Goal: Information Seeking & Learning: Understand process/instructions

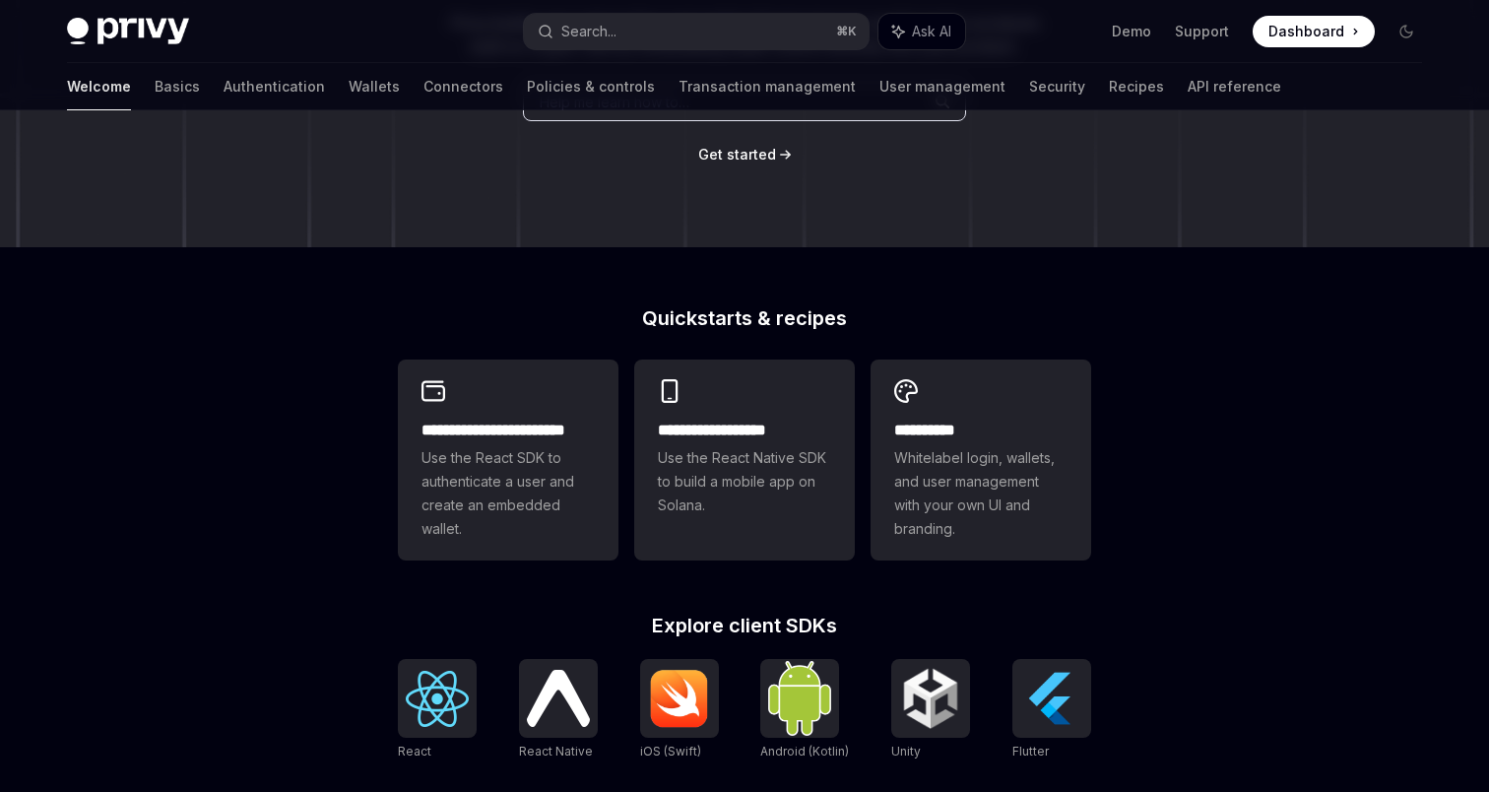
scroll to position [318, 0]
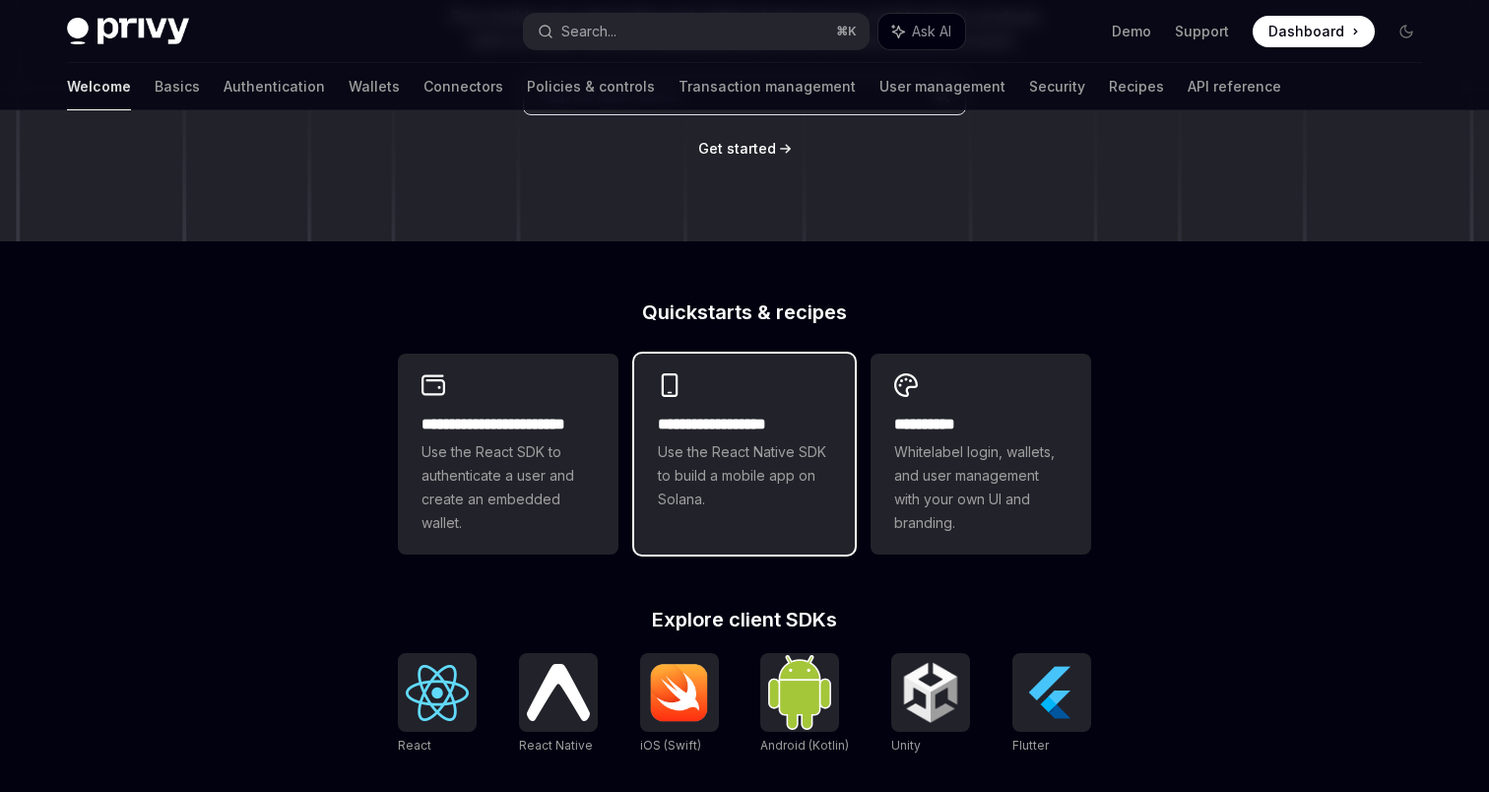
click at [731, 435] on h2 "**********" at bounding box center [744, 425] width 173 height 24
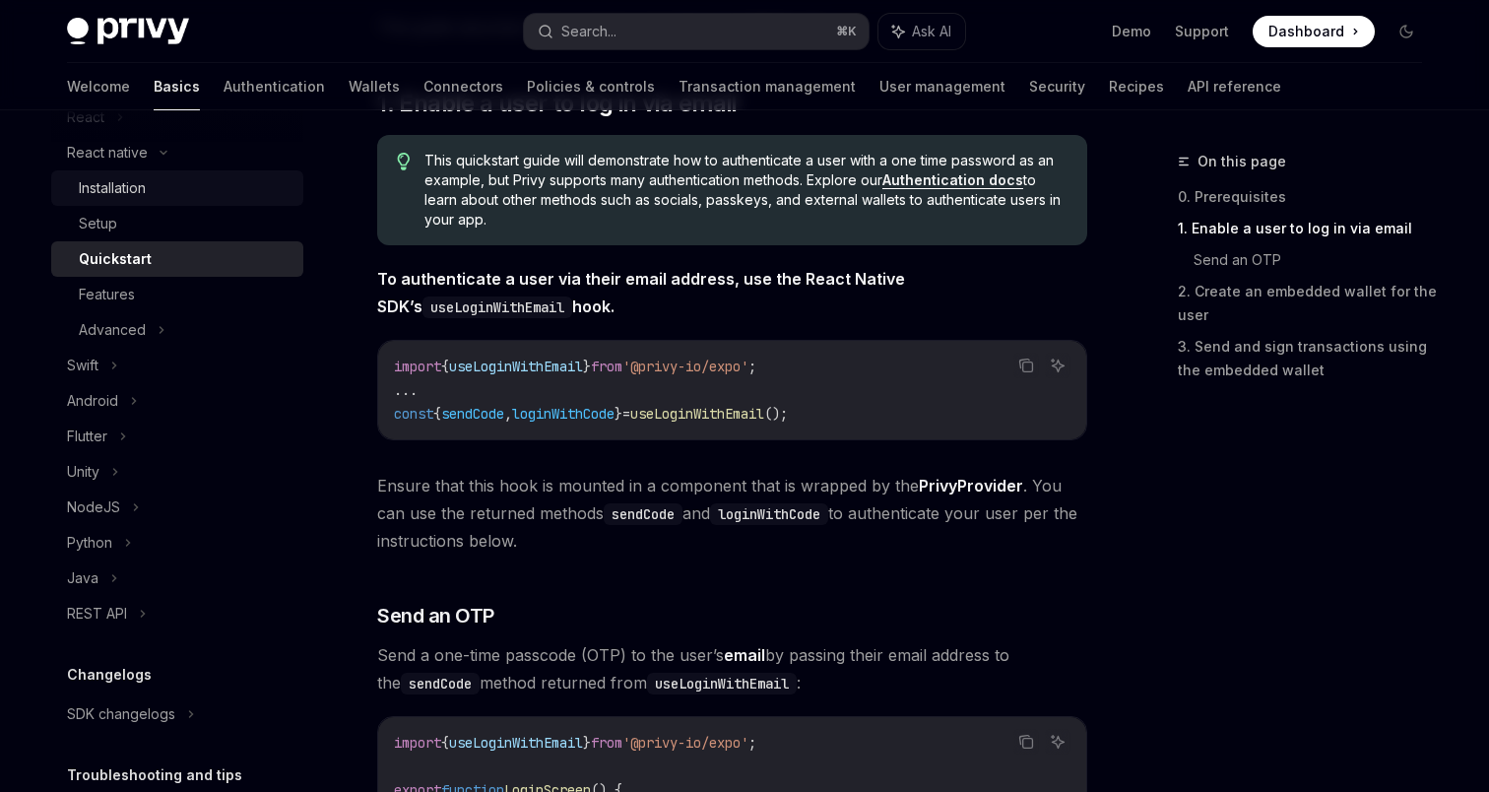
scroll to position [284, 0]
click at [102, 358] on div "Swift" at bounding box center [177, 364] width 252 height 35
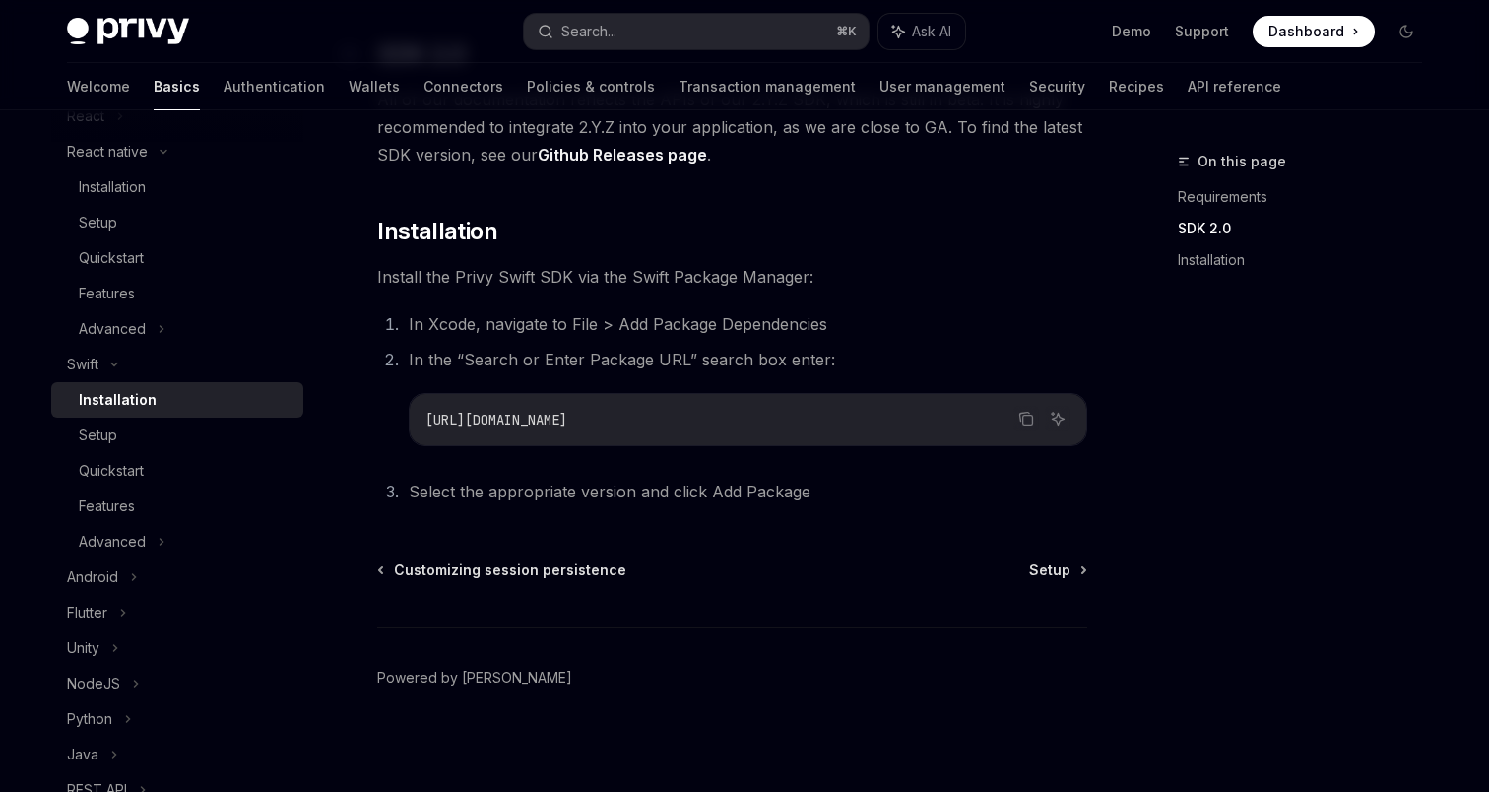
scroll to position [338, 0]
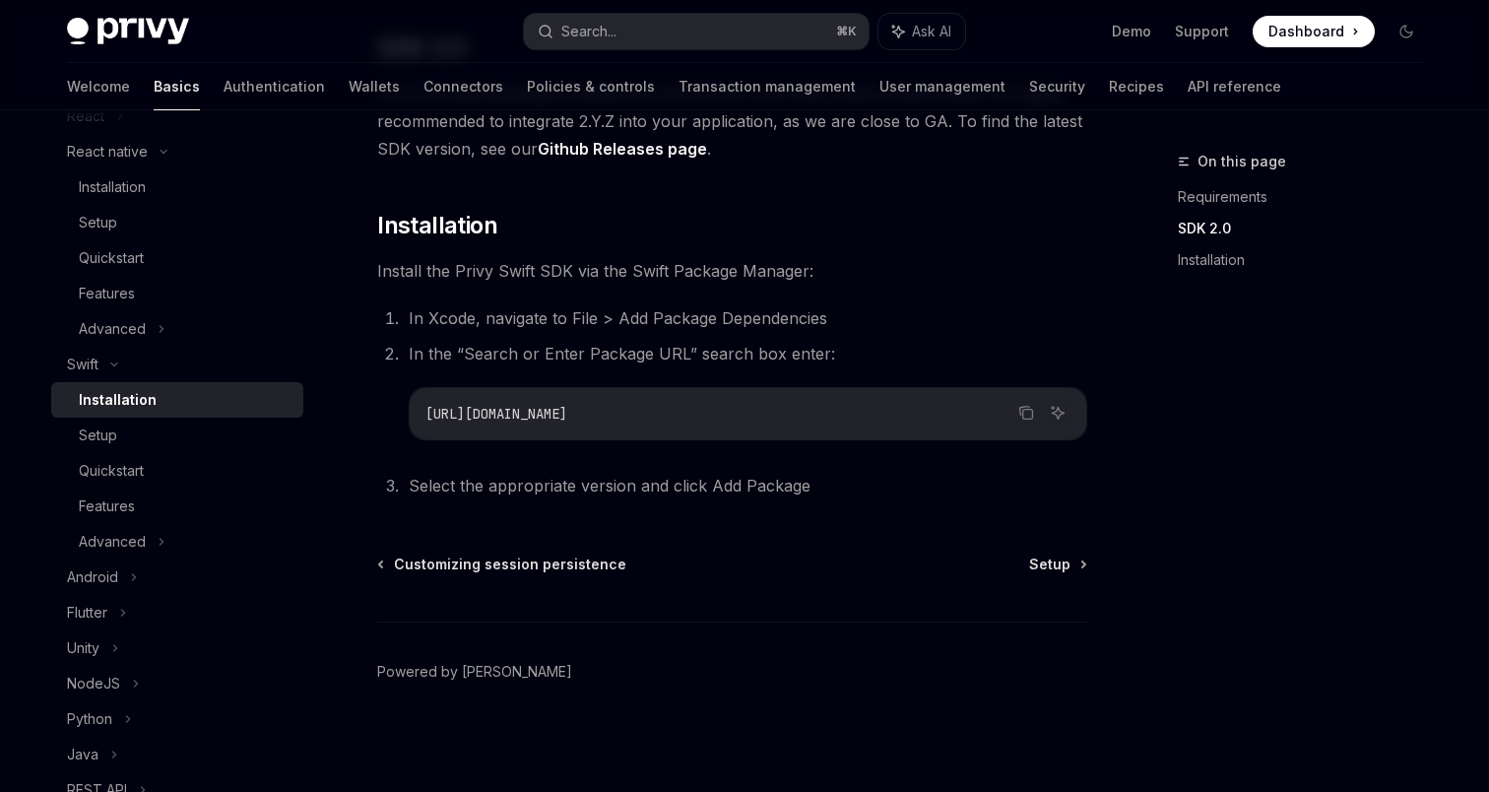
click at [538, 416] on span "[URL][DOMAIN_NAME]" at bounding box center [496, 414] width 142 height 18
copy ol "[URL][DOMAIN_NAME]"
click at [231, 439] on div "Setup" at bounding box center [185, 435] width 213 height 24
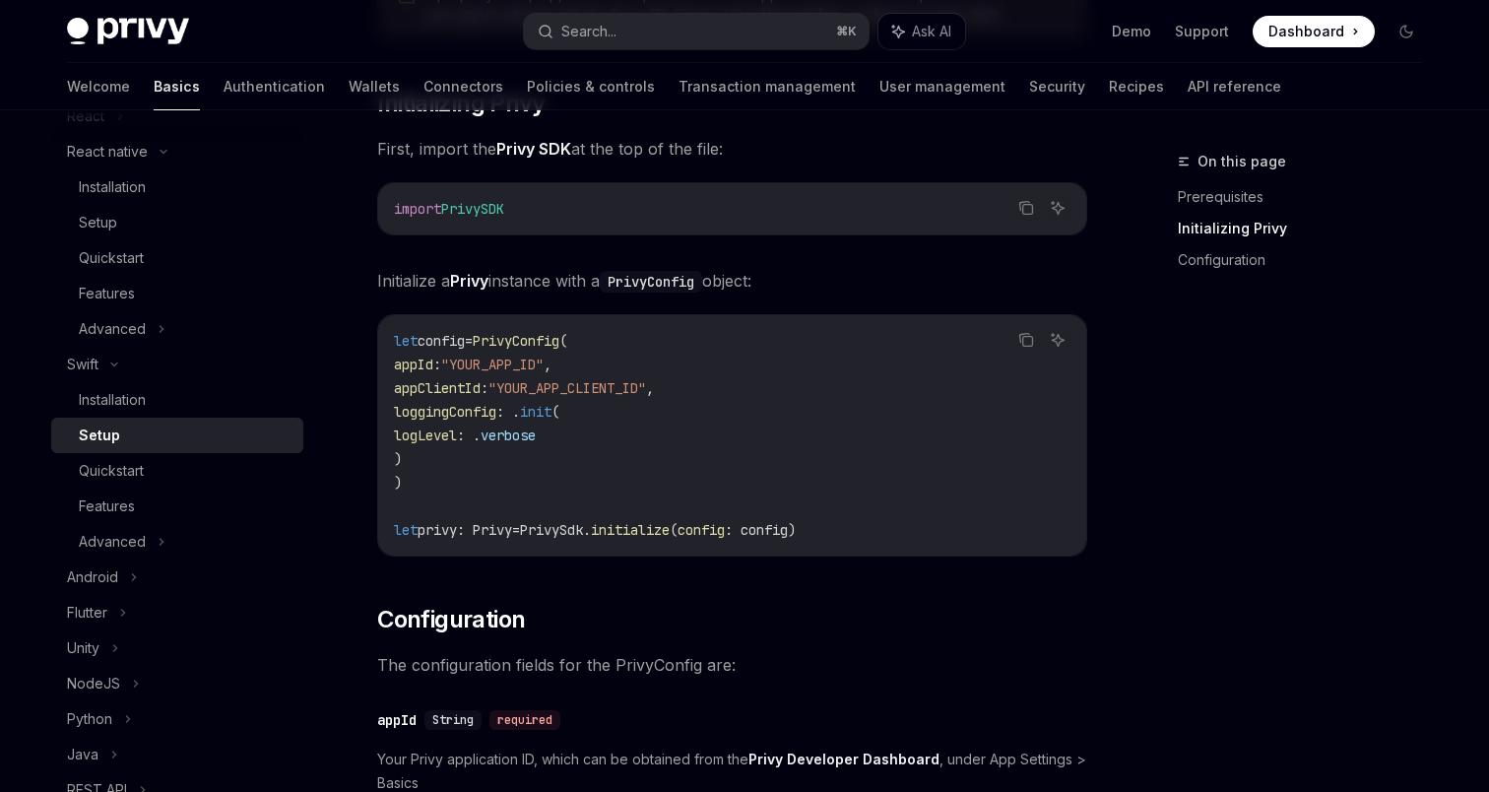
scroll to position [411, 0]
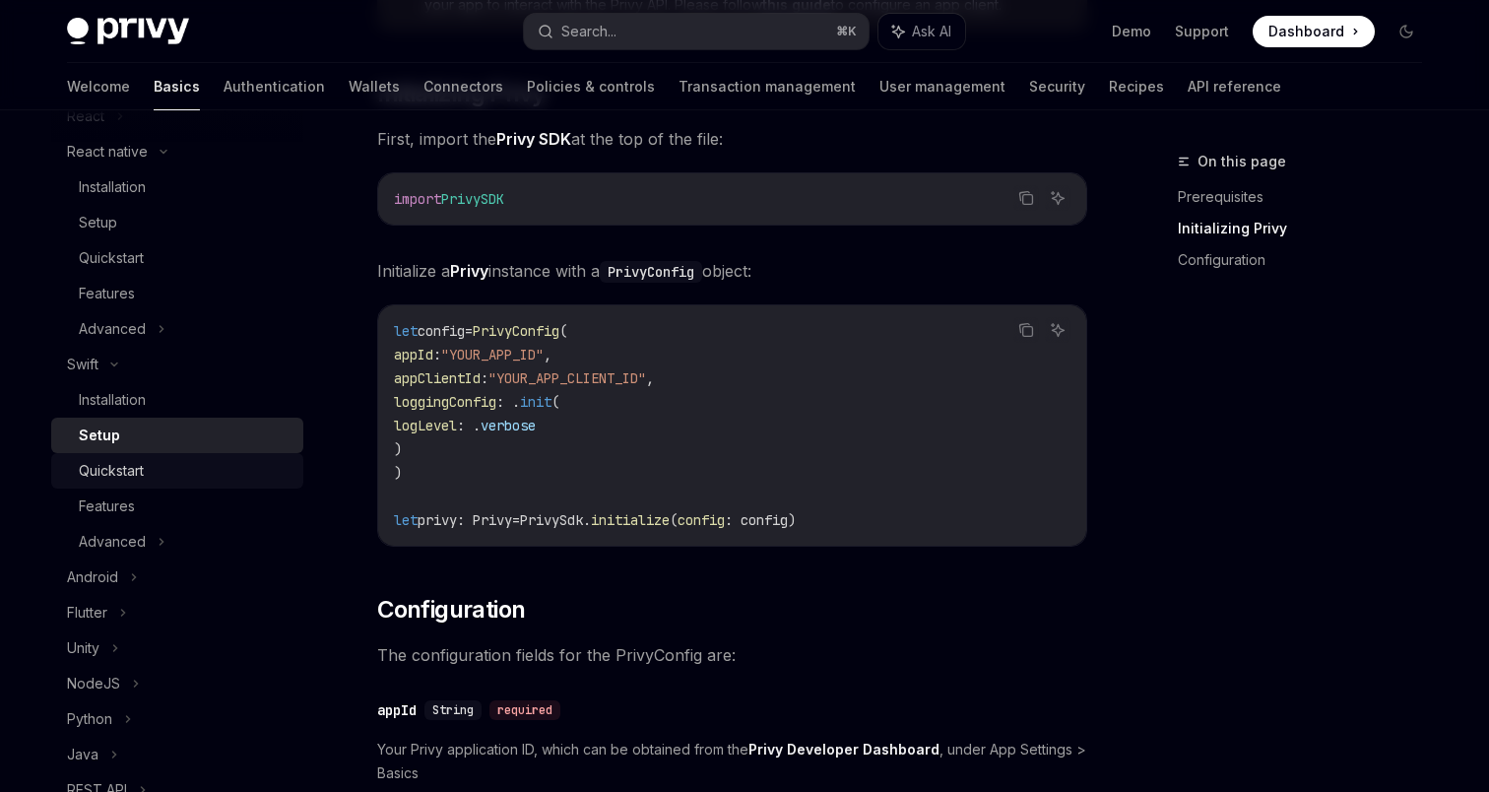
click at [200, 476] on div "Quickstart" at bounding box center [185, 471] width 213 height 24
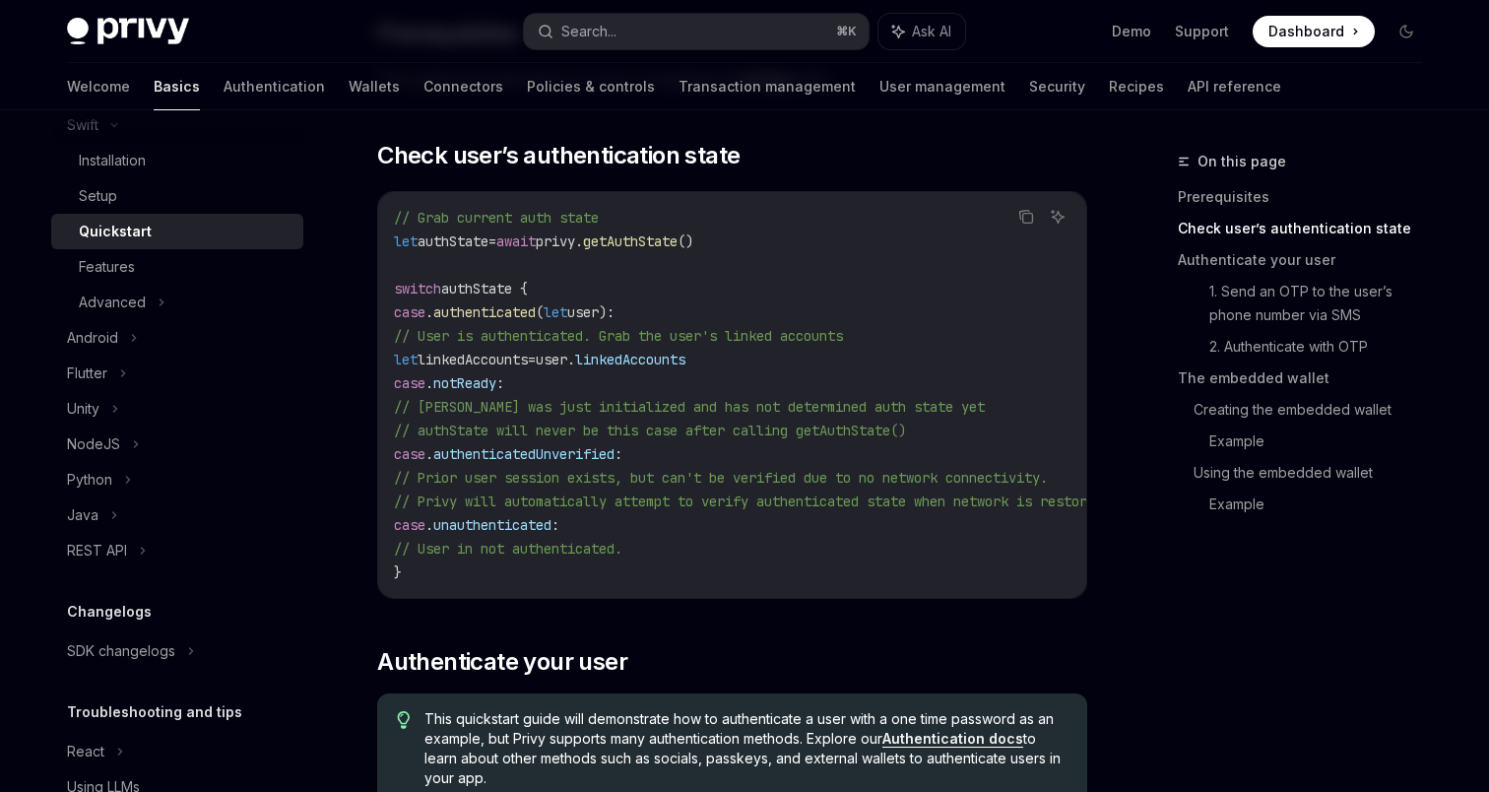
scroll to position [356, 0]
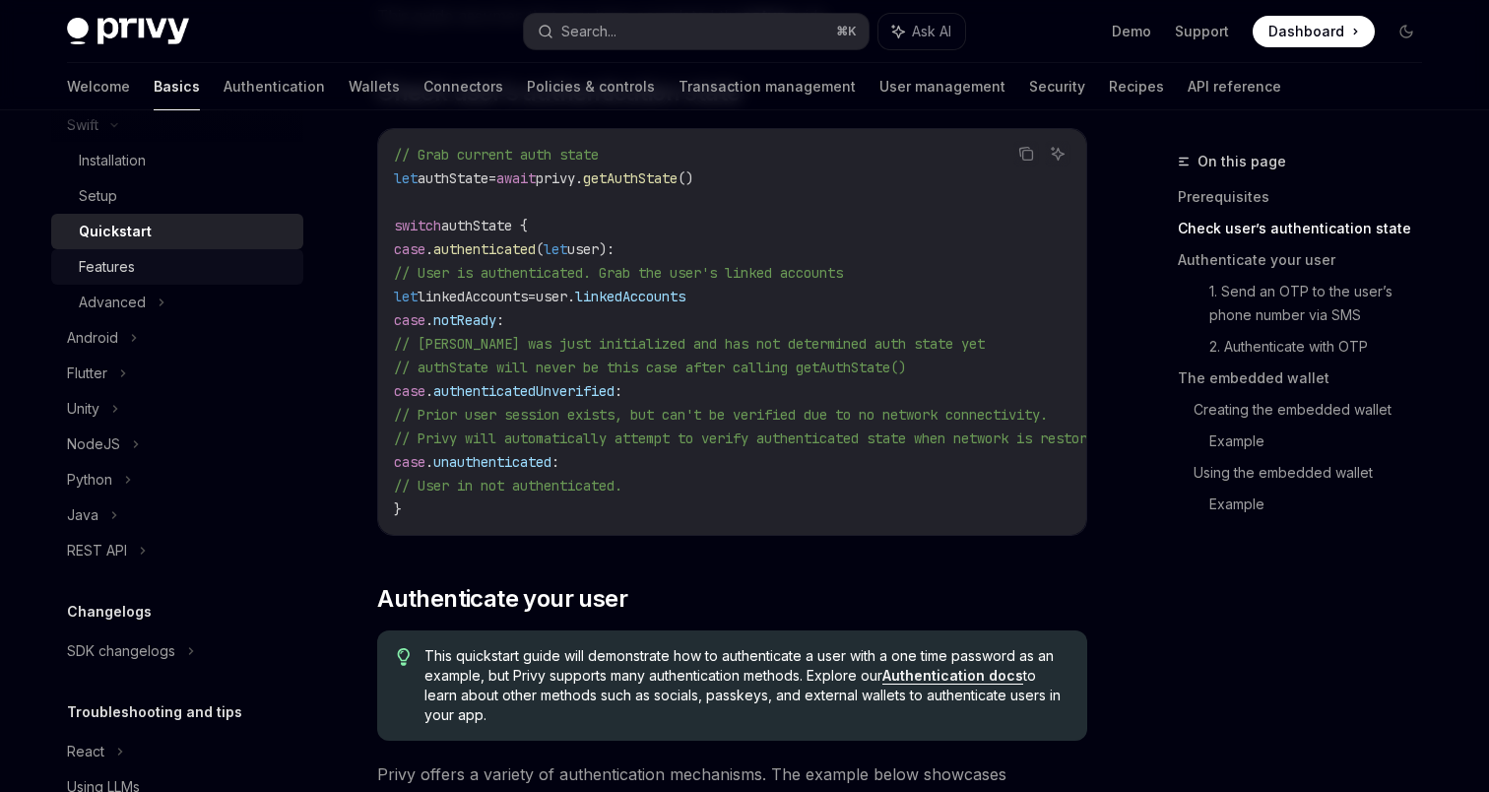
click at [162, 275] on div "Features" at bounding box center [185, 267] width 213 height 24
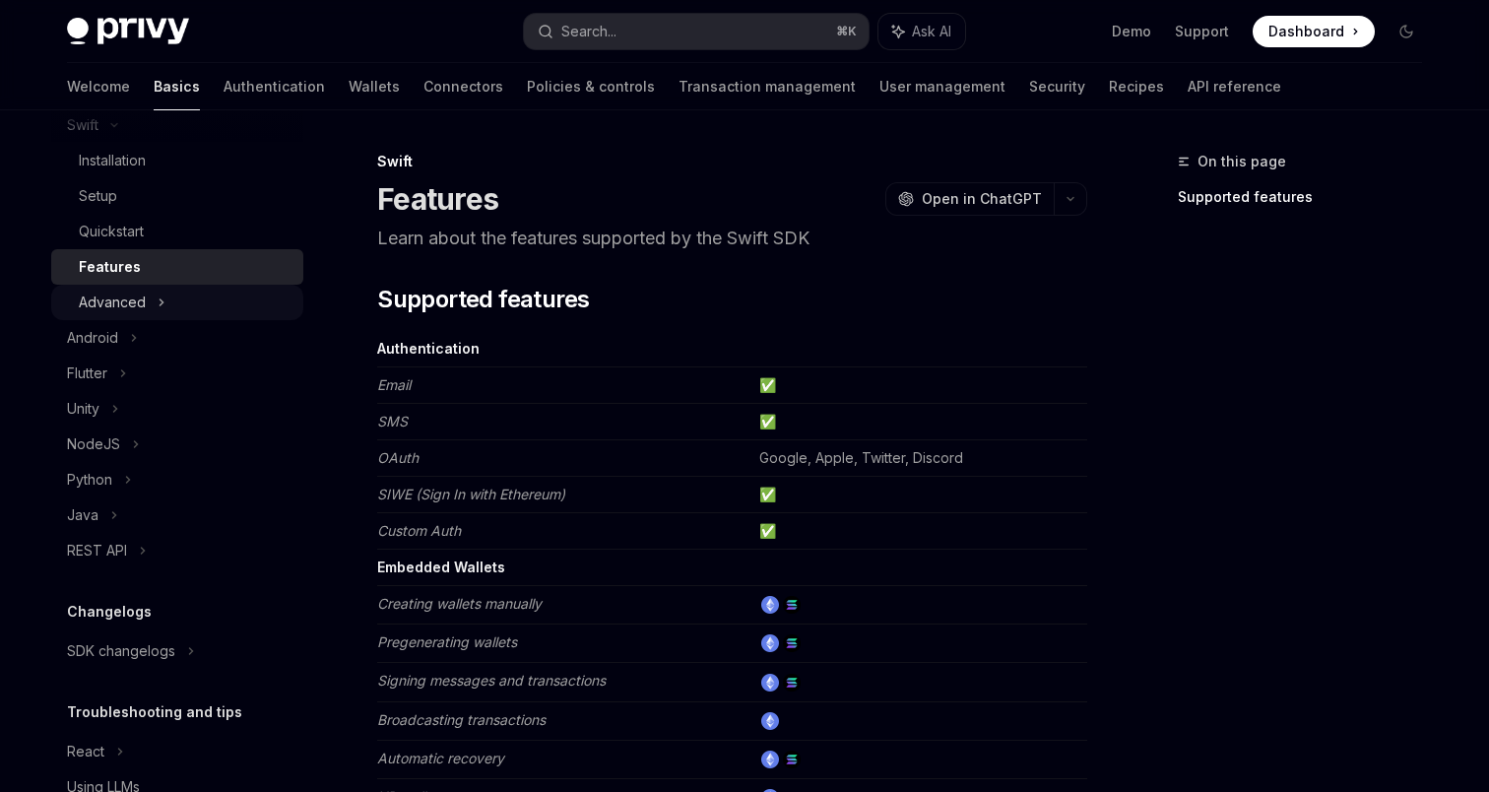
click at [164, 307] on div "Advanced" at bounding box center [177, 302] width 252 height 35
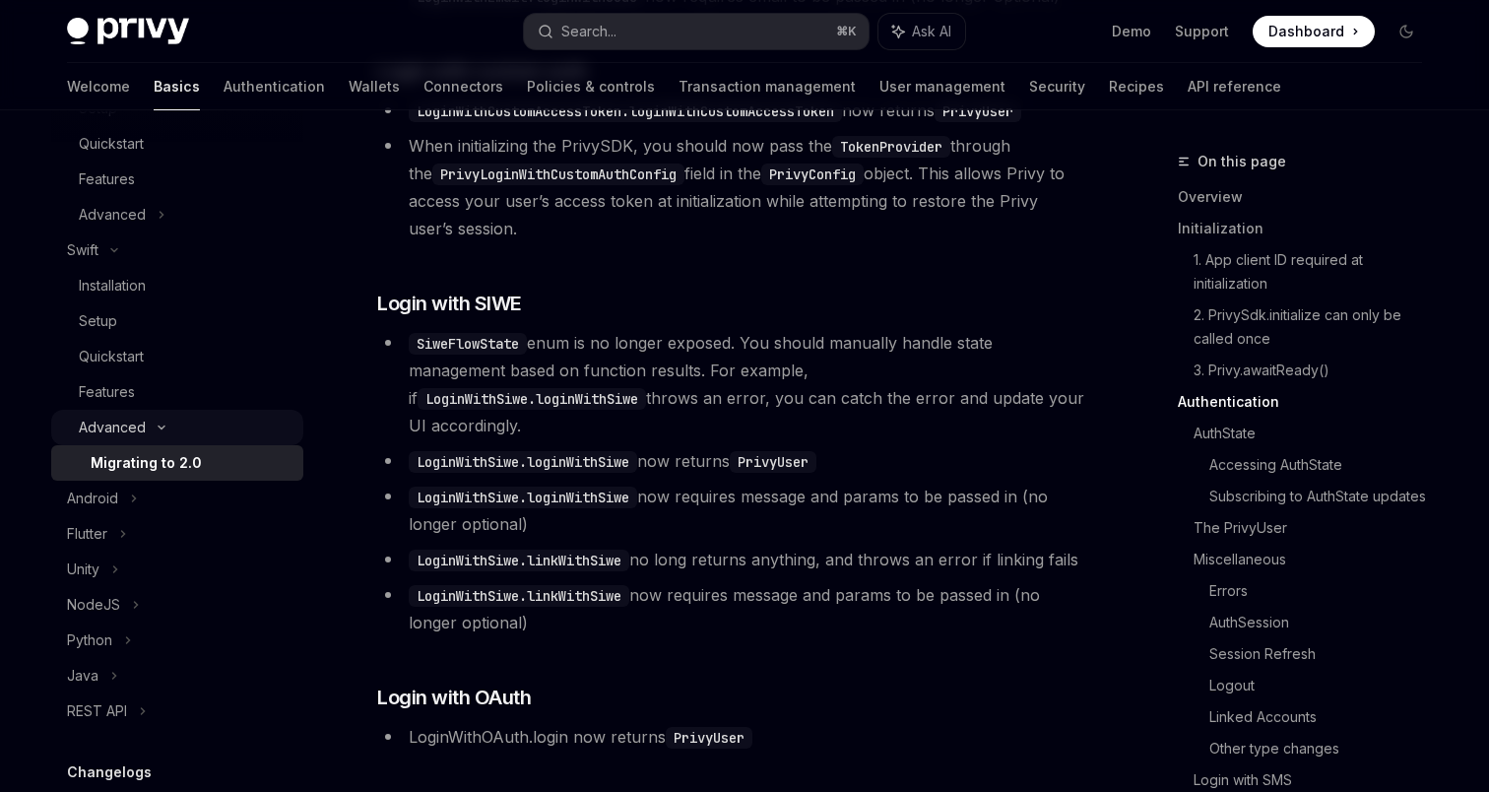
scroll to position [346, 0]
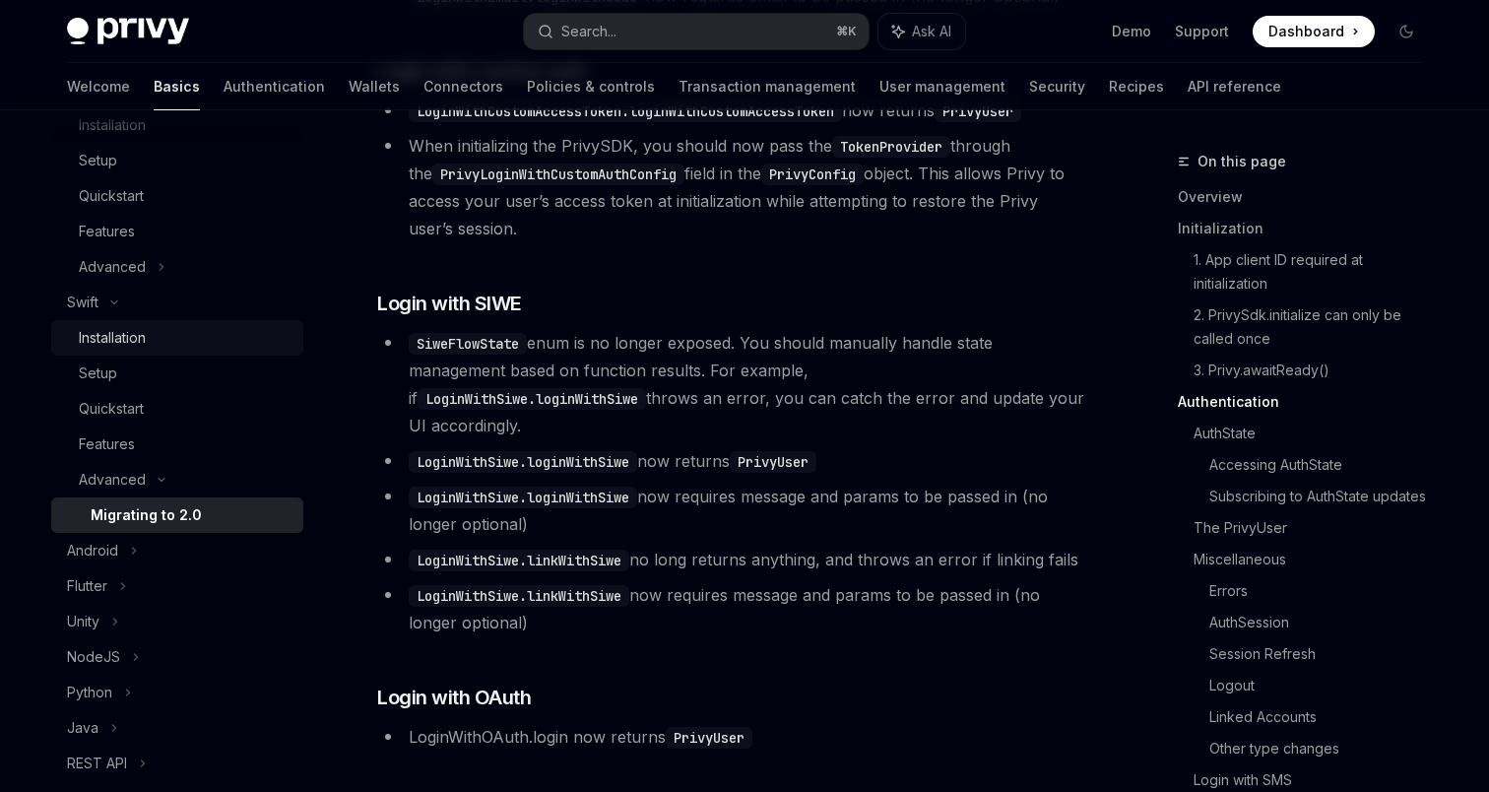
click at [142, 350] on link "Installation" at bounding box center [177, 337] width 252 height 35
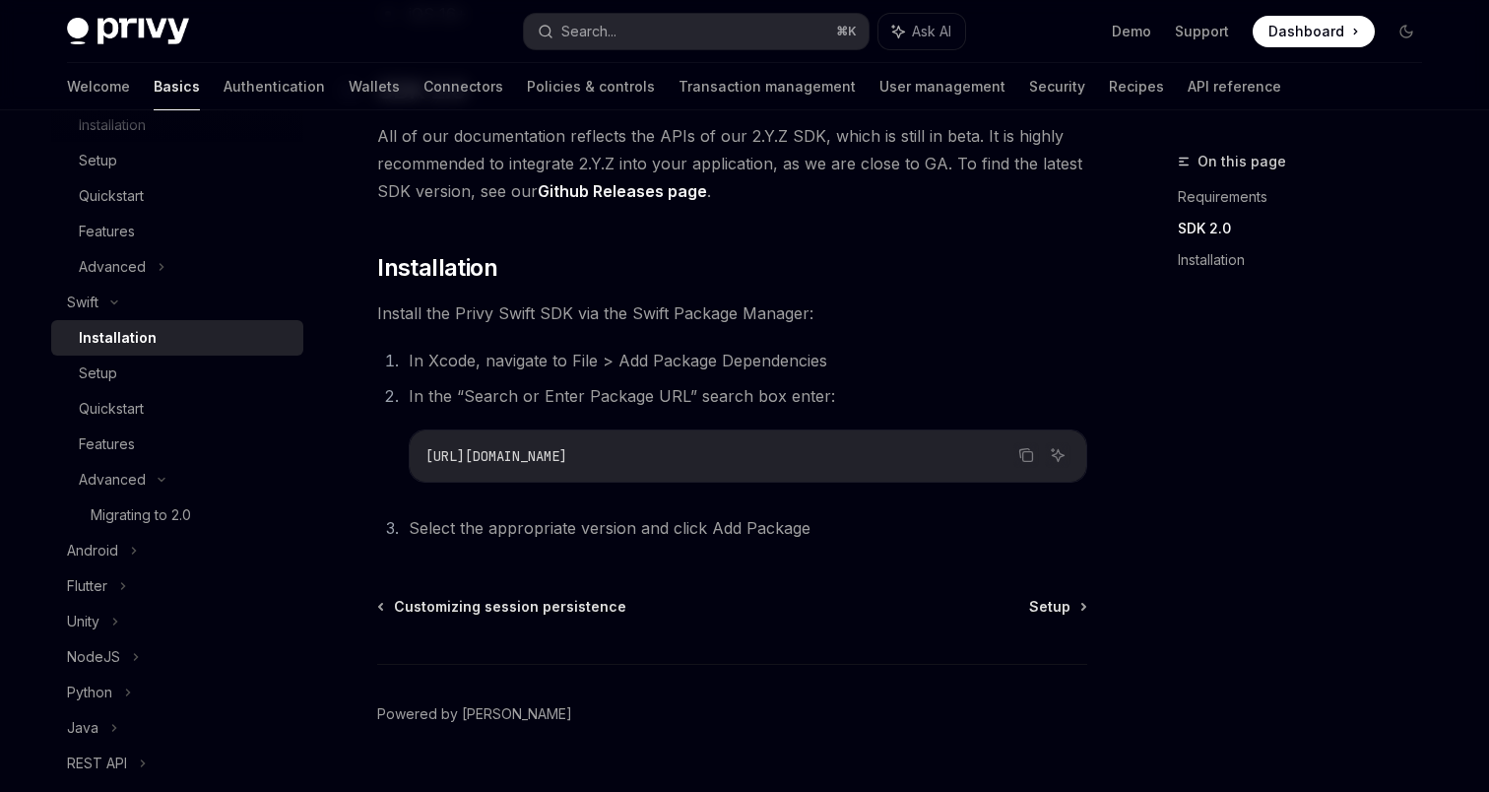
scroll to position [298, 0]
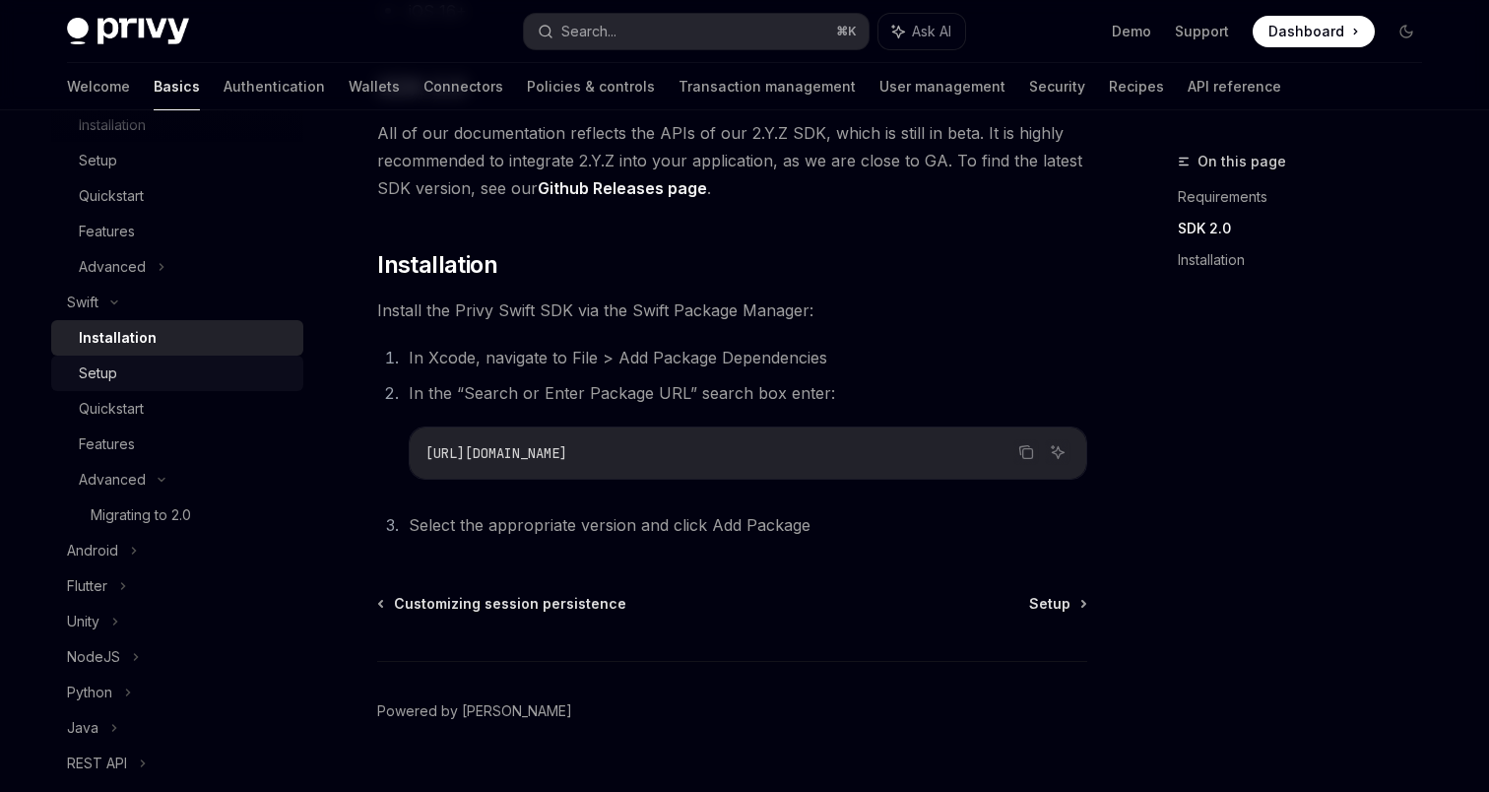
click at [161, 371] on div "Setup" at bounding box center [185, 373] width 213 height 24
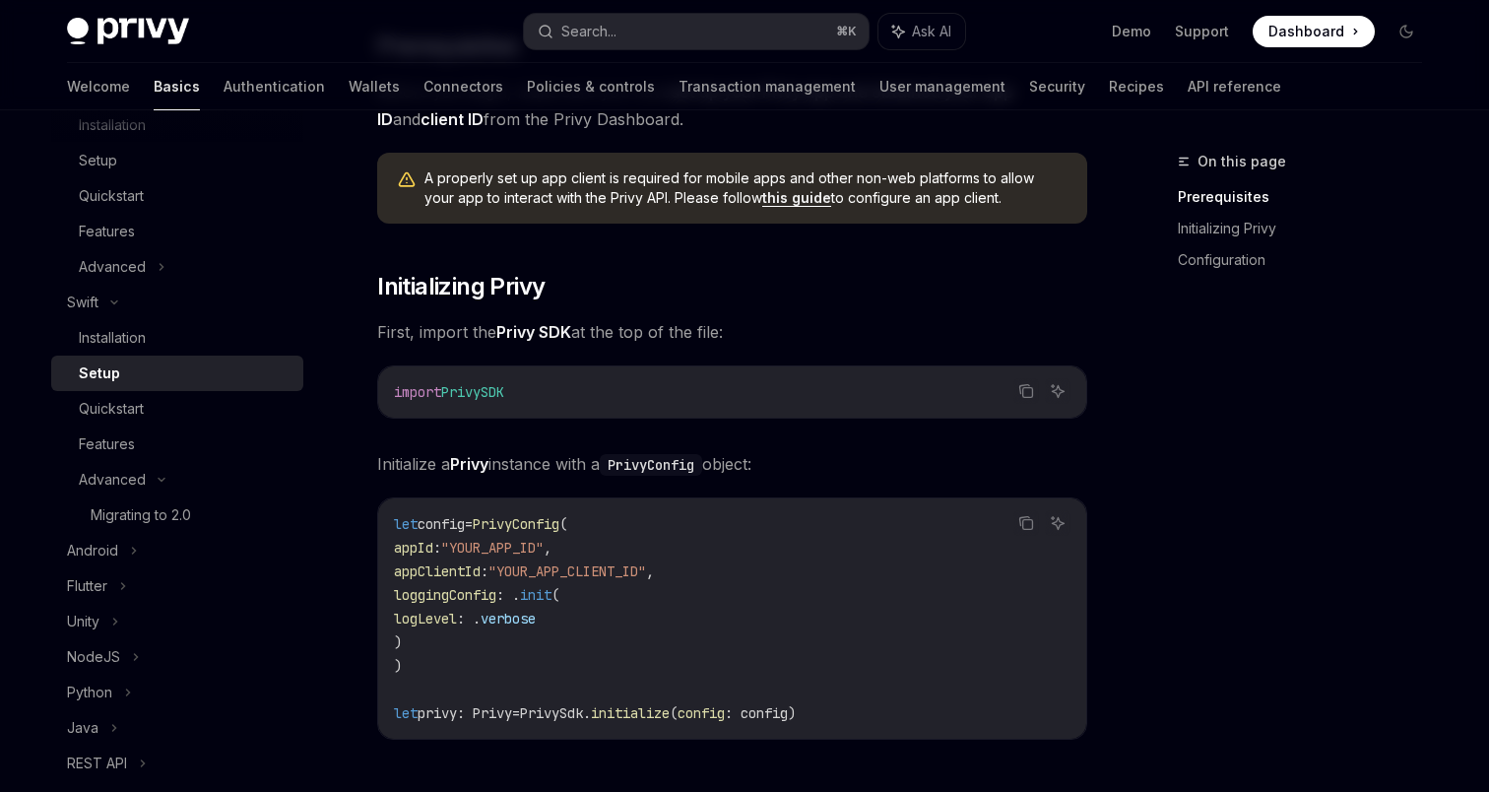
scroll to position [219, 0]
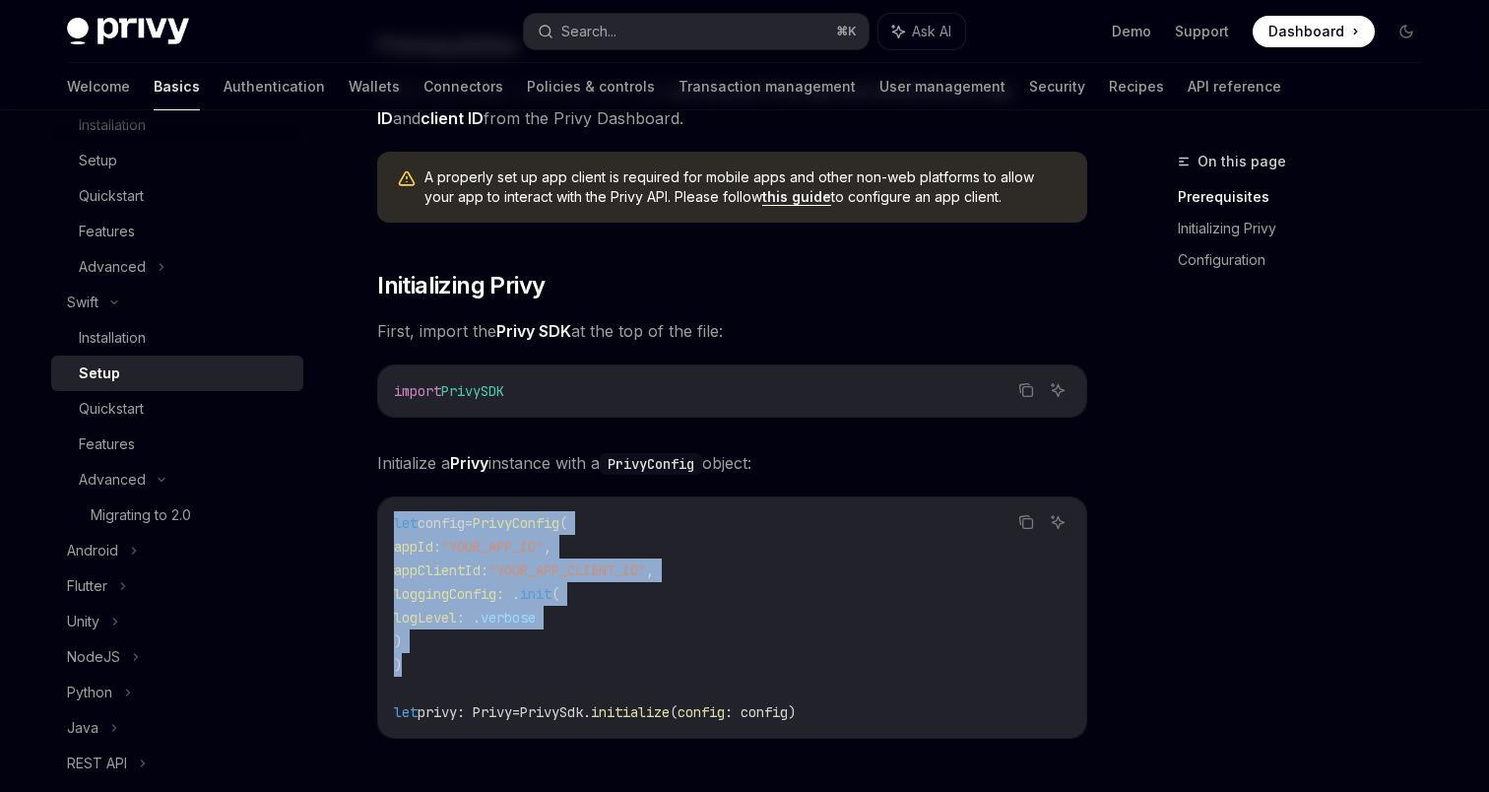
drag, startPoint x: 420, startPoint y: 655, endPoint x: 395, endPoint y: 522, distance: 135.4
click at [395, 522] on code "let config = PrivyConfig ( appId : "YOUR_APP_ID" , appClientId : "YOUR_APP_CLIE…" at bounding box center [732, 617] width 676 height 213
click at [484, 544] on span ""YOUR_APP_ID"" at bounding box center [492, 547] width 102 height 18
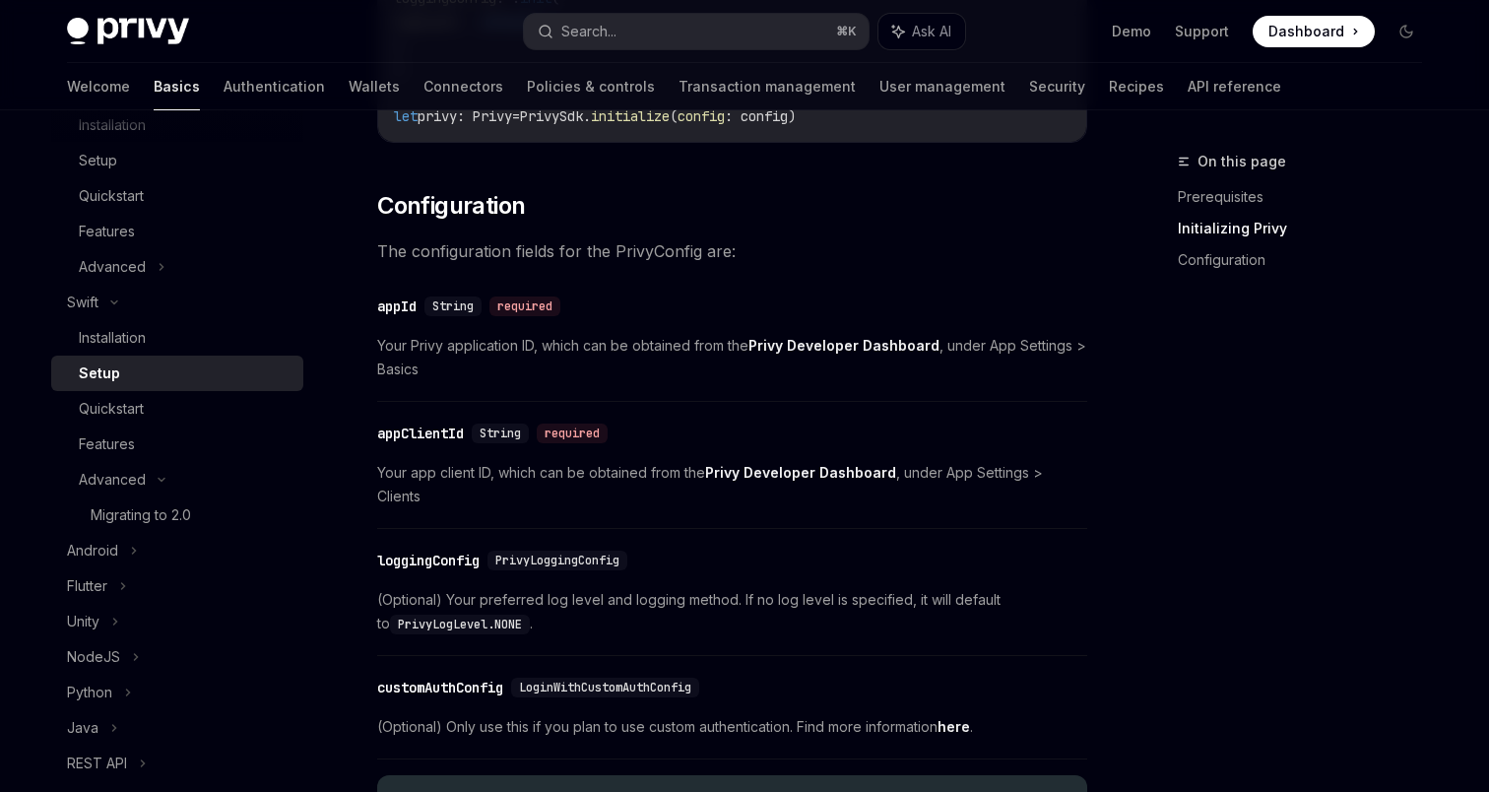
scroll to position [833, 0]
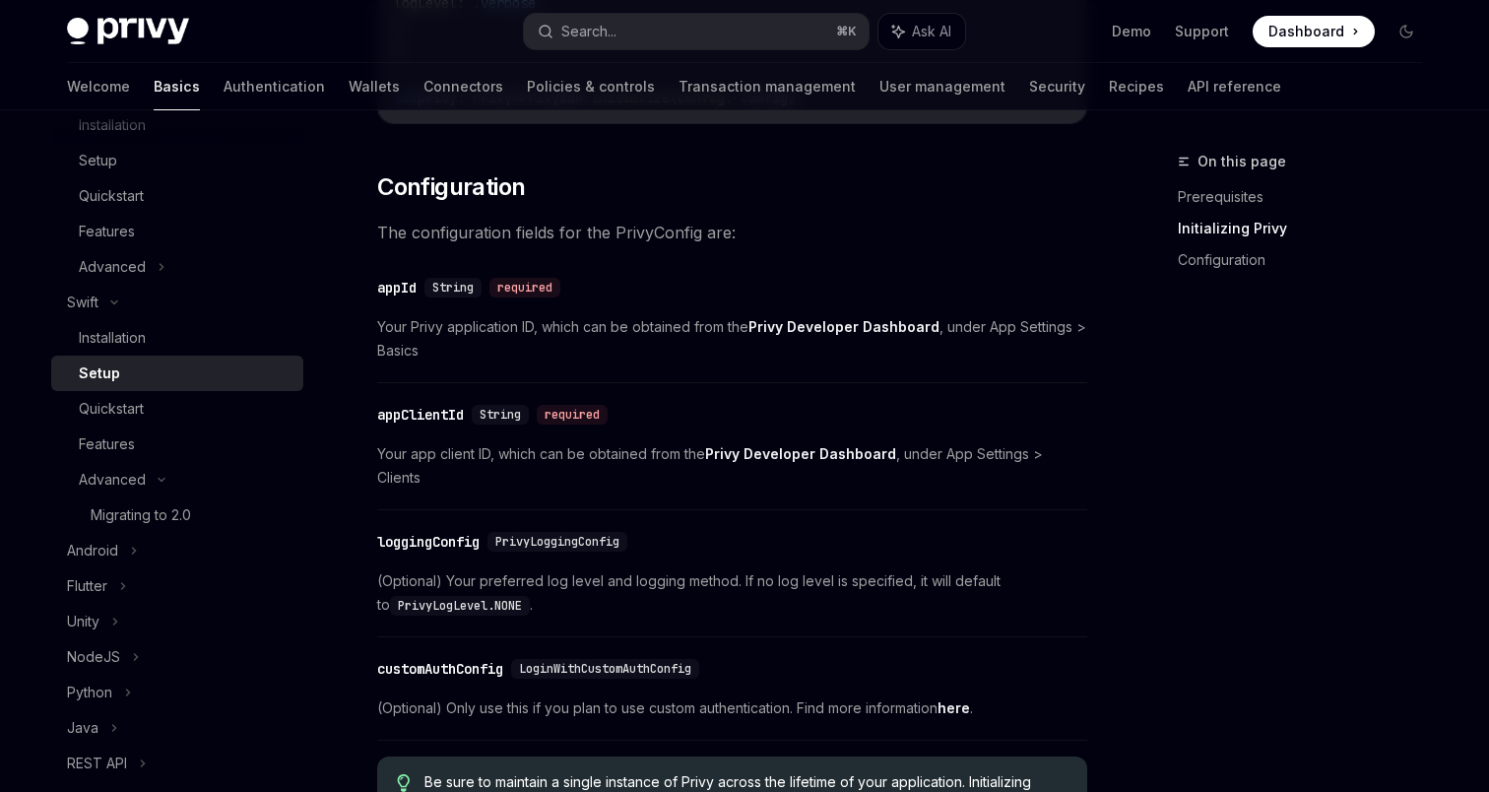
click at [482, 351] on span "Your Privy application ID, which can be obtained from the Privy Developer Dashb…" at bounding box center [732, 338] width 710 height 47
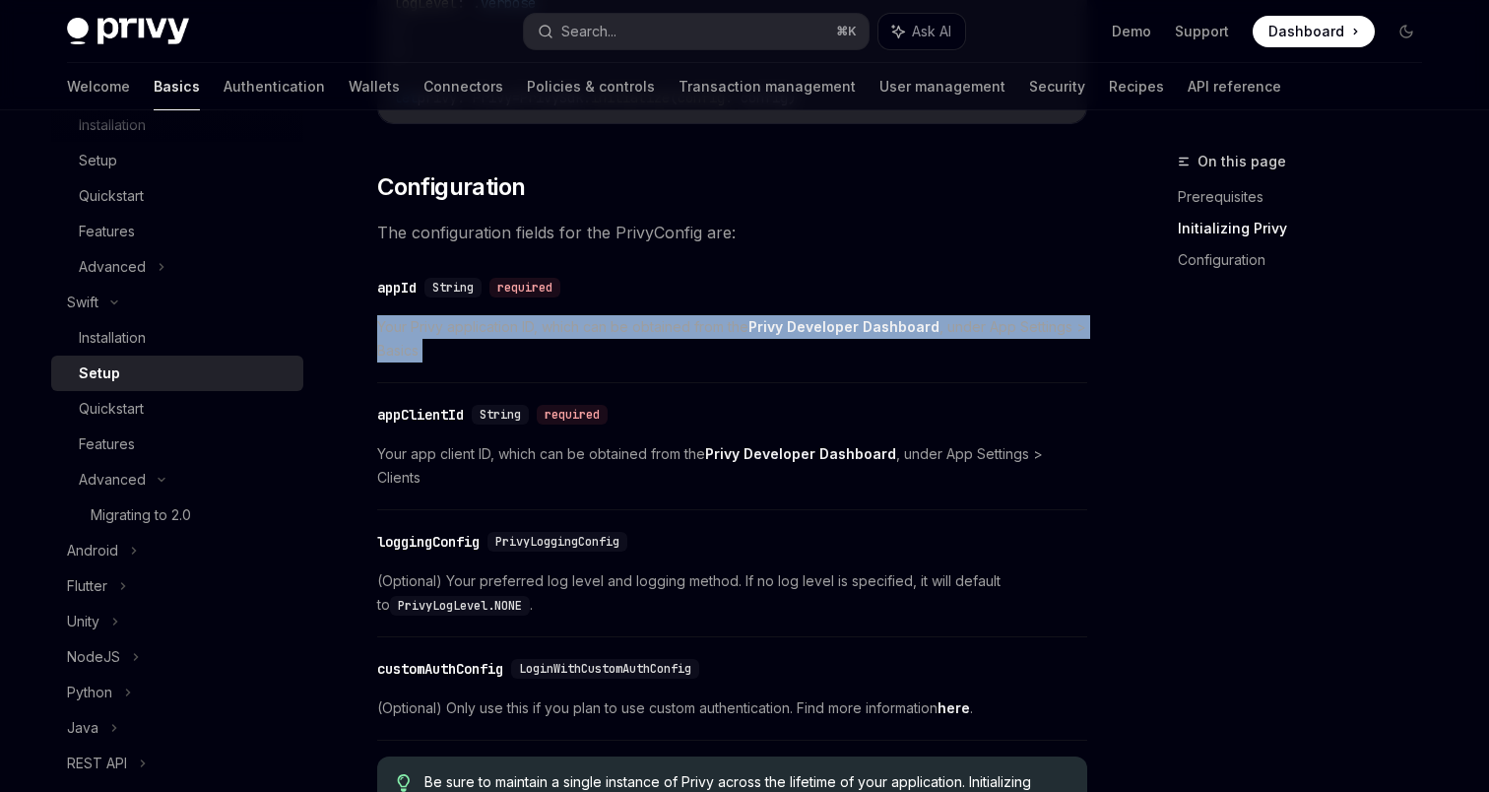
click at [482, 351] on span "Your Privy application ID, which can be obtained from the Privy Developer Dashb…" at bounding box center [732, 338] width 710 height 47
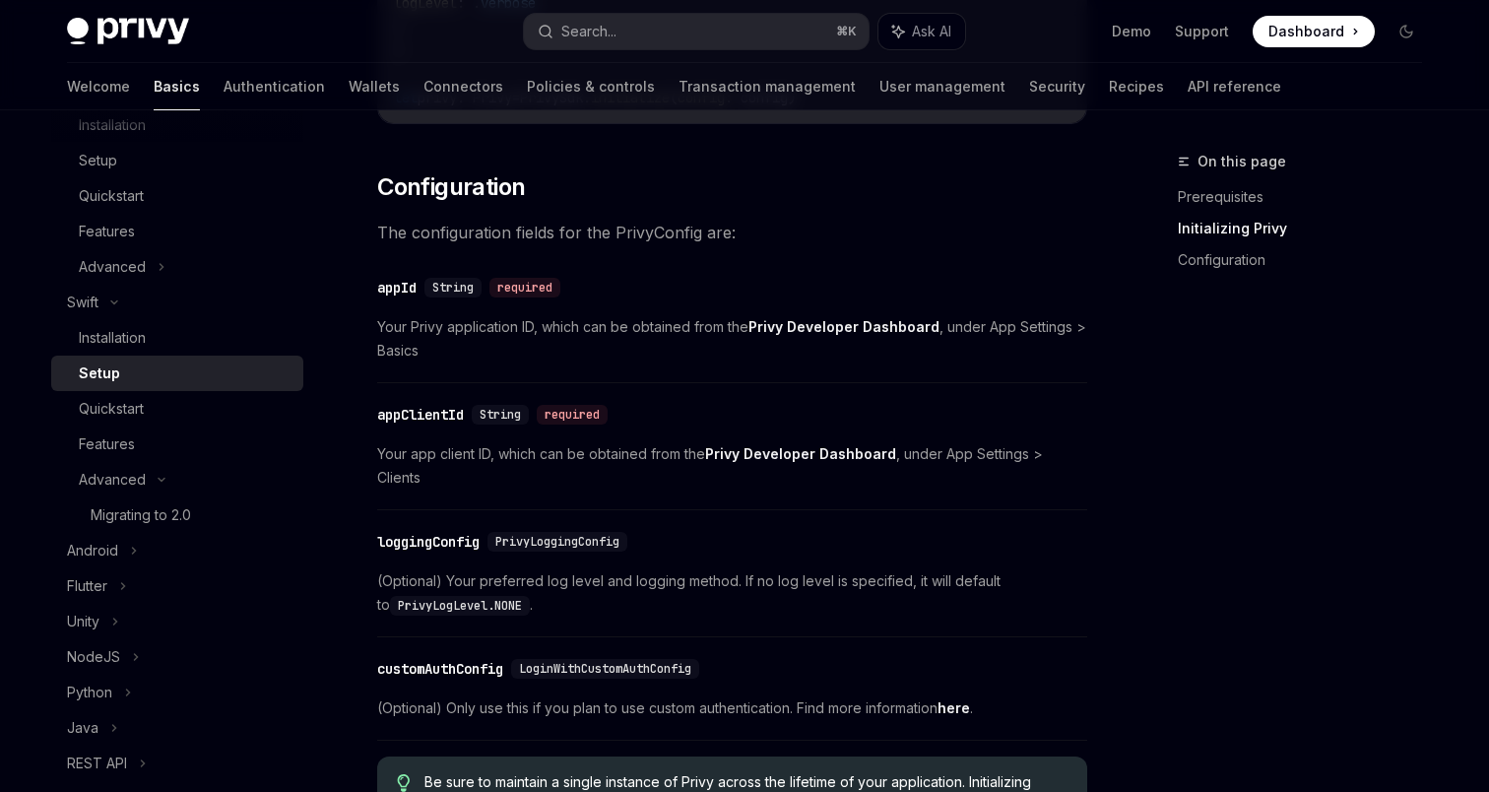
click at [852, 326] on strong "Privy Developer Dashboard" at bounding box center [843, 326] width 191 height 17
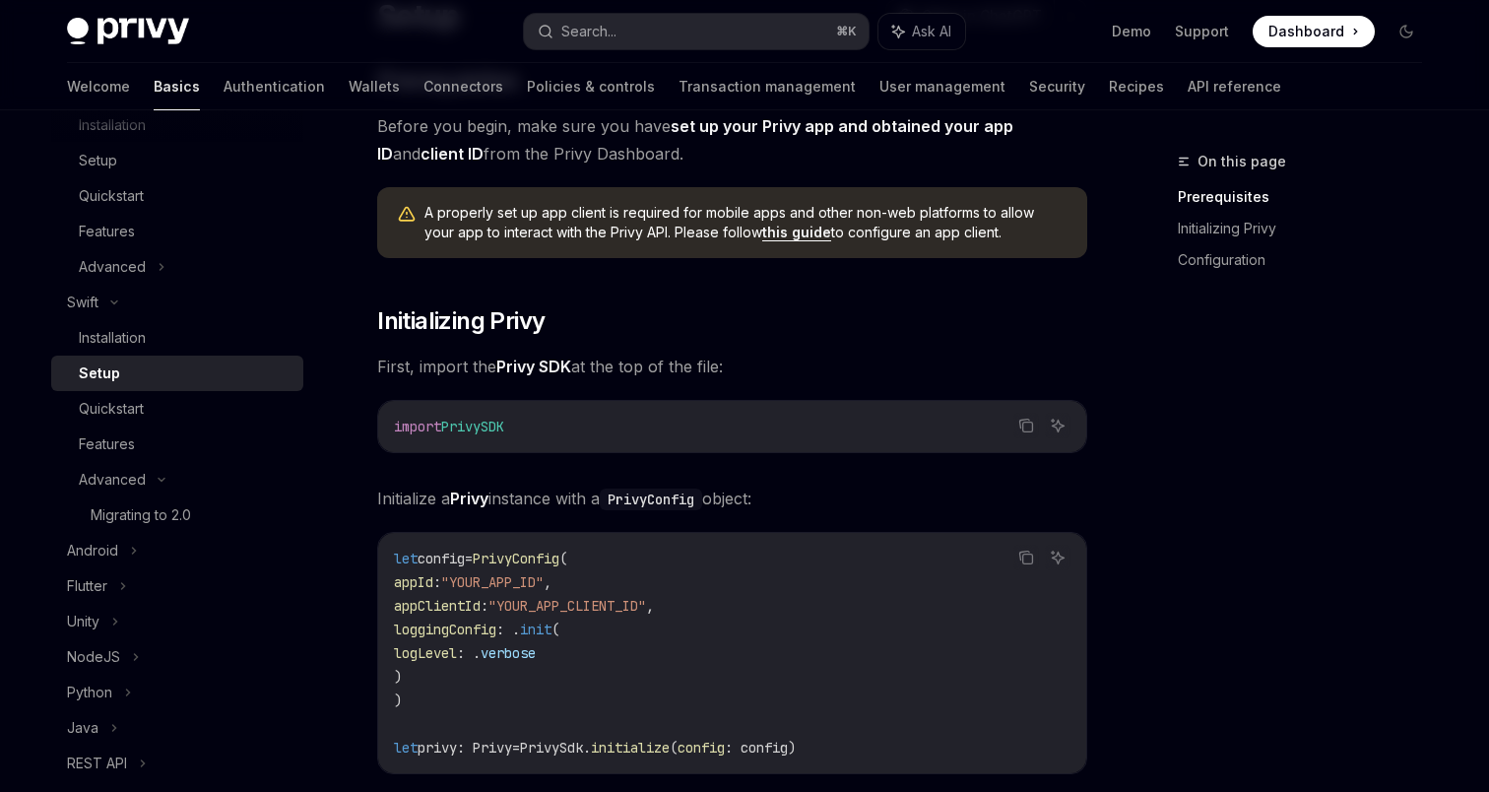
scroll to position [221, 0]
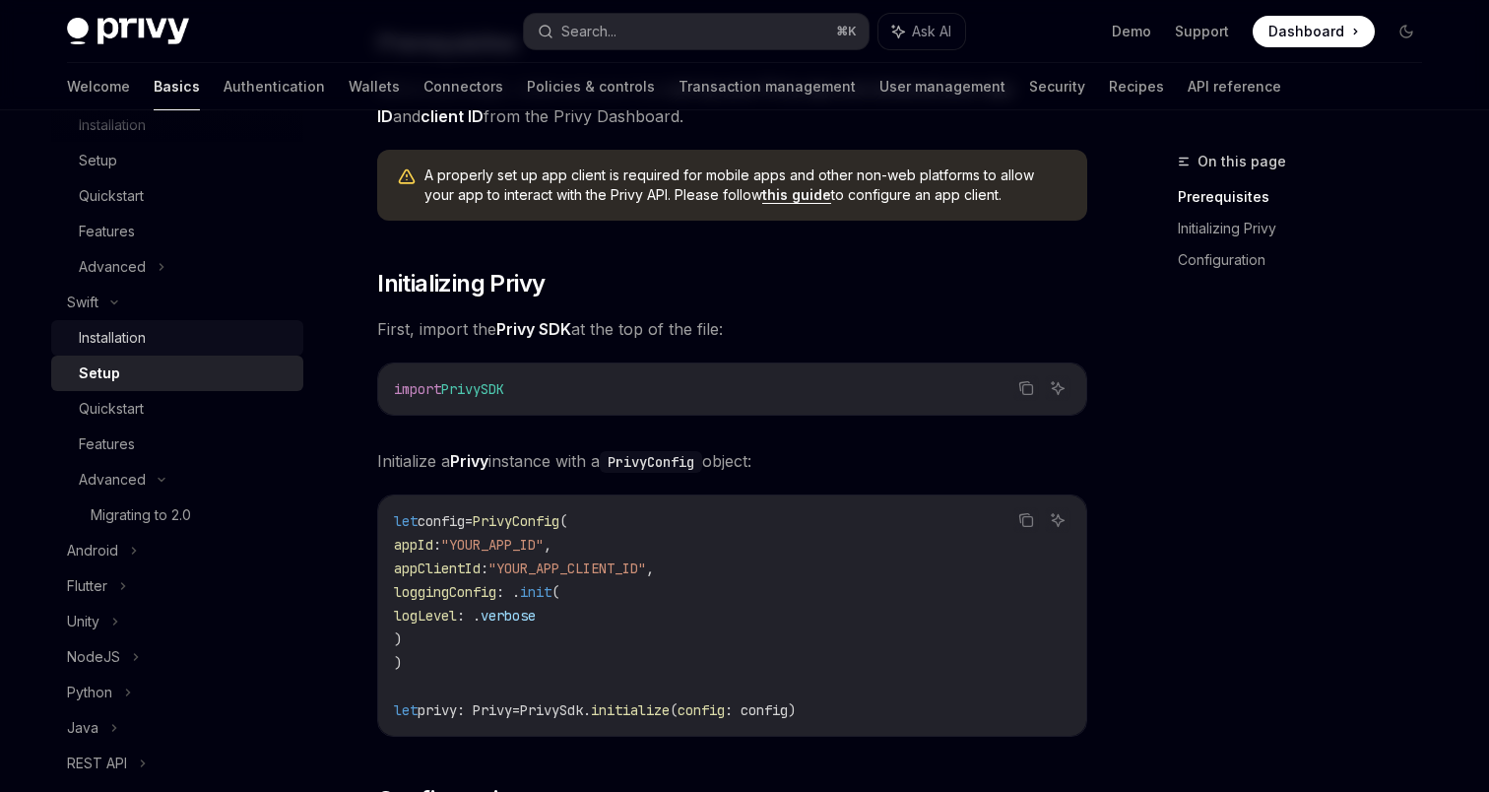
click at [146, 342] on div "Installation" at bounding box center [112, 338] width 67 height 24
type textarea "*"
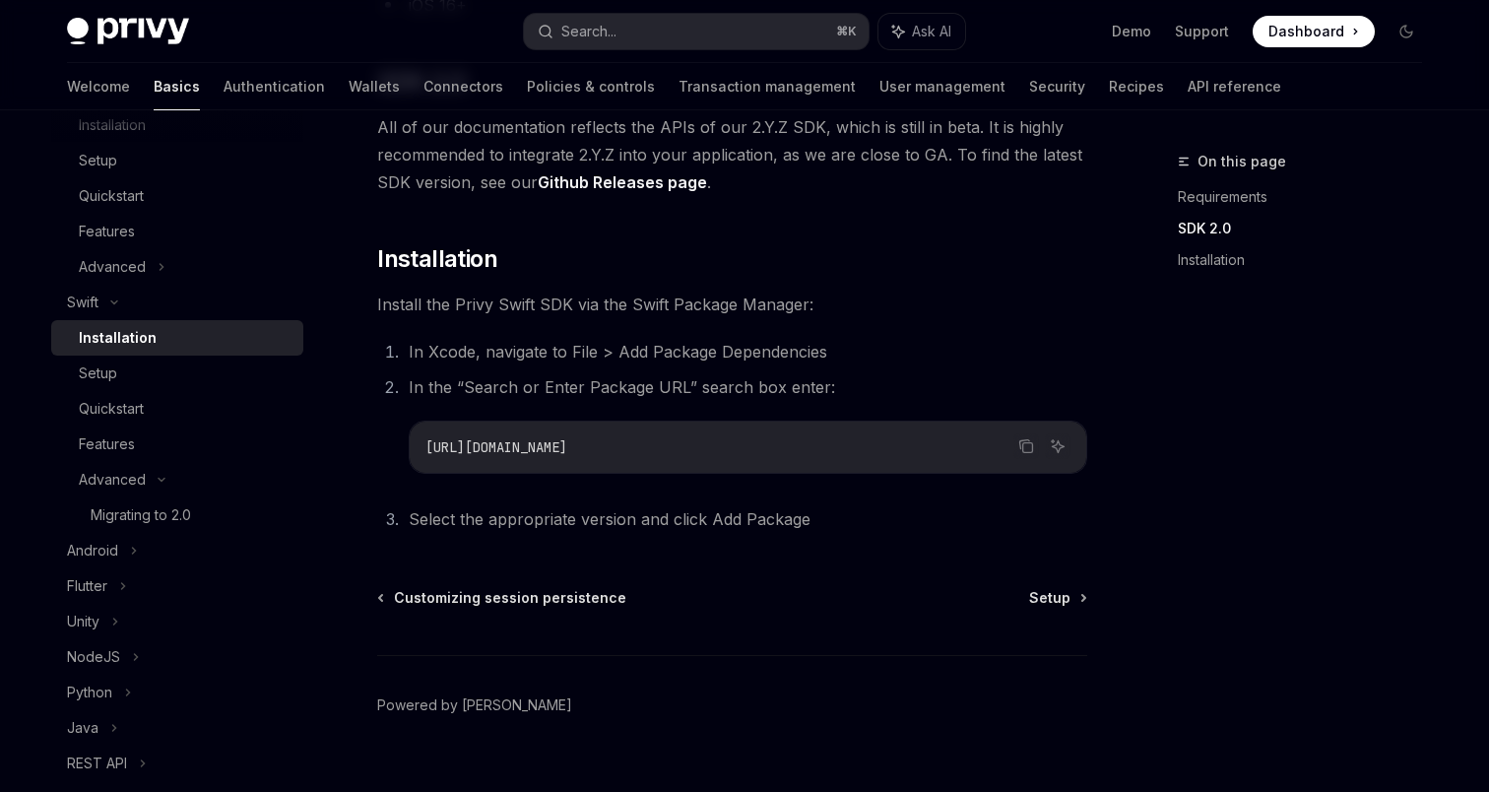
scroll to position [333, 0]
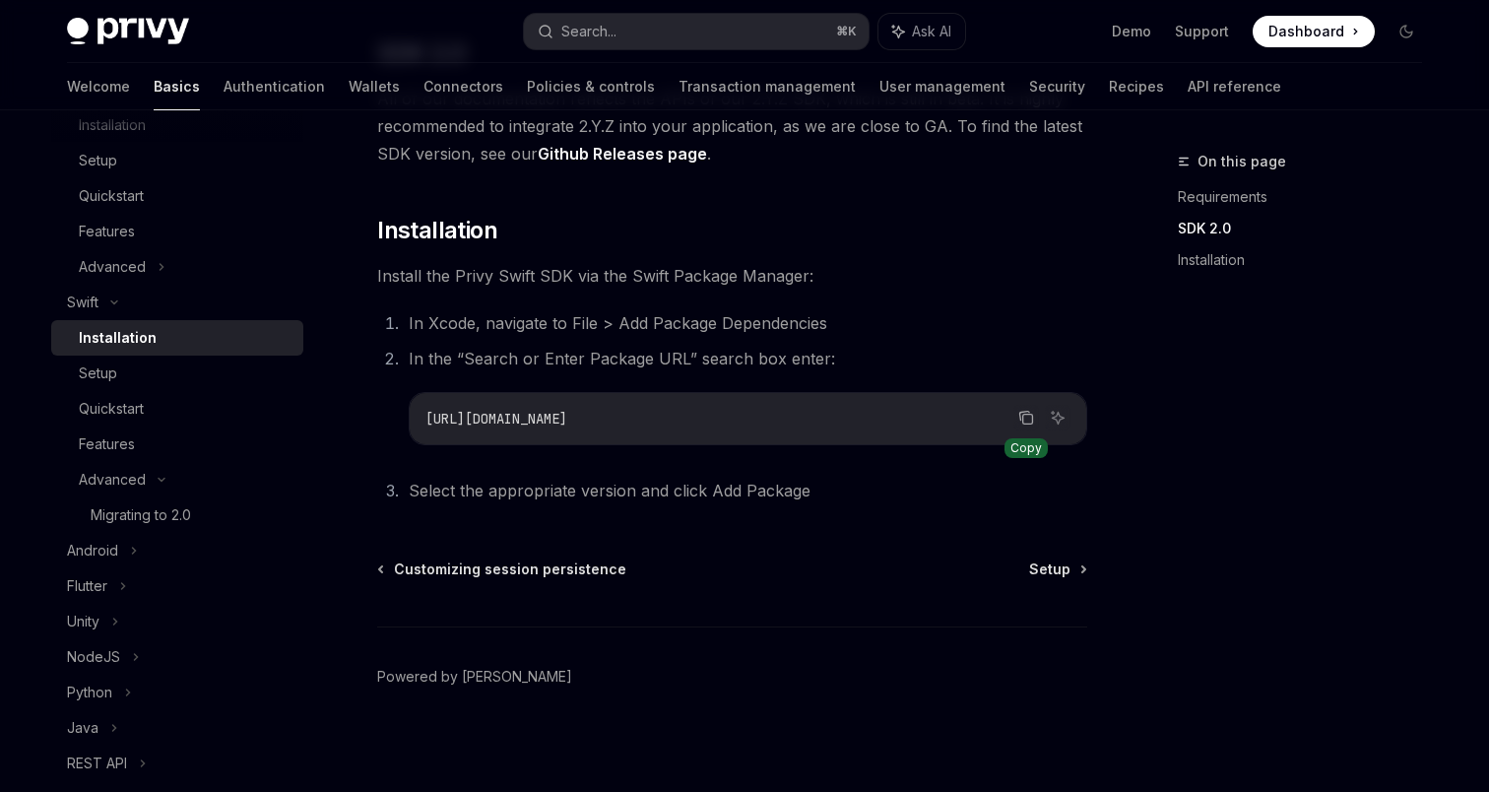
click at [1020, 411] on icon "Copy the contents from the code block" at bounding box center [1026, 418] width 16 height 16
click at [567, 414] on span "https://github.com/privy-io/privy-ios" at bounding box center [496, 419] width 142 height 18
copy ol "https://github.com/privy-io/privy-ios"
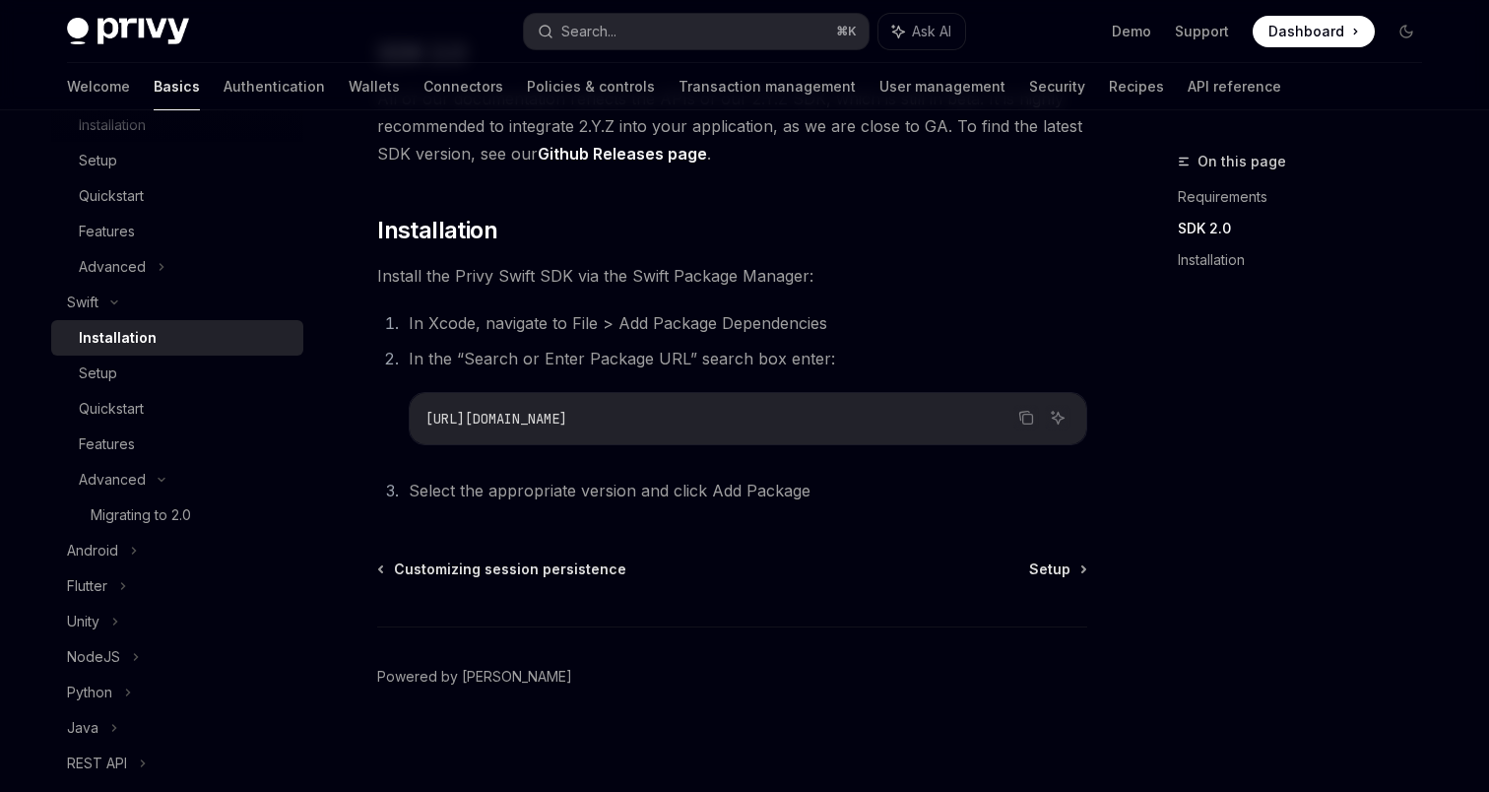
click at [927, 265] on span "Install the Privy Swift SDK via the Swift Package Manager:" at bounding box center [732, 276] width 710 height 28
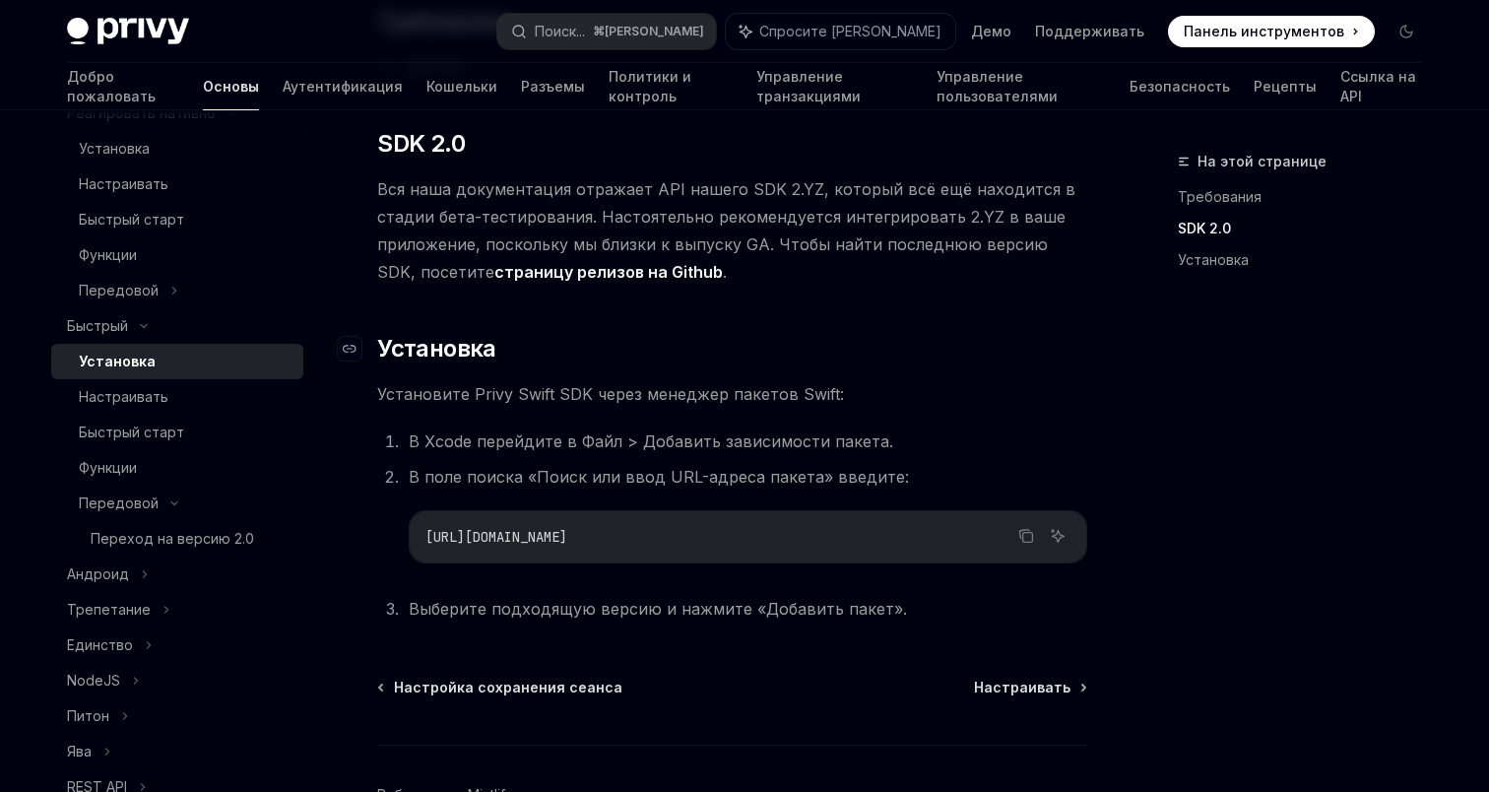
scroll to position [226, 0]
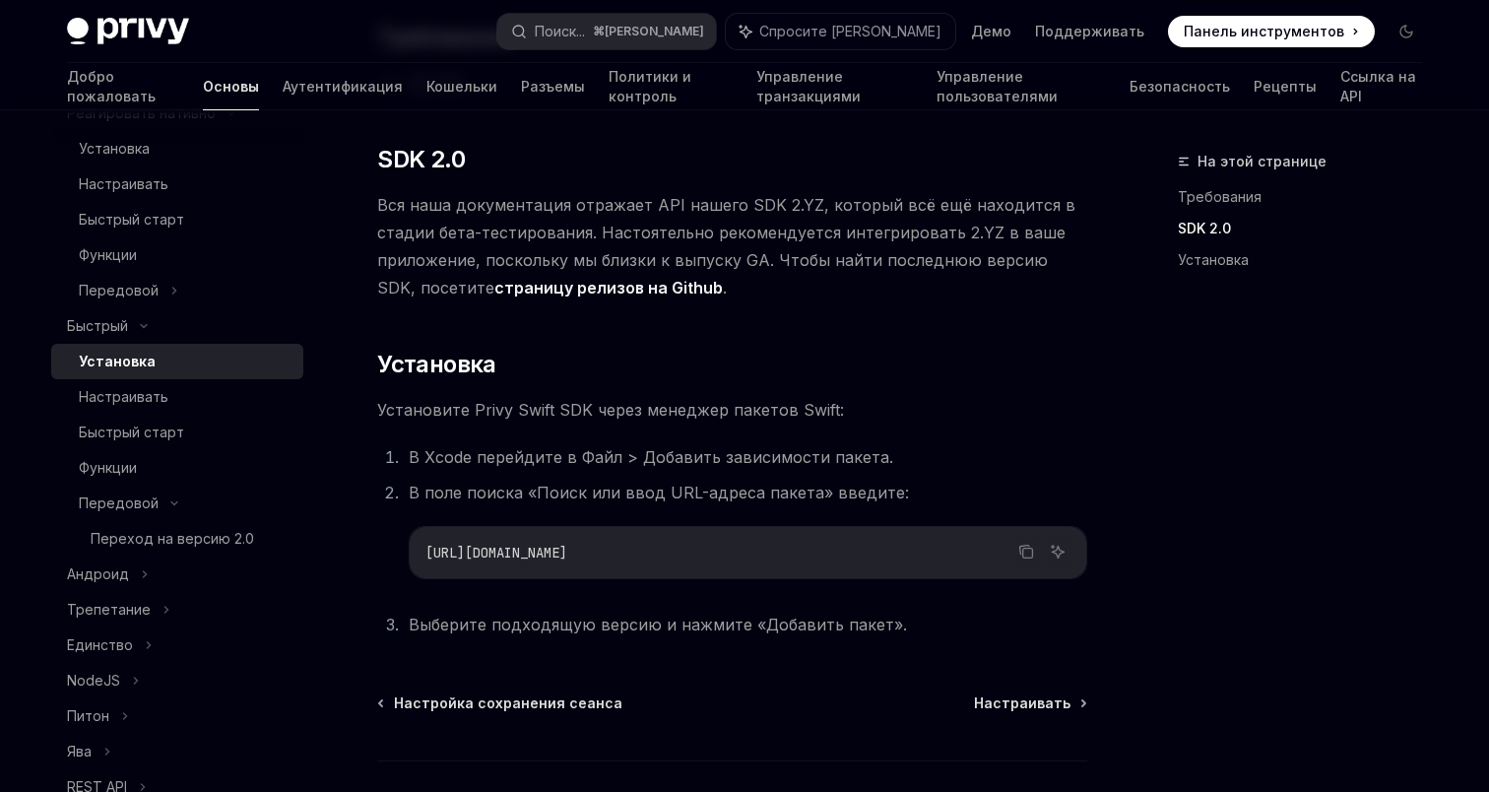
click at [1071, 450] on li "В Xcode перейдите в Файл > Добавить зависимости пакета." at bounding box center [745, 457] width 684 height 28
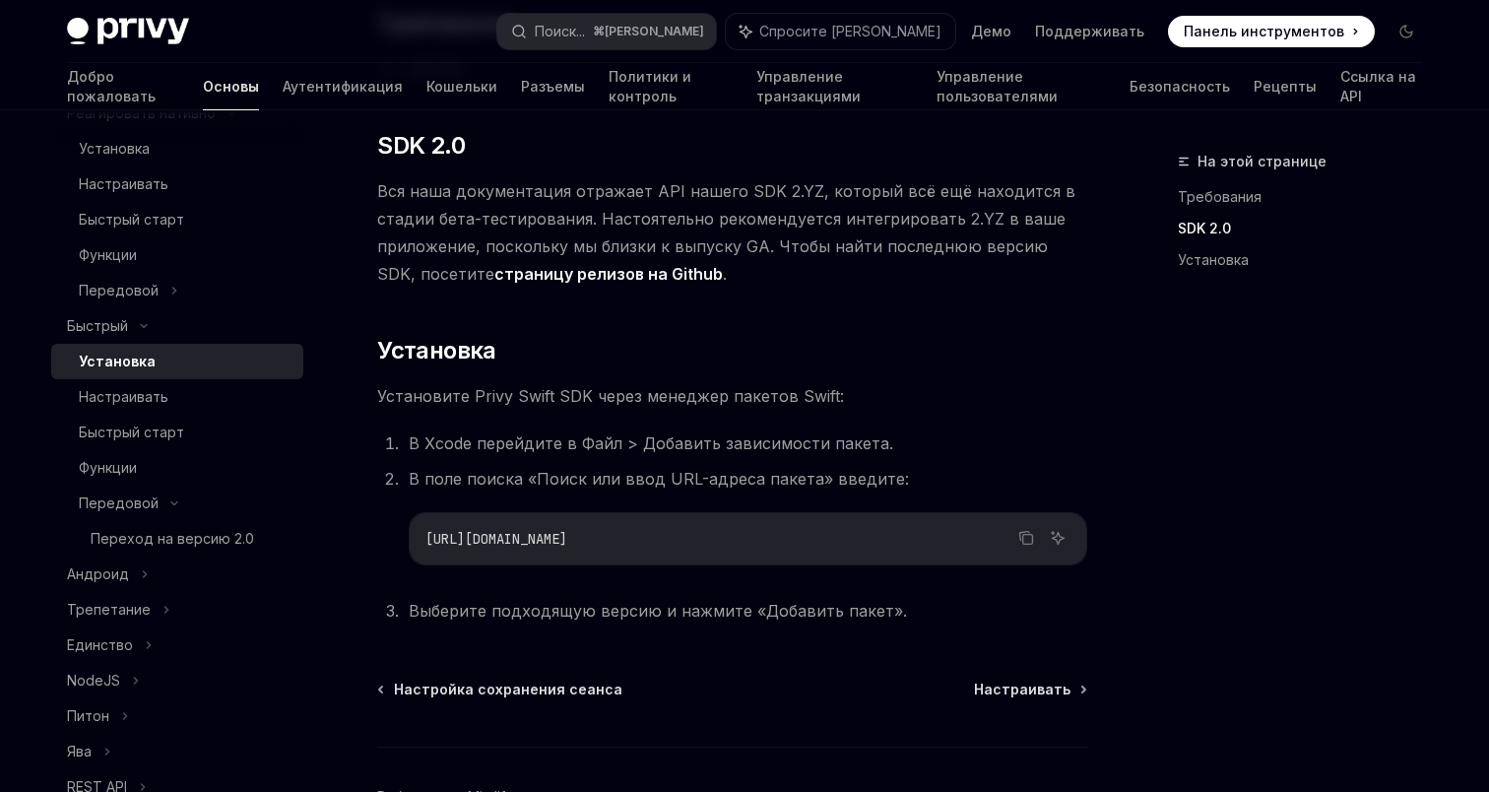
scroll to position [236, 0]
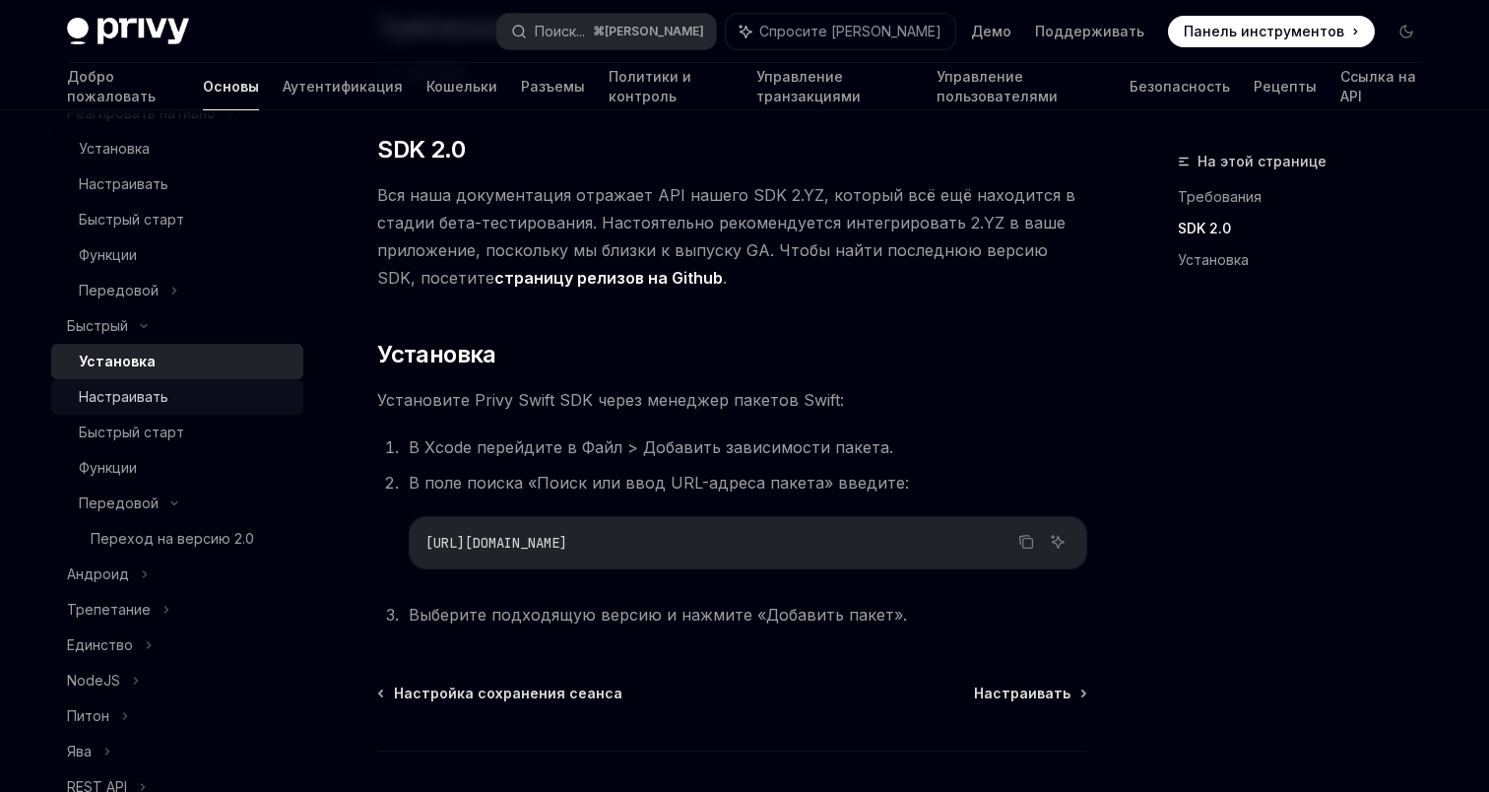
click at [194, 385] on div "Настраивать" at bounding box center [185, 397] width 213 height 24
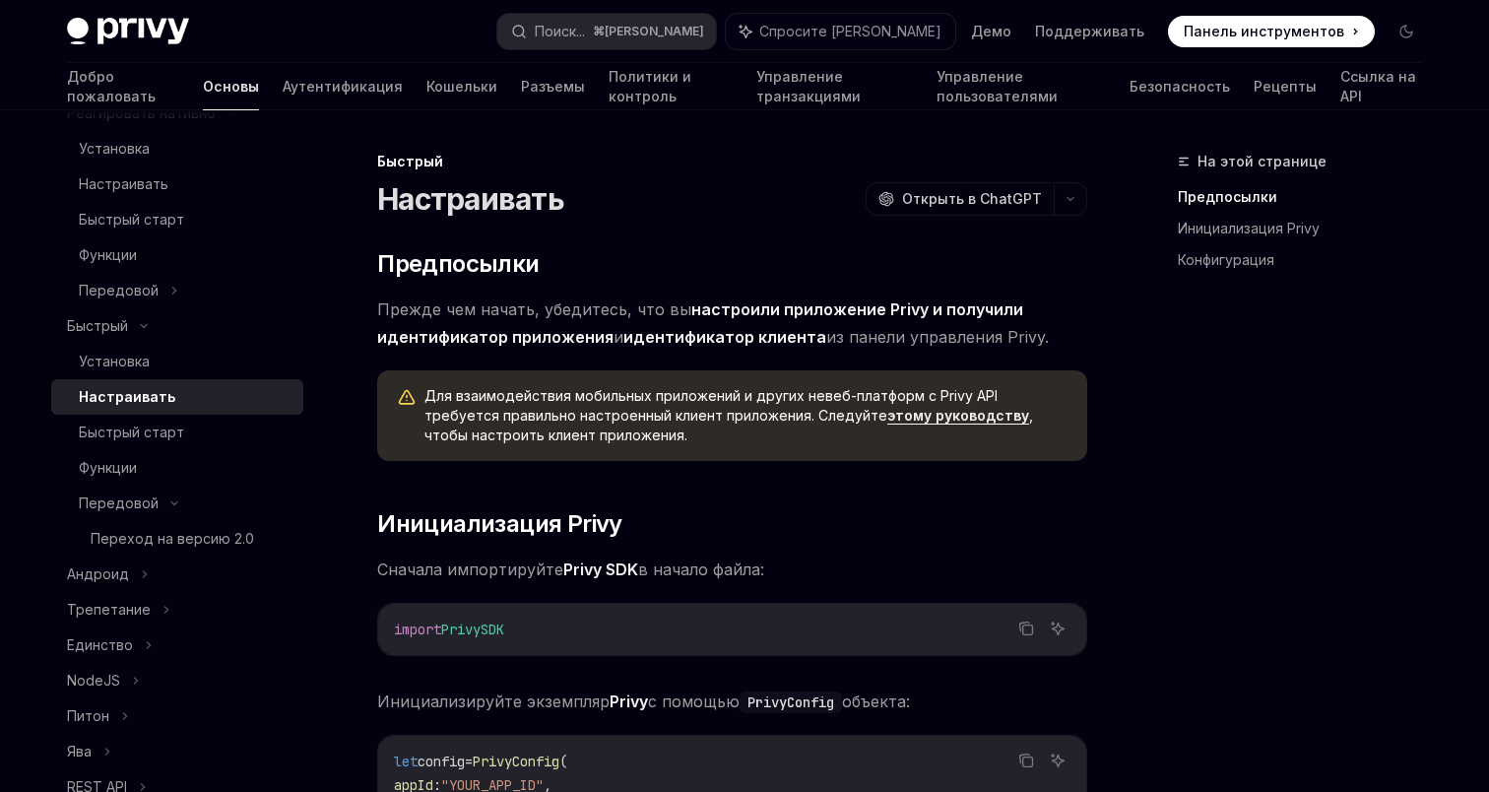
click at [897, 418] on font "этому руководству" at bounding box center [958, 415] width 142 height 17
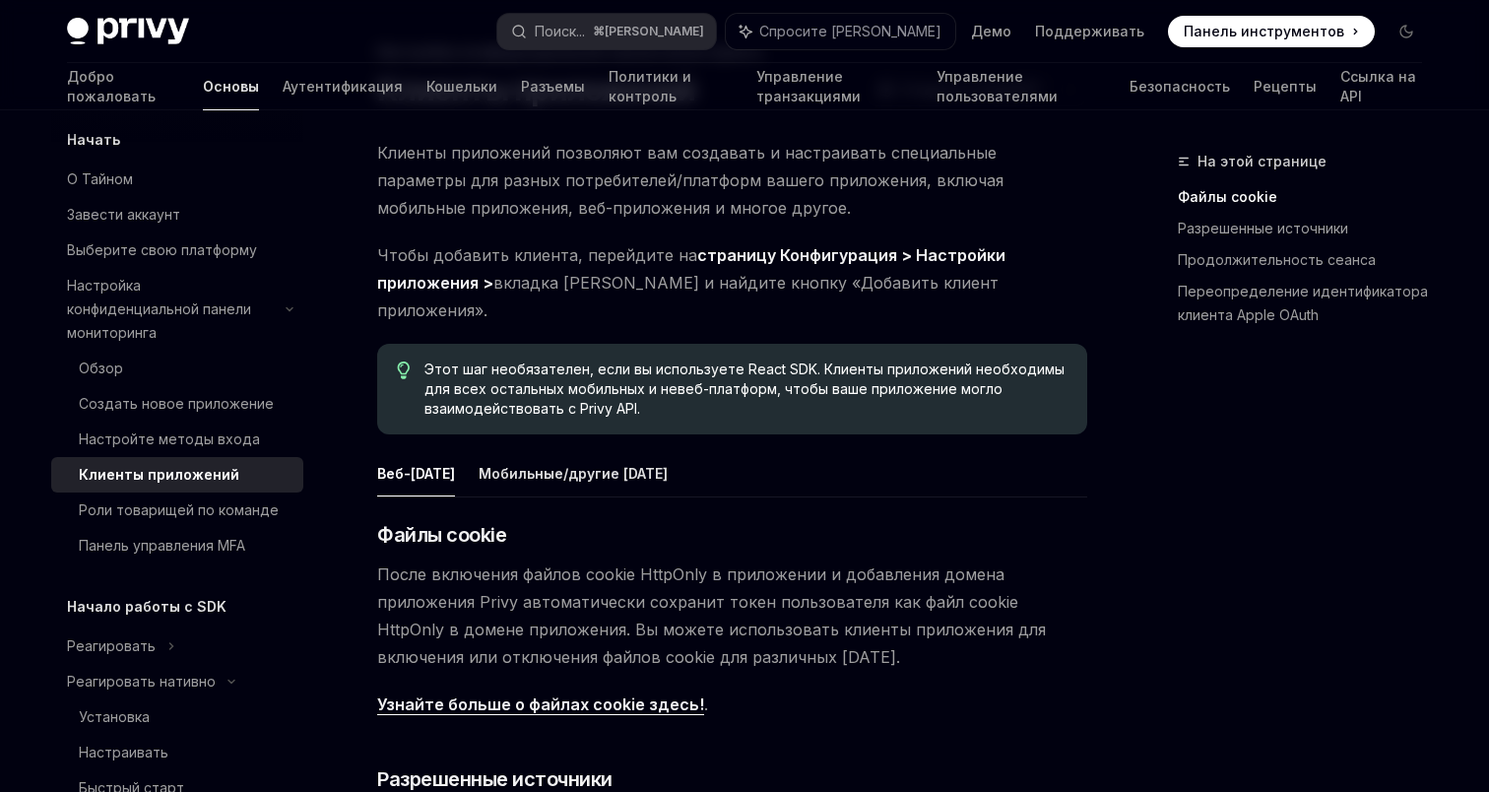
scroll to position [143, 0]
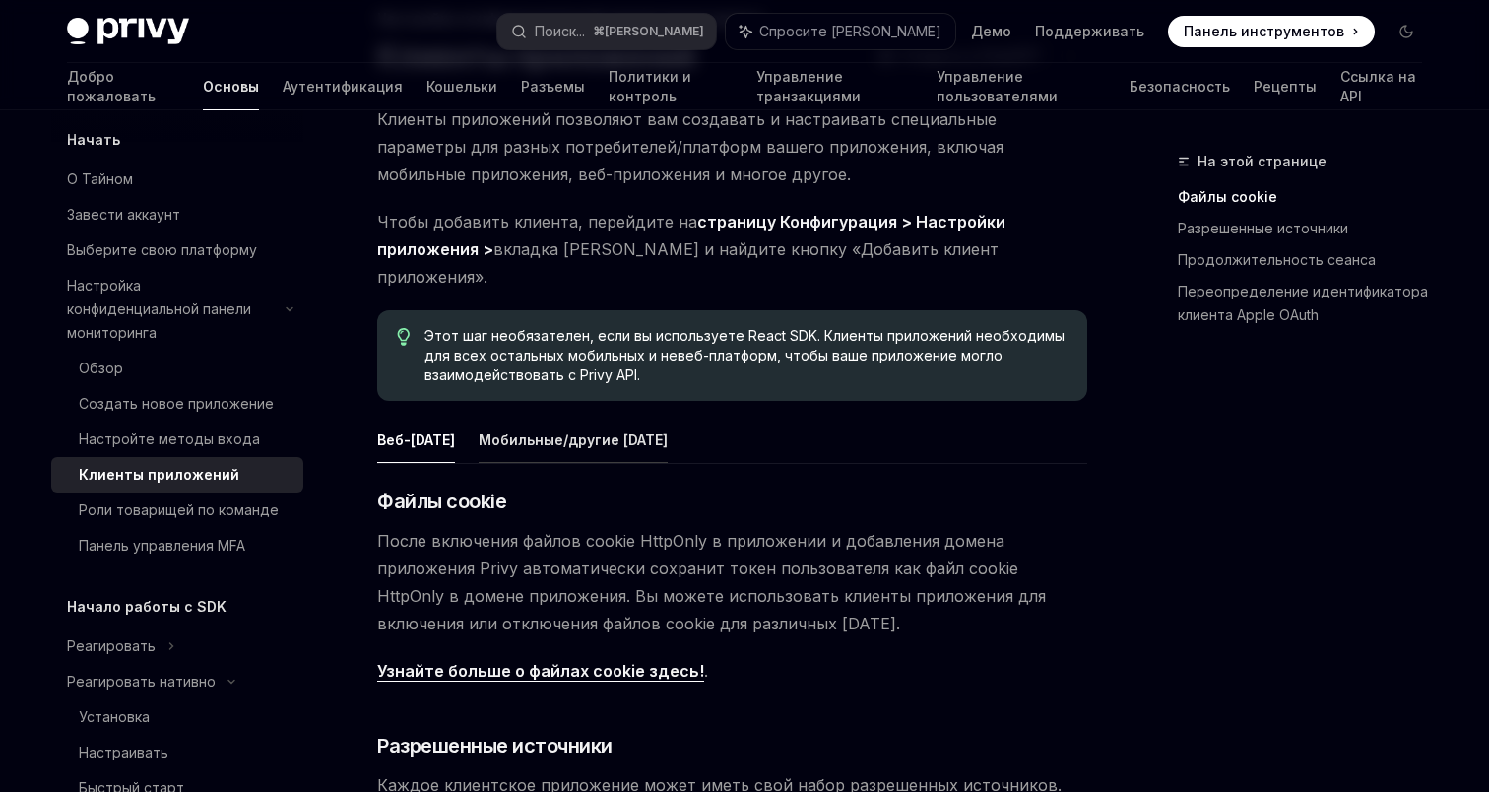
click at [562, 431] on font "Мобильные/другие среды" at bounding box center [572, 439] width 189 height 17
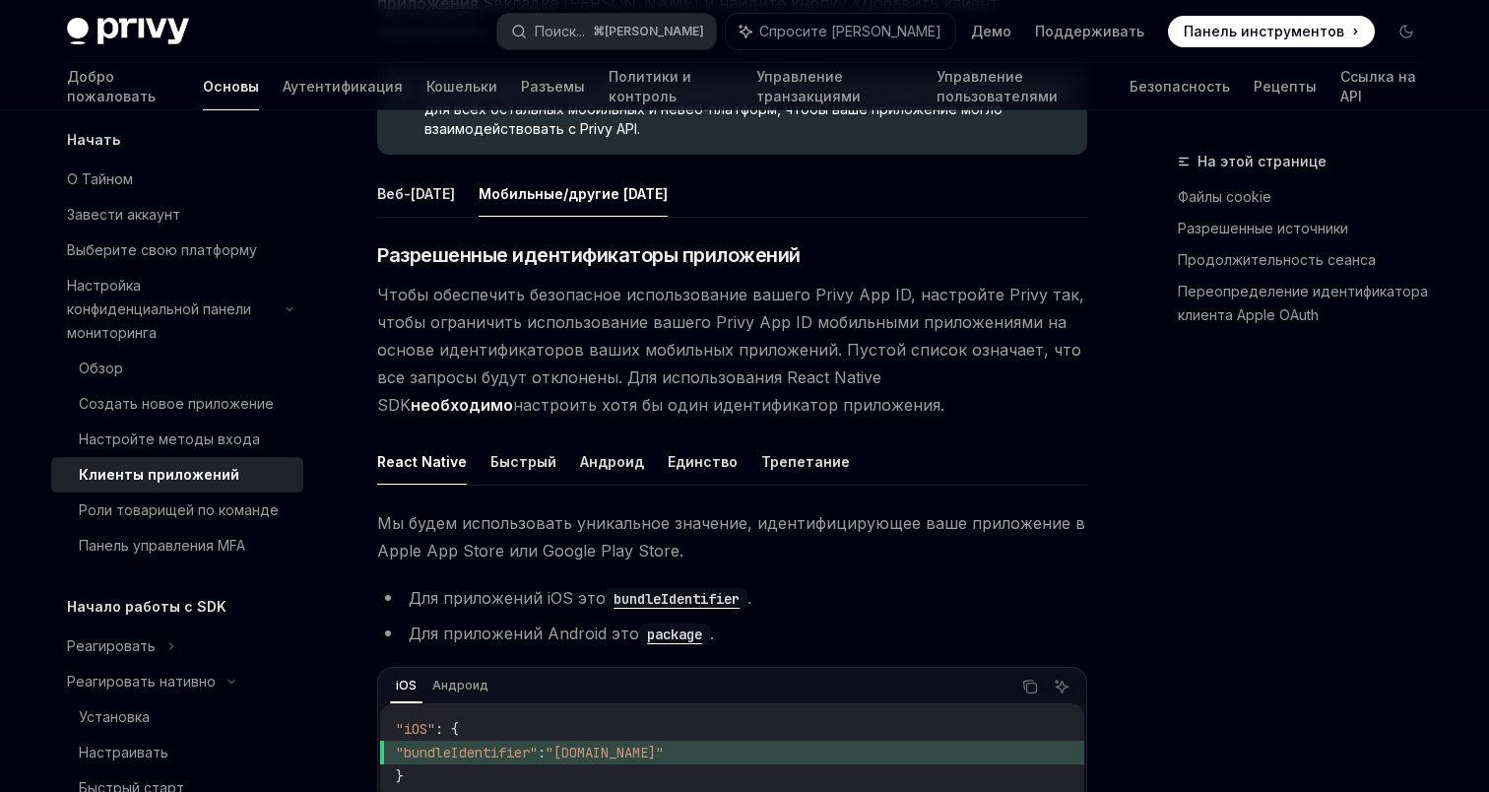
scroll to position [413, 0]
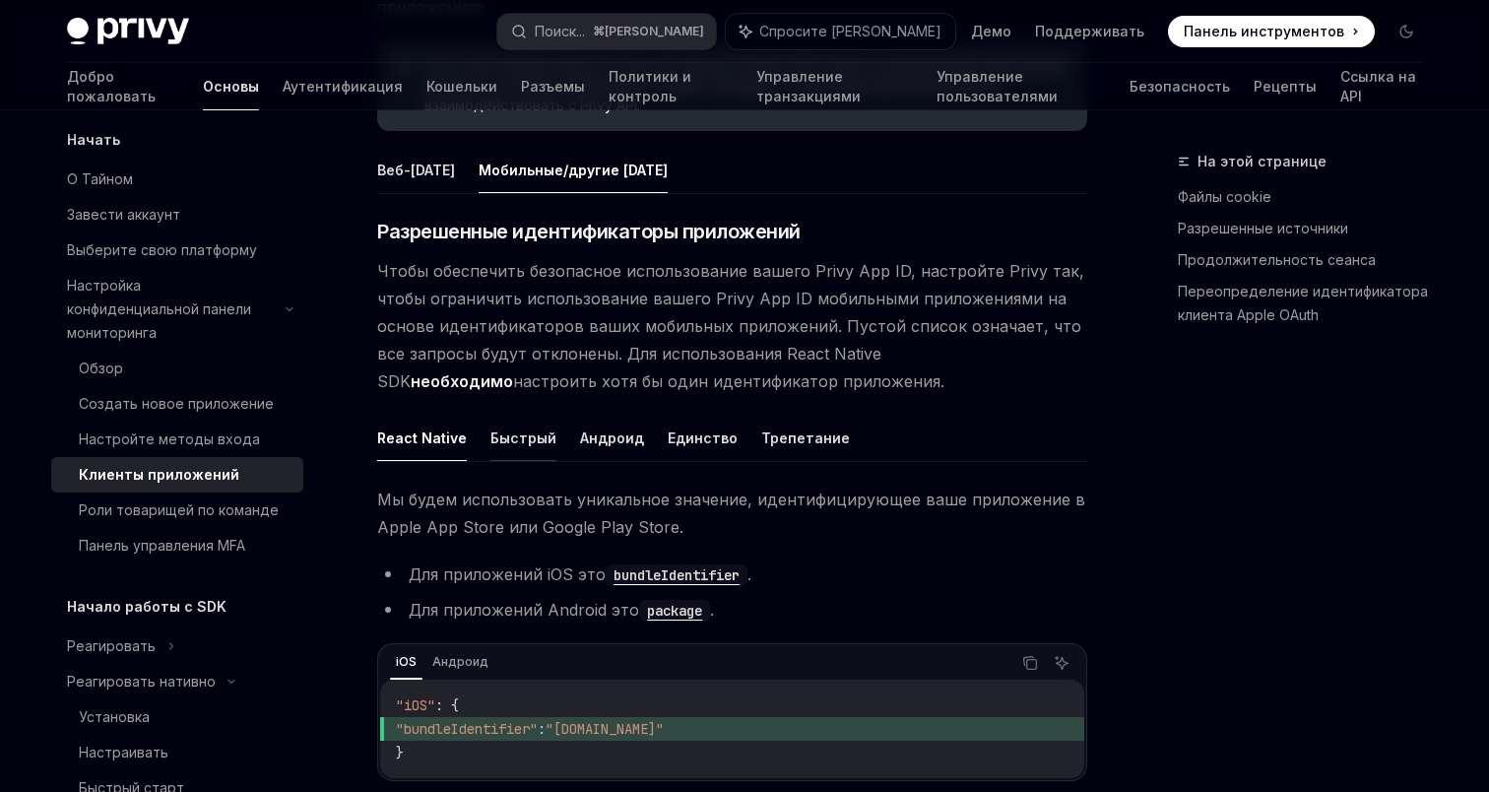
click at [533, 429] on font "Быстрый" at bounding box center [523, 437] width 66 height 17
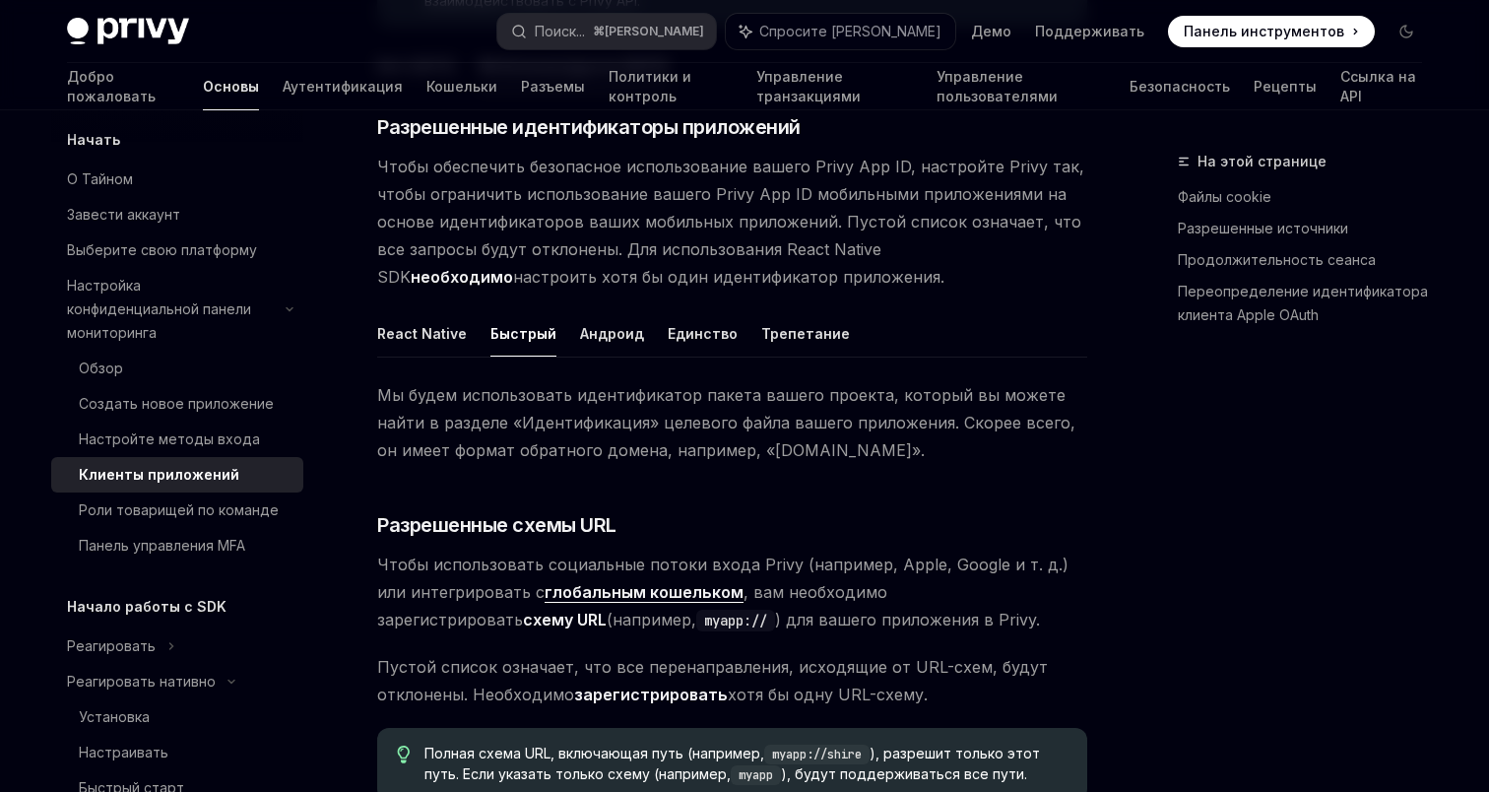
scroll to position [518, 0]
click at [533, 408] on span "Мы будем использовать идентификатор пакета вашего проекта, который вы можете на…" at bounding box center [732, 421] width 710 height 83
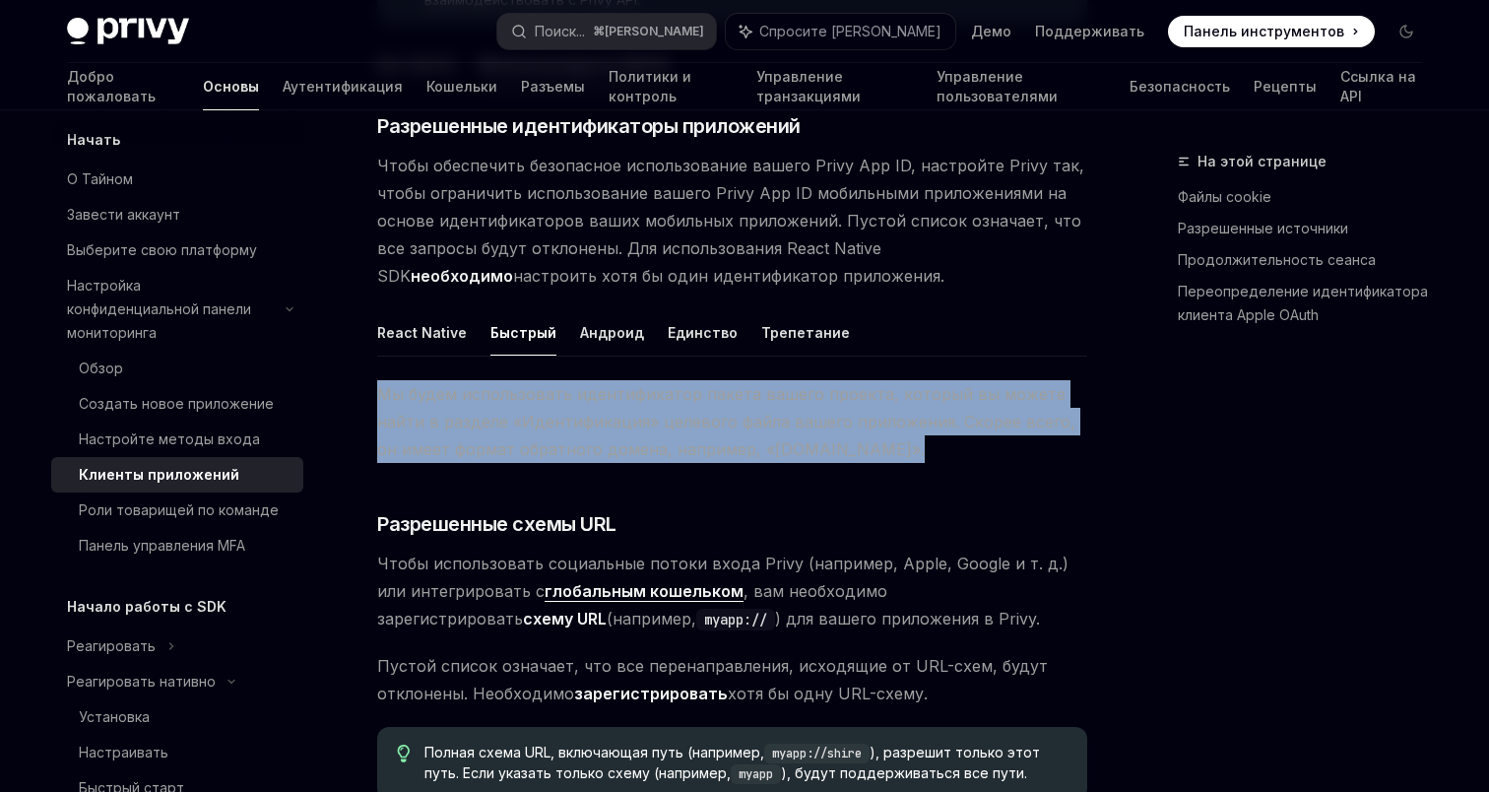
click at [533, 408] on span "Мы будем использовать идентификатор пакета вашего проекта, который вы можете на…" at bounding box center [732, 421] width 710 height 83
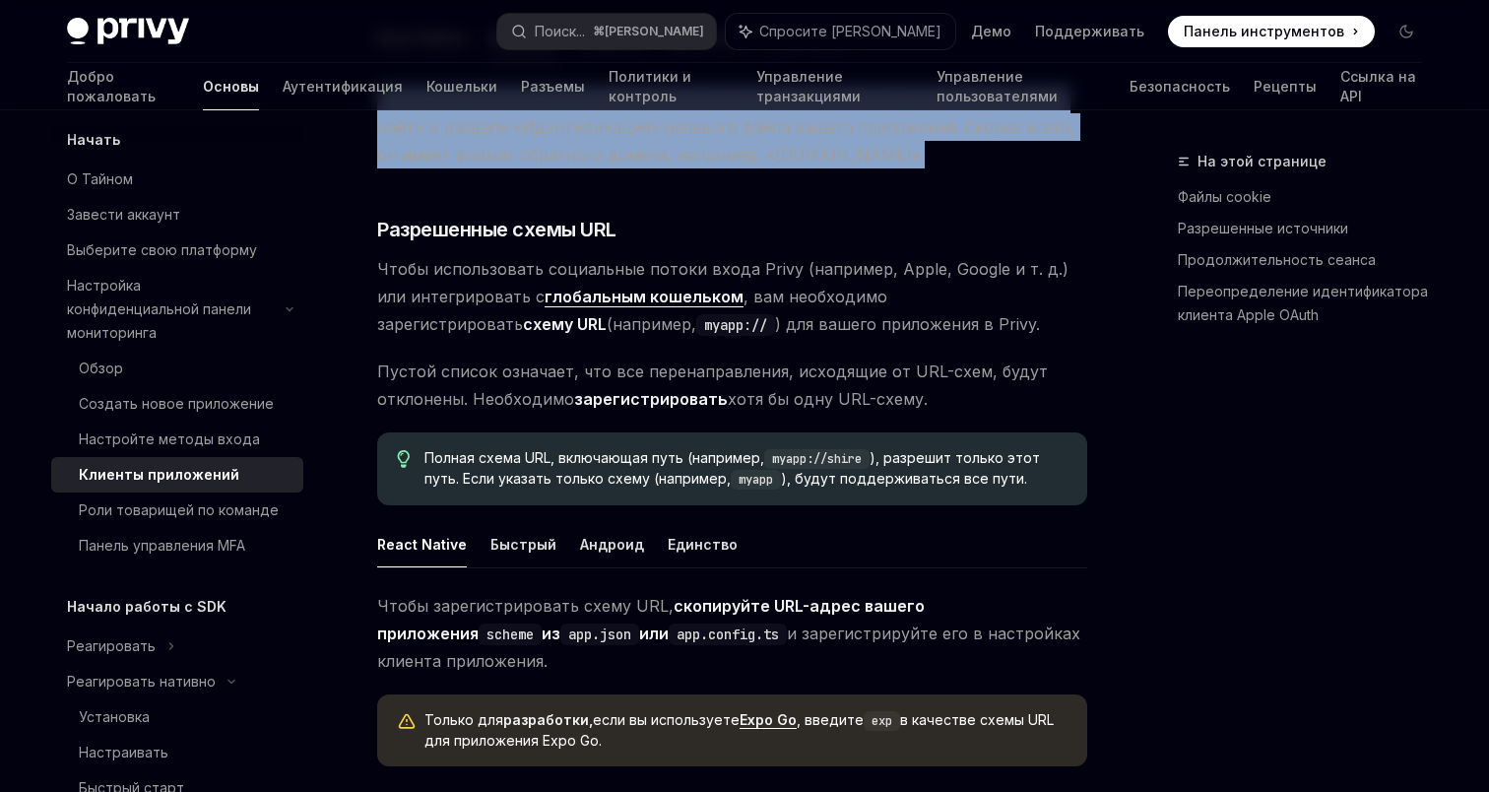
scroll to position [826, 0]
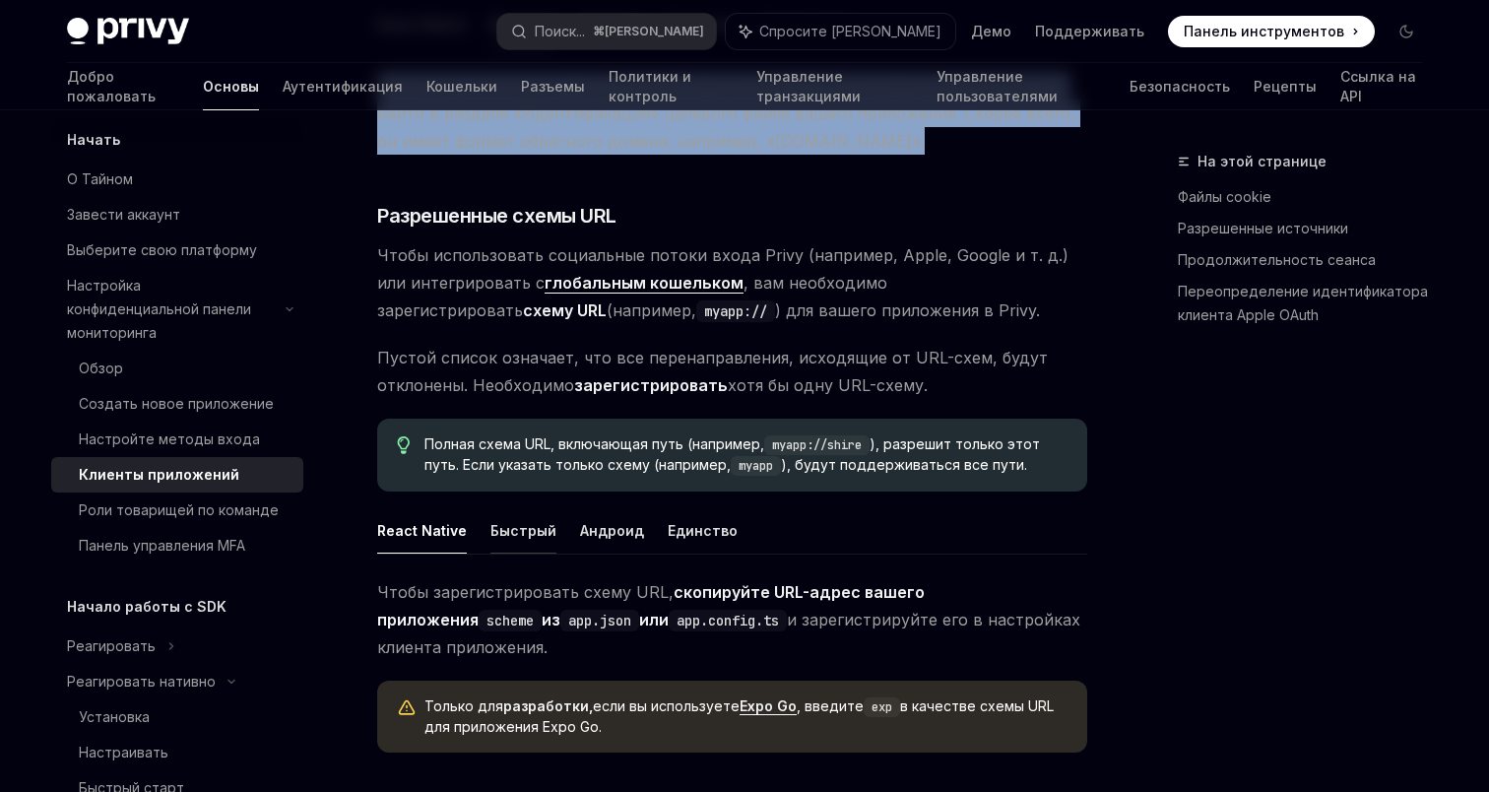
click at [505, 522] on font "Быстрый" at bounding box center [523, 530] width 66 height 17
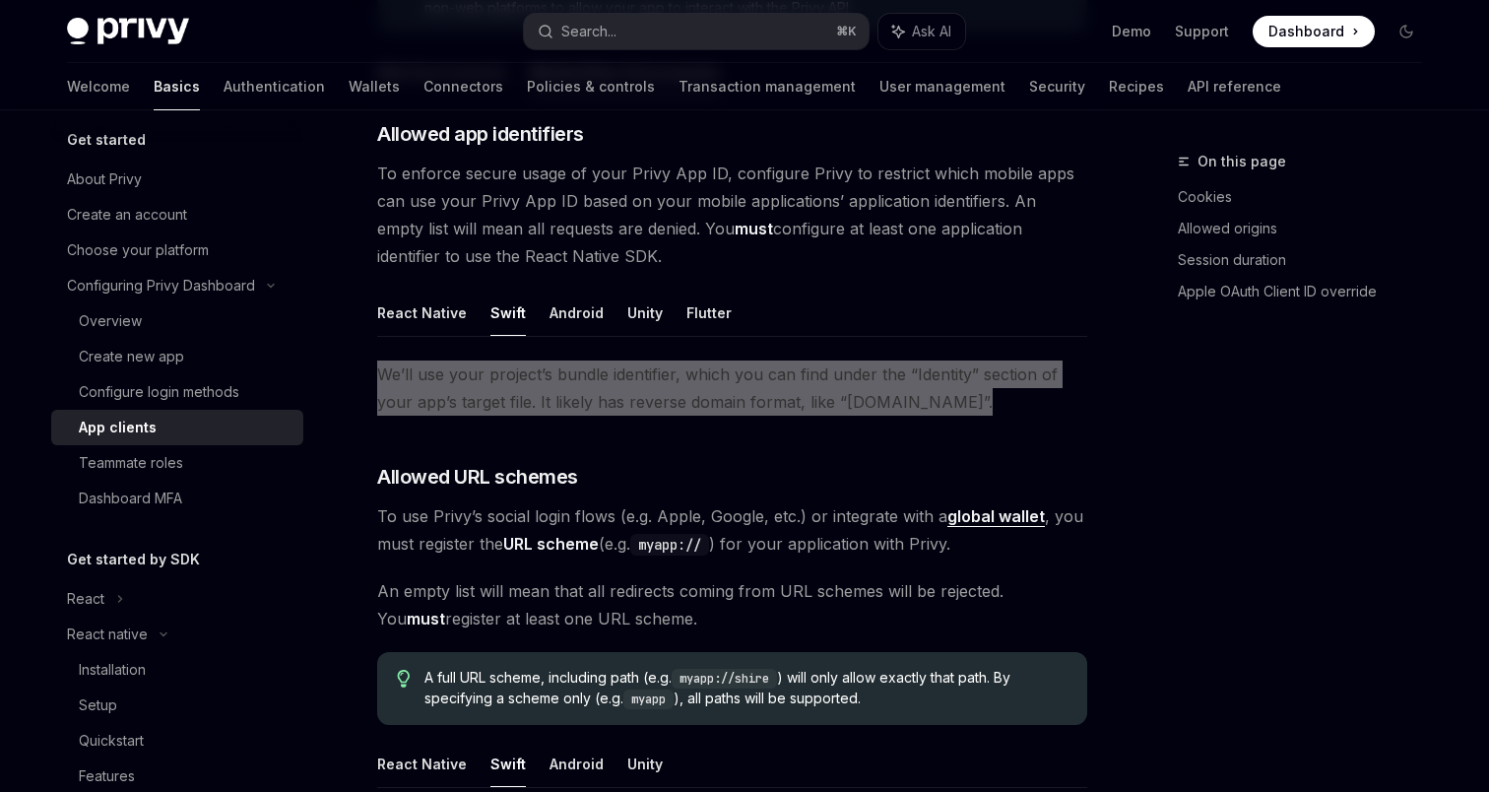
scroll to position [460, 0]
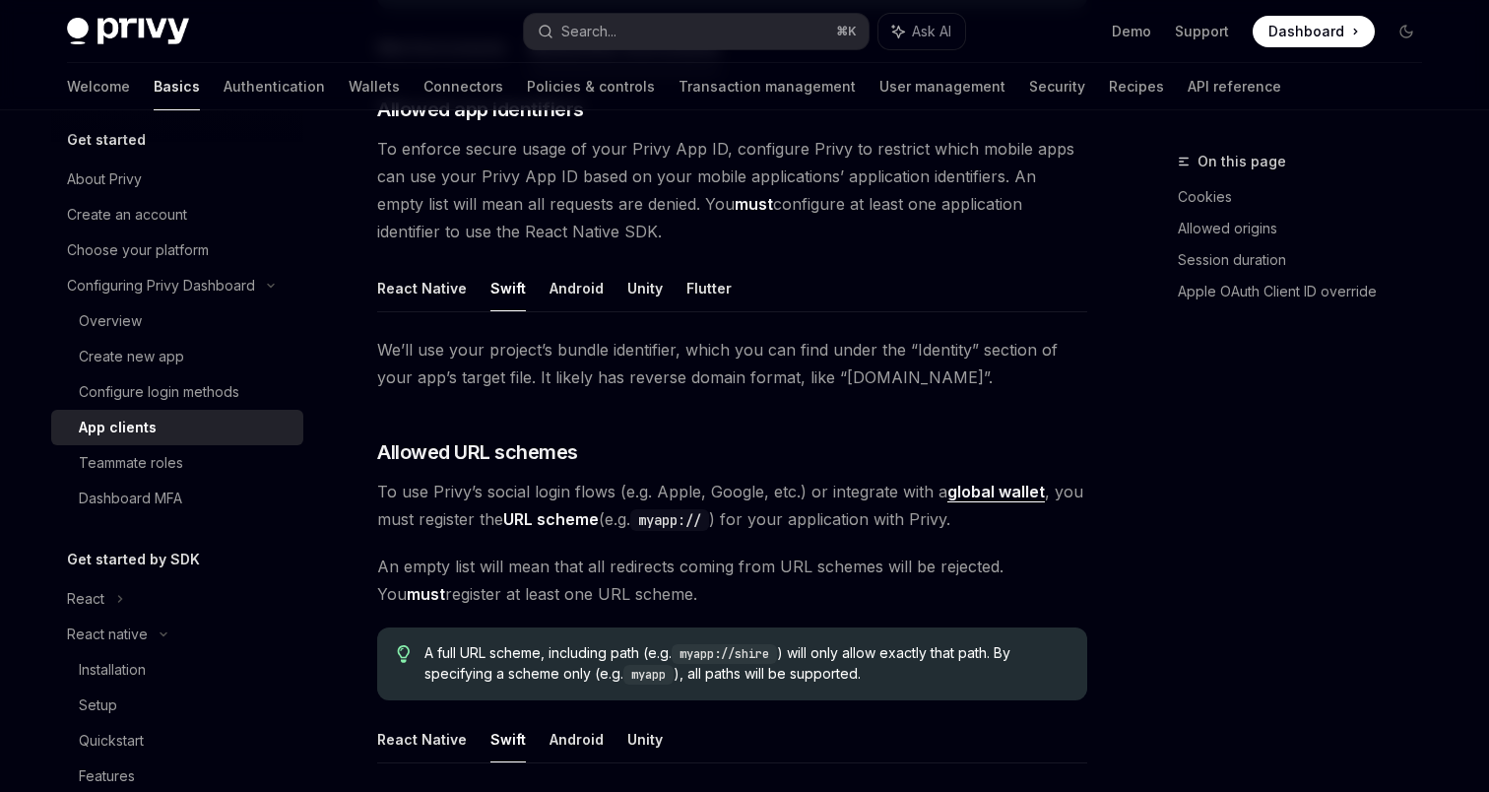
click at [1002, 356] on span "We’ll use your project’s bundle identifier, which you can find under the “Ident…" at bounding box center [732, 363] width 710 height 55
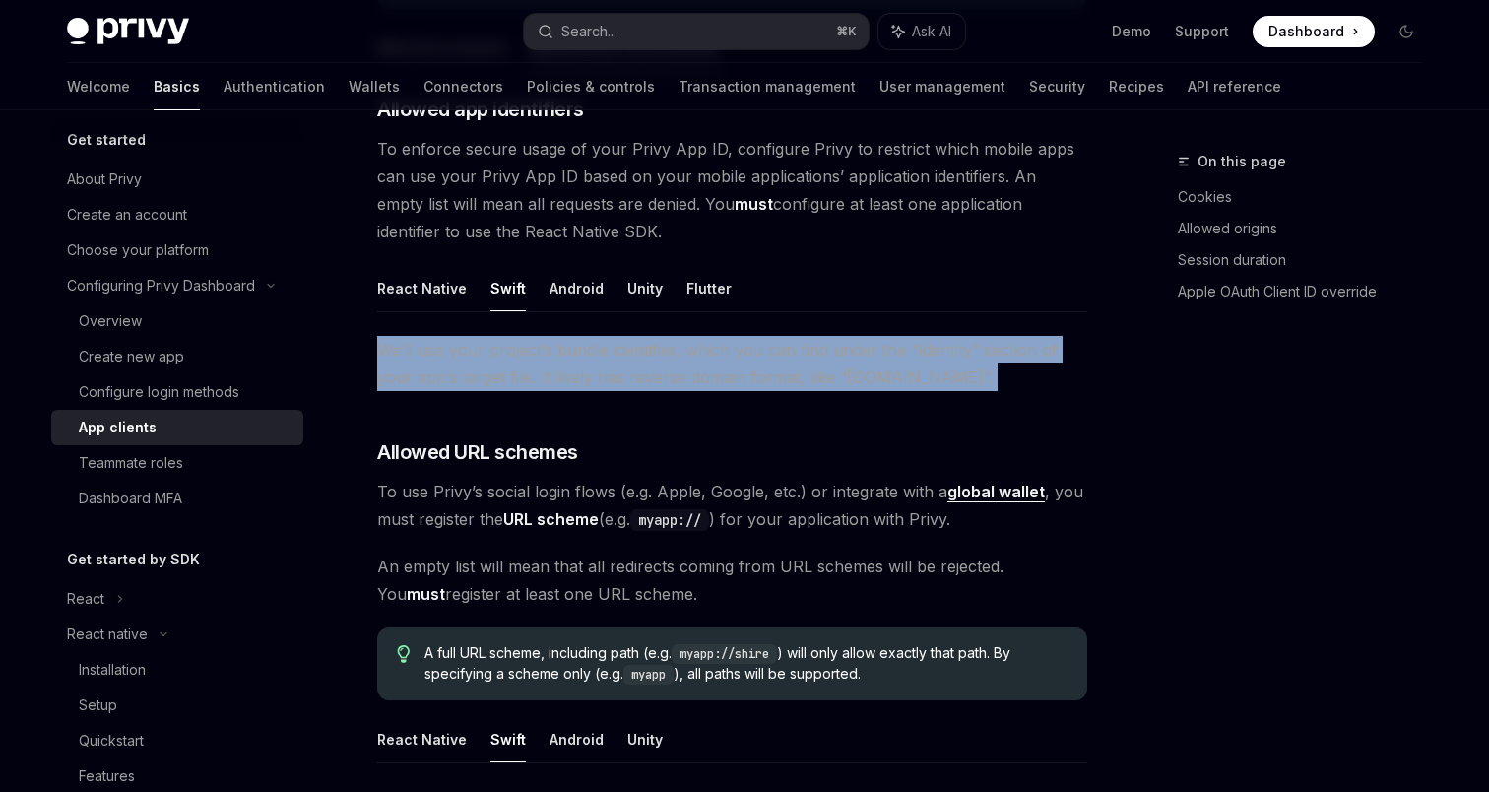
click at [1002, 356] on span "We’ll use your project’s bundle identifier, which you can find under the “Ident…" at bounding box center [732, 363] width 710 height 55
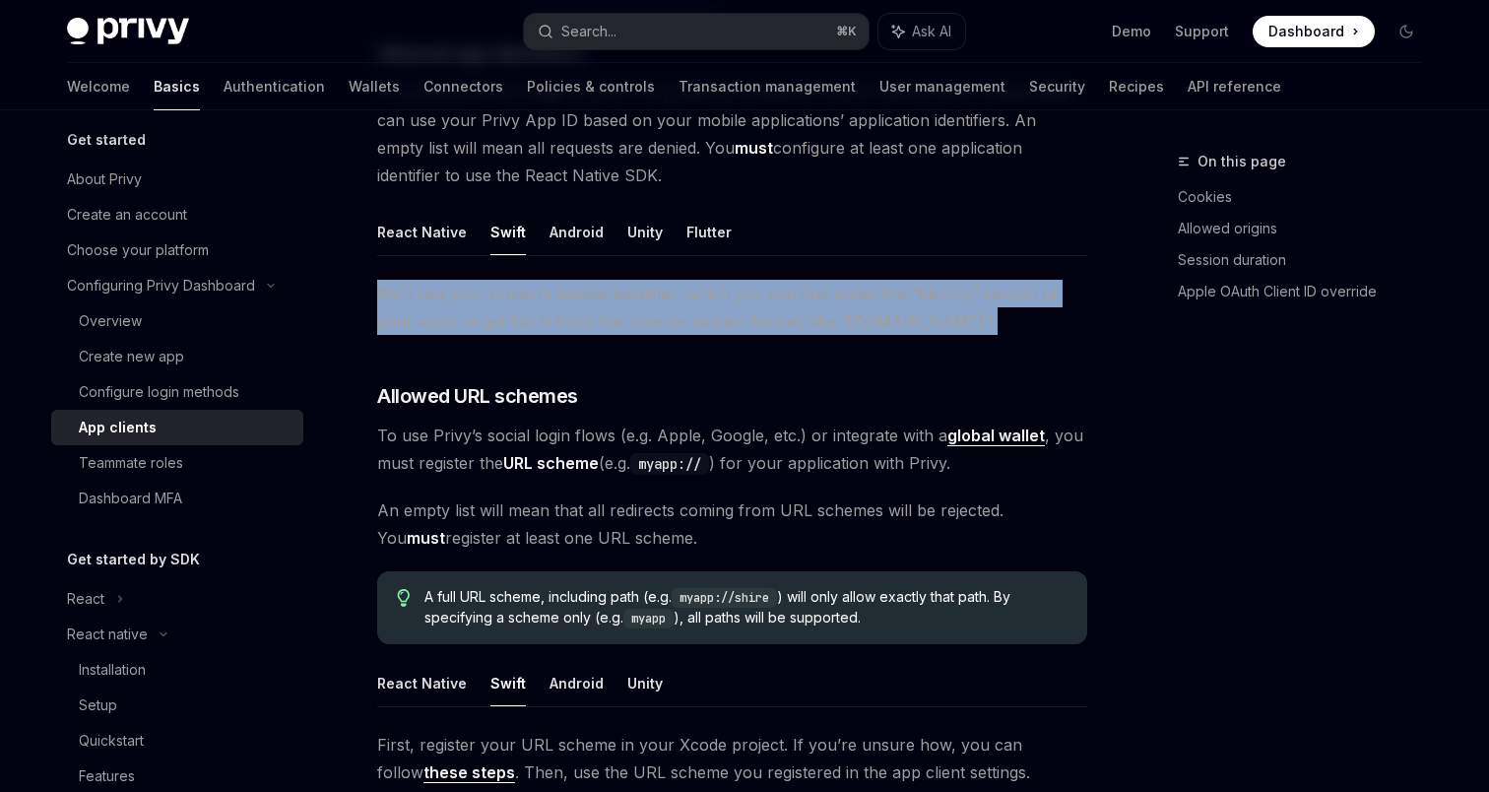
scroll to position [524, 0]
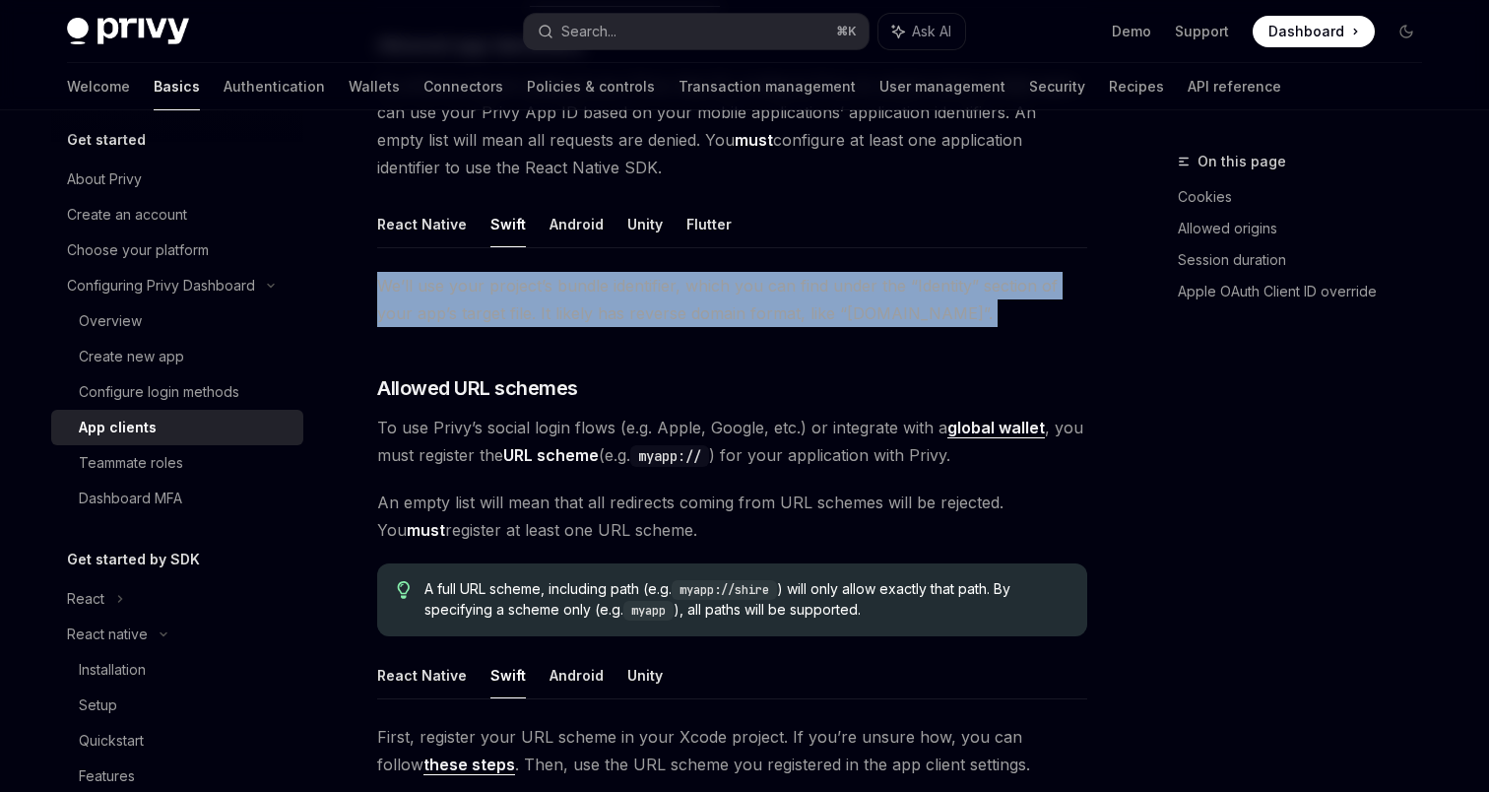
click at [973, 425] on link "global wallet" at bounding box center [995, 427] width 97 height 21
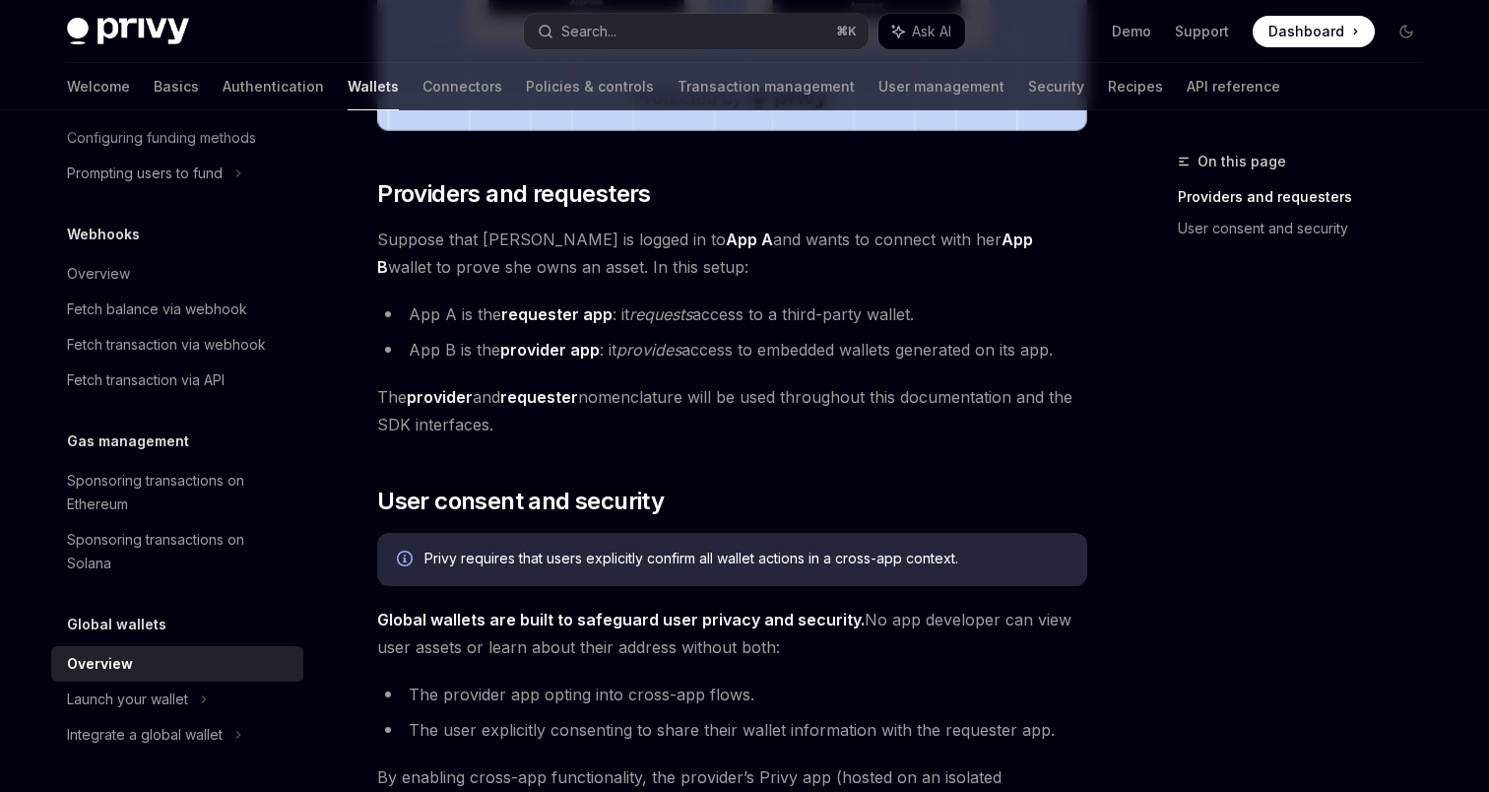
scroll to position [850, 0]
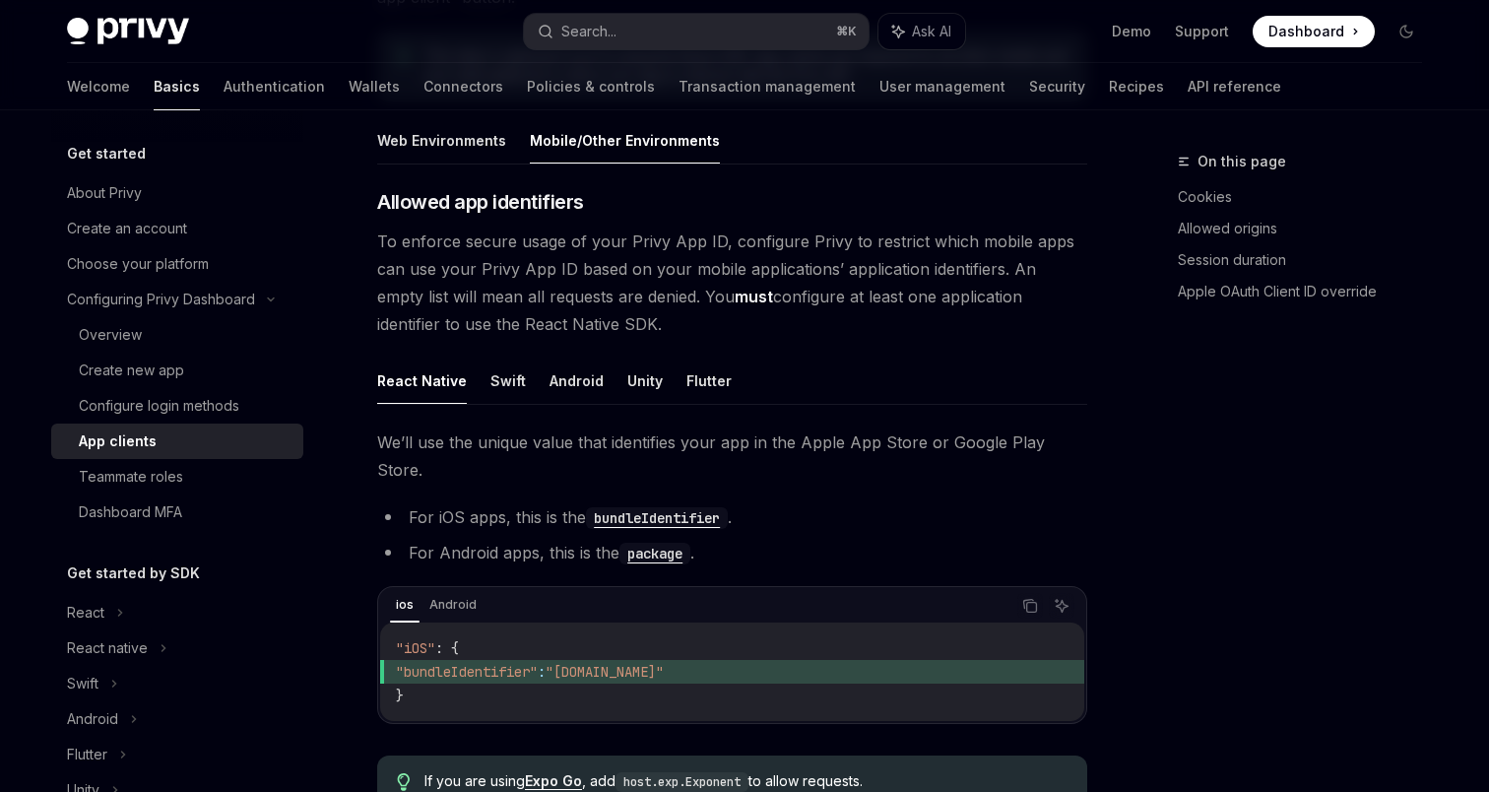
scroll to position [354, 0]
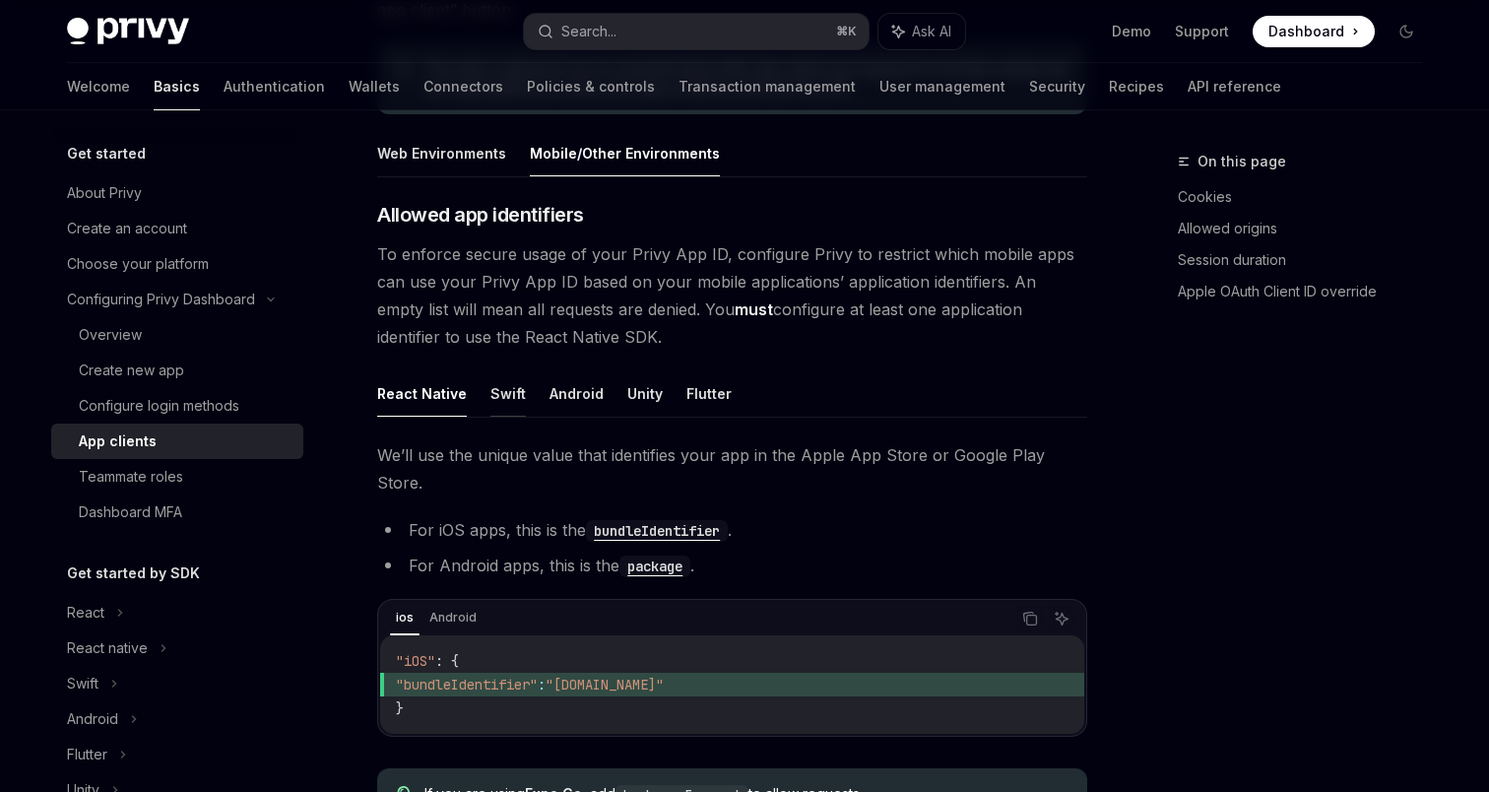
click at [508, 396] on button "Swift" at bounding box center [507, 393] width 35 height 46
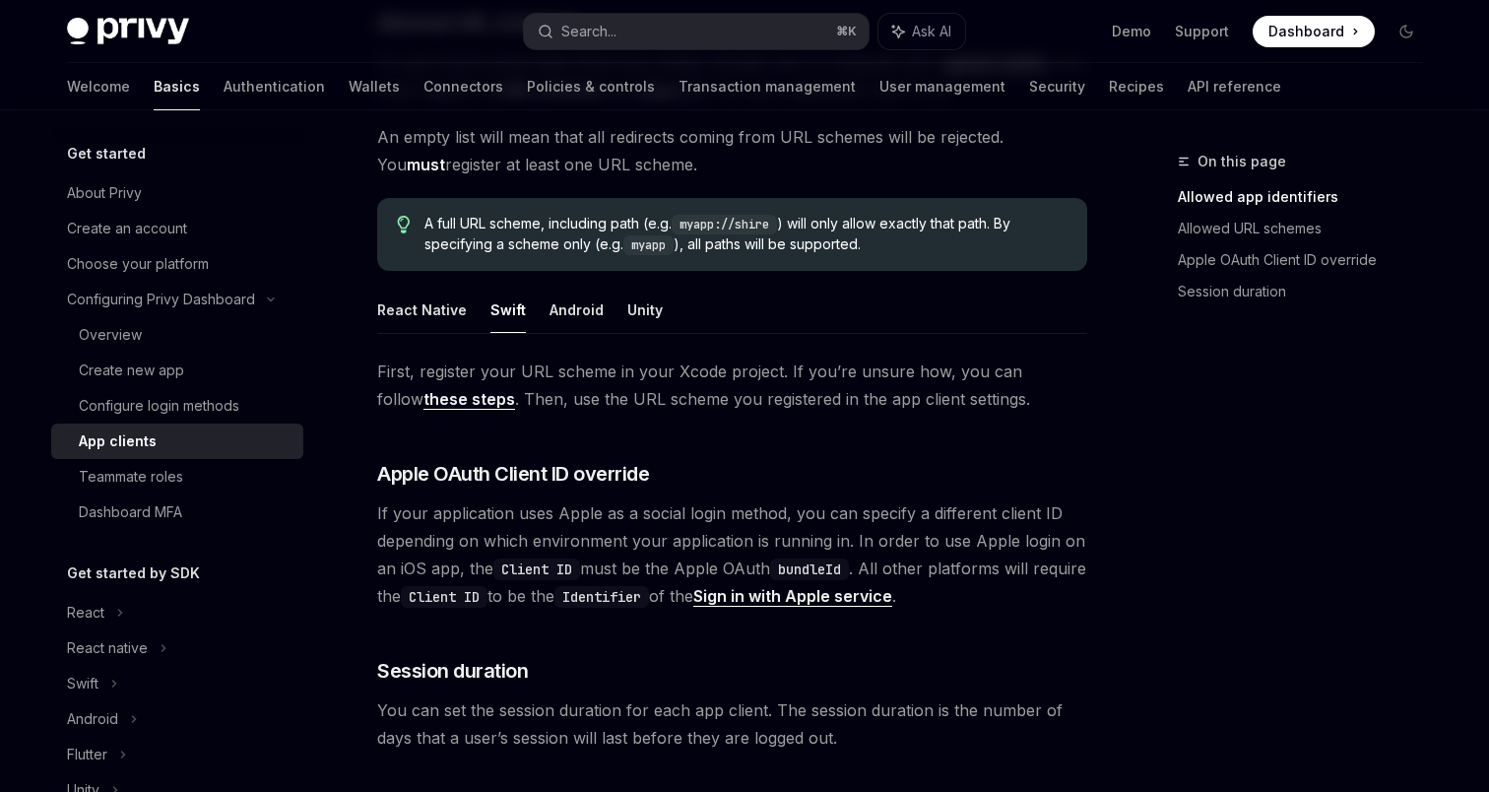
scroll to position [899, 0]
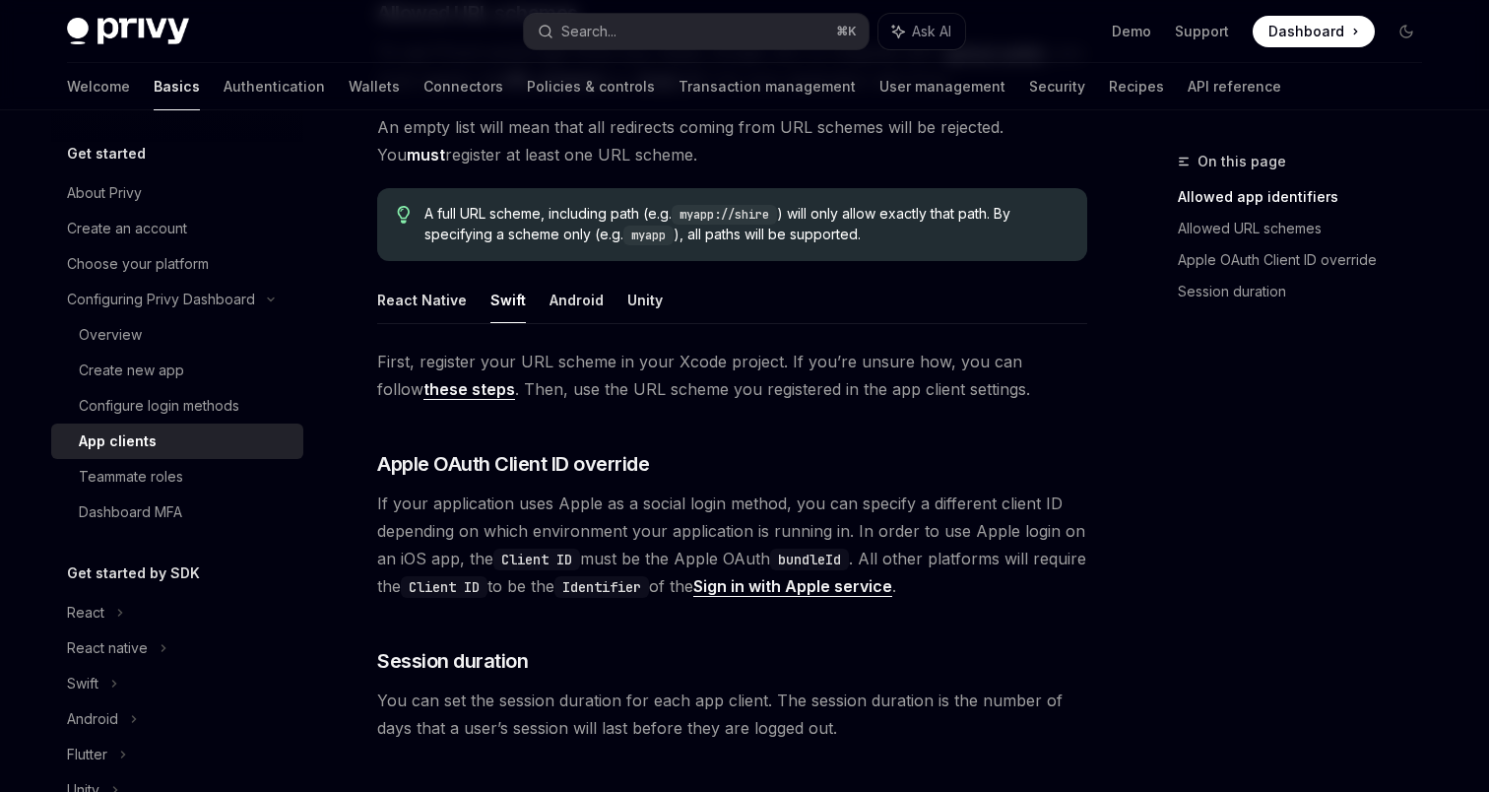
click at [437, 393] on link "these steps" at bounding box center [469, 389] width 92 height 21
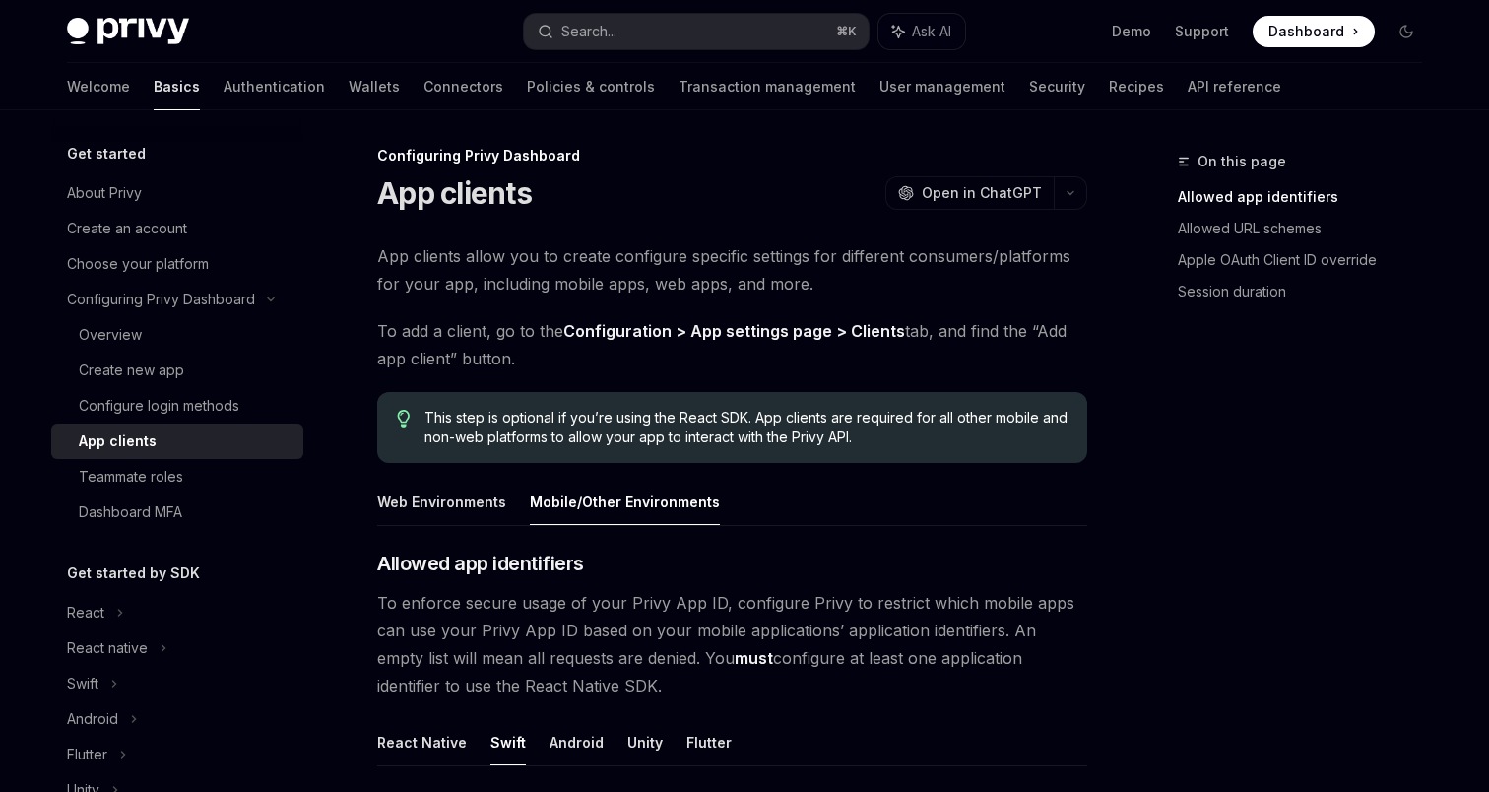
scroll to position [0, 0]
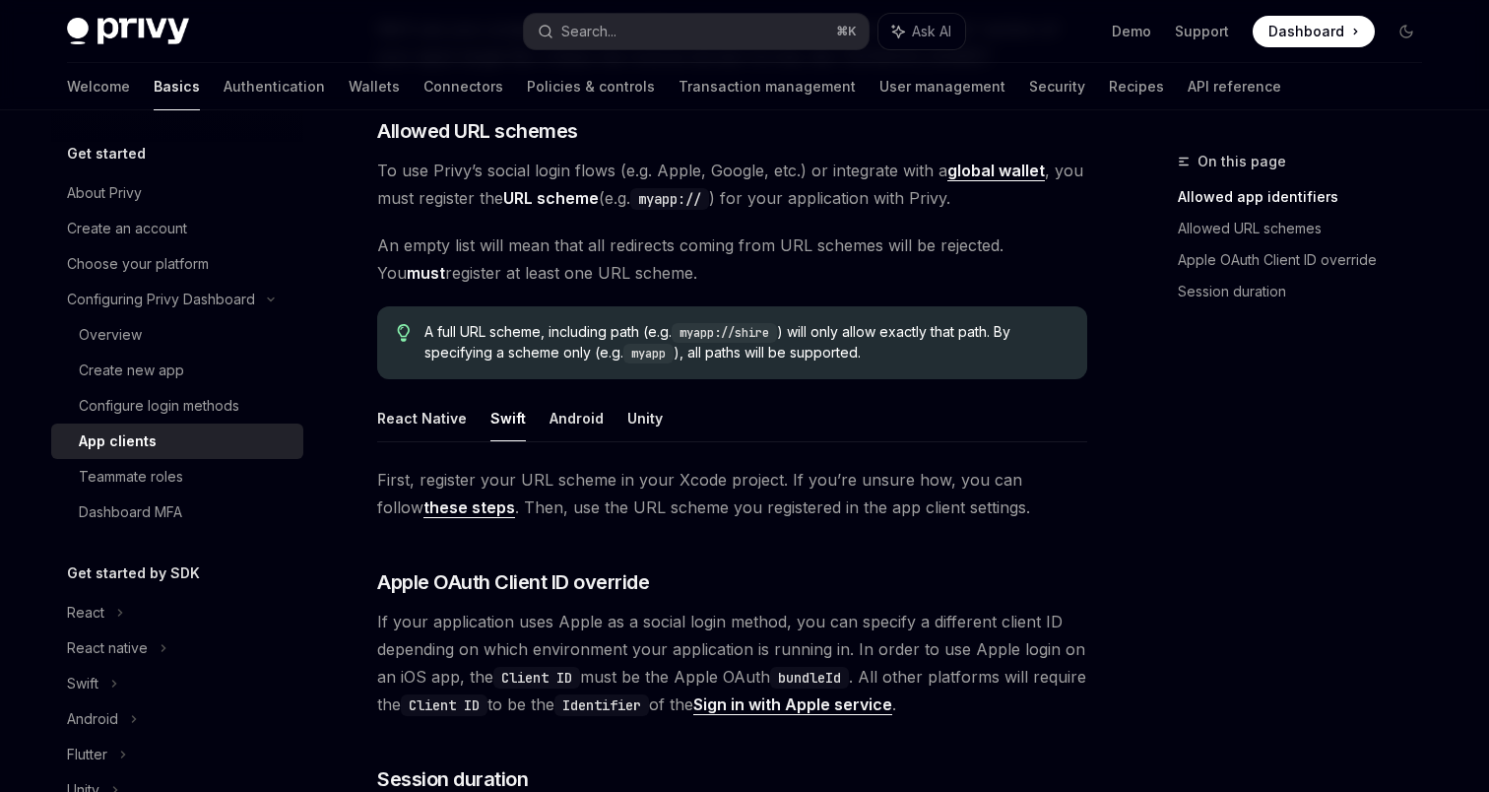
scroll to position [826, 0]
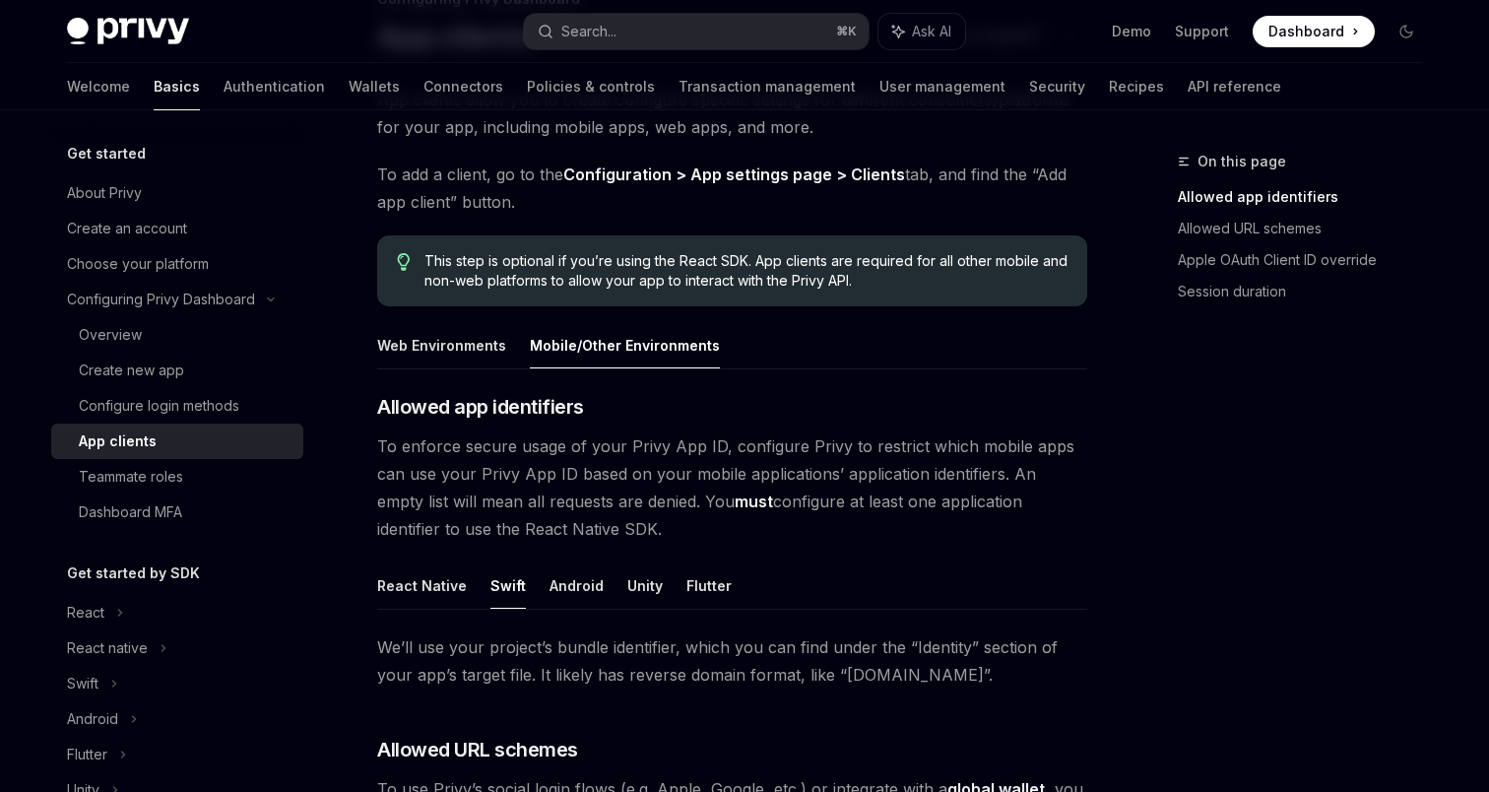
scroll to position [143, 0]
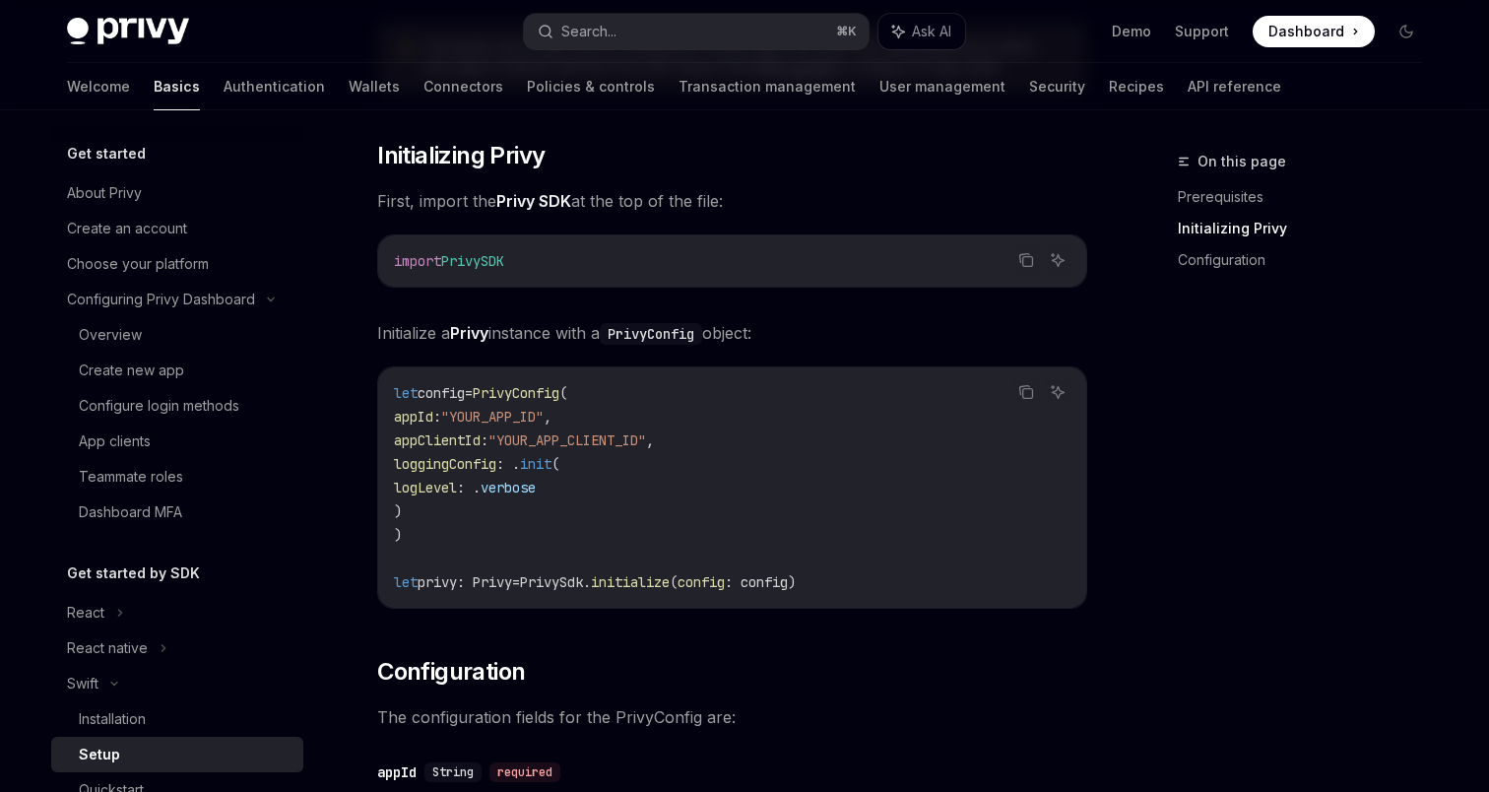
scroll to position [407, 0]
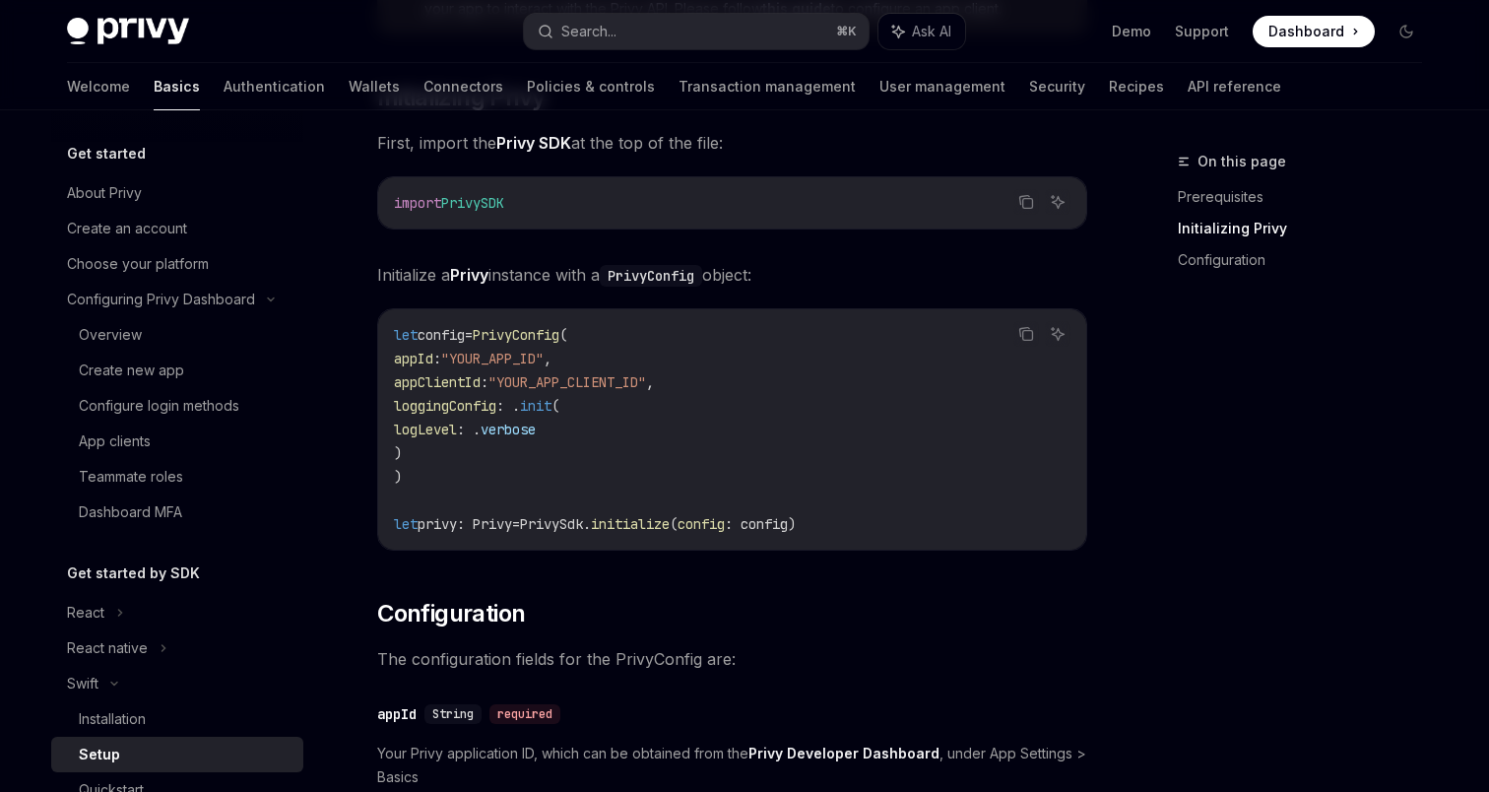
click at [472, 198] on span "PrivySDK" at bounding box center [472, 203] width 63 height 18
copy div "import PrivySDK"
click at [559, 339] on span "PrivyConfig" at bounding box center [516, 335] width 87 height 18
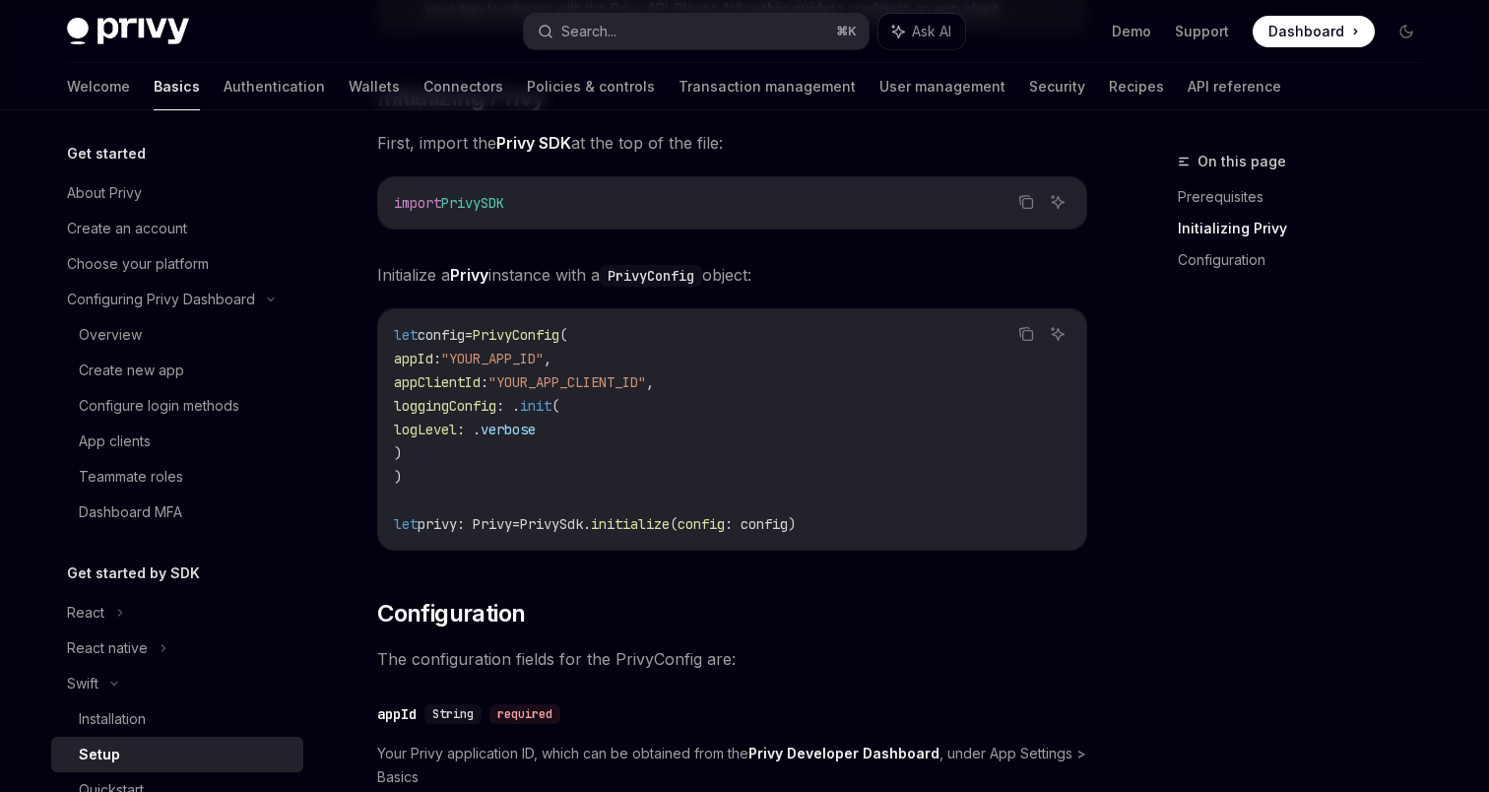
click at [559, 339] on span "PrivyConfig" at bounding box center [516, 335] width 87 height 18
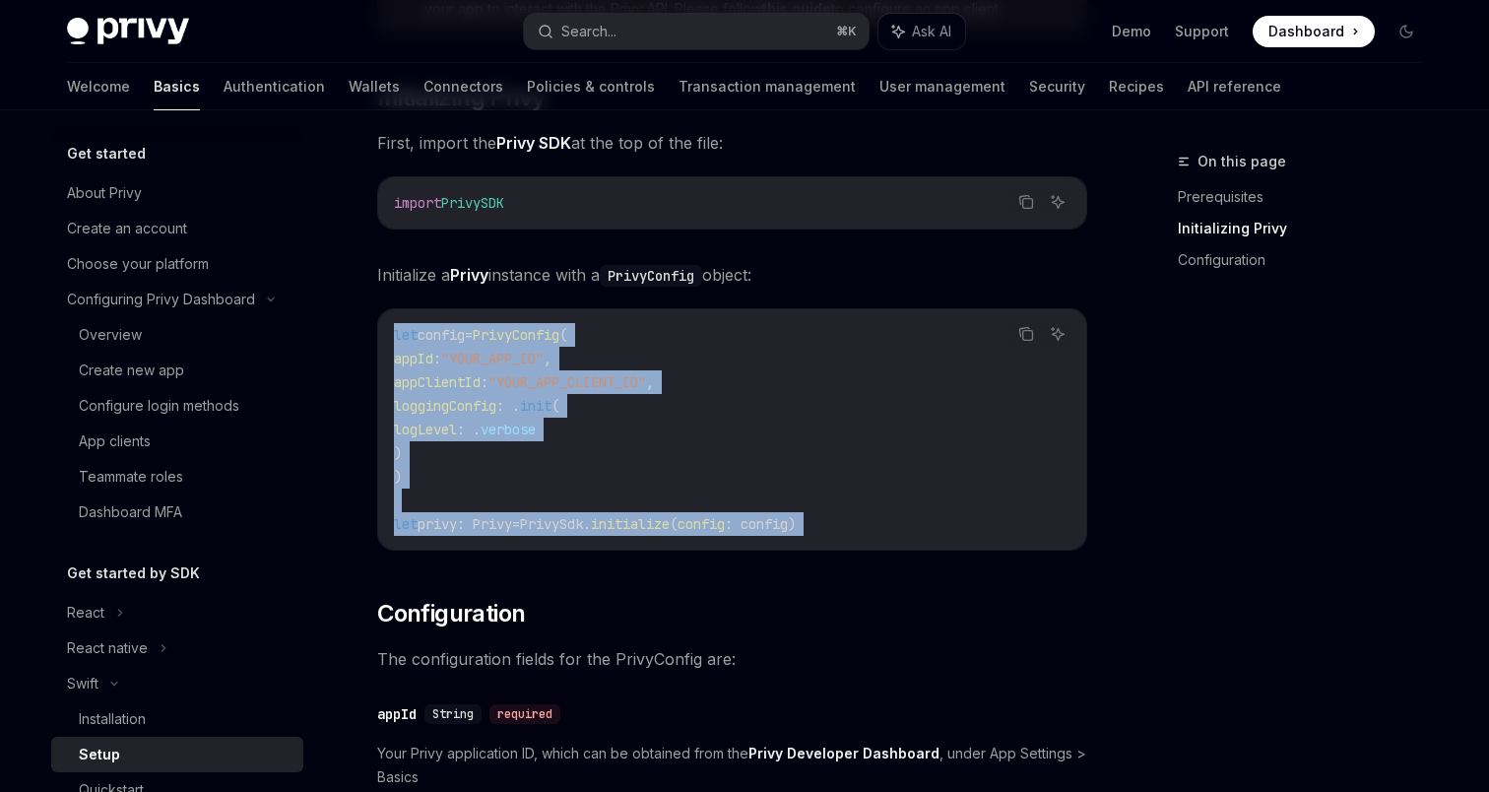
drag, startPoint x: 569, startPoint y: 339, endPoint x: 592, endPoint y: 524, distance: 186.5
click at [592, 524] on code "let config = PrivyConfig ( appId : "YOUR_APP_ID" , appClientId : "YOUR_APP_CLIE…" at bounding box center [732, 429] width 676 height 213
copy div "let config = PrivyConfig ( appId : "YOUR_APP_ID" , appClientId : "YOUR_APP_CLIE…"
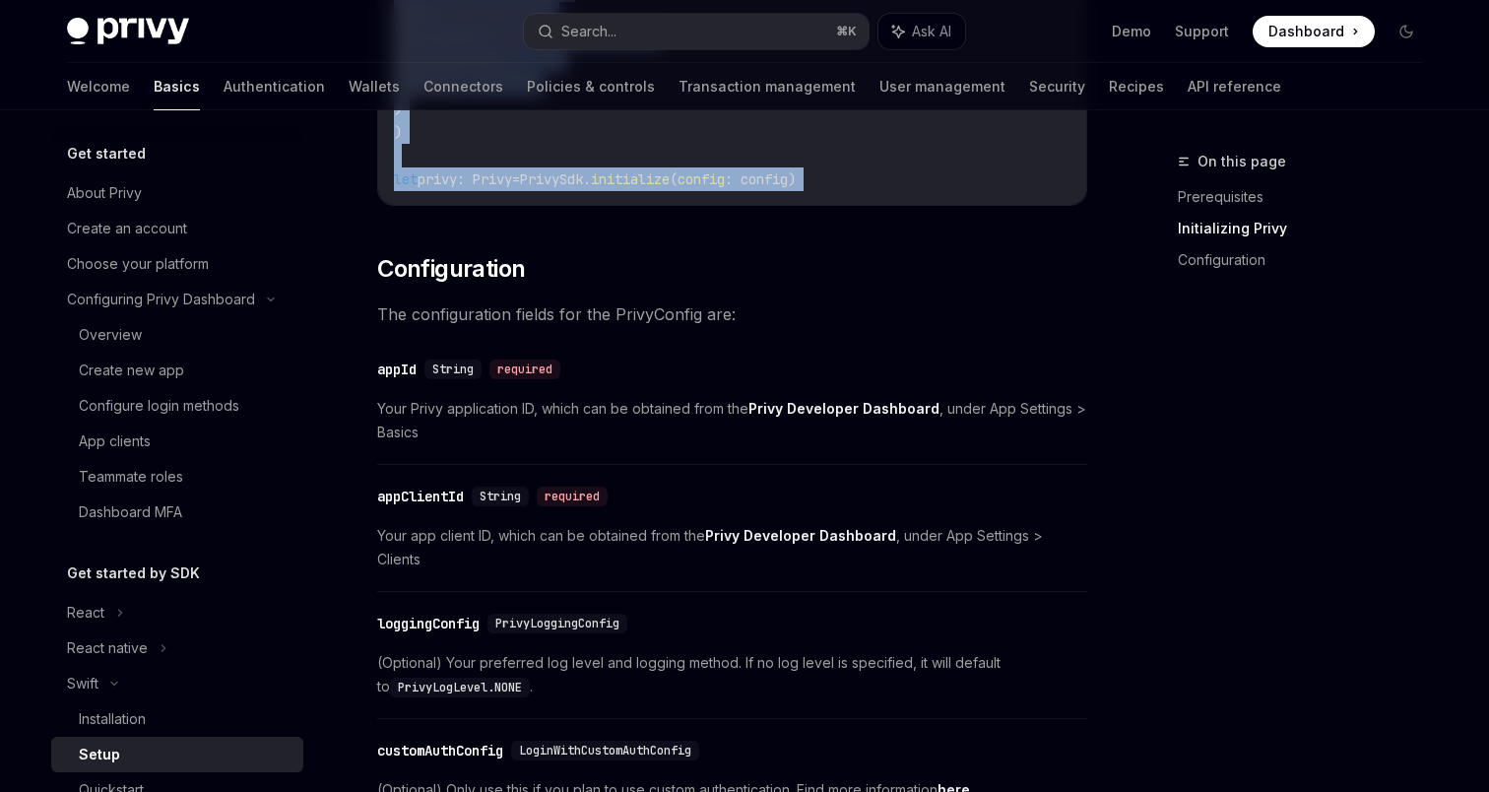
scroll to position [752, 0]
click at [834, 531] on strong "Privy Developer Dashboard" at bounding box center [800, 534] width 191 height 17
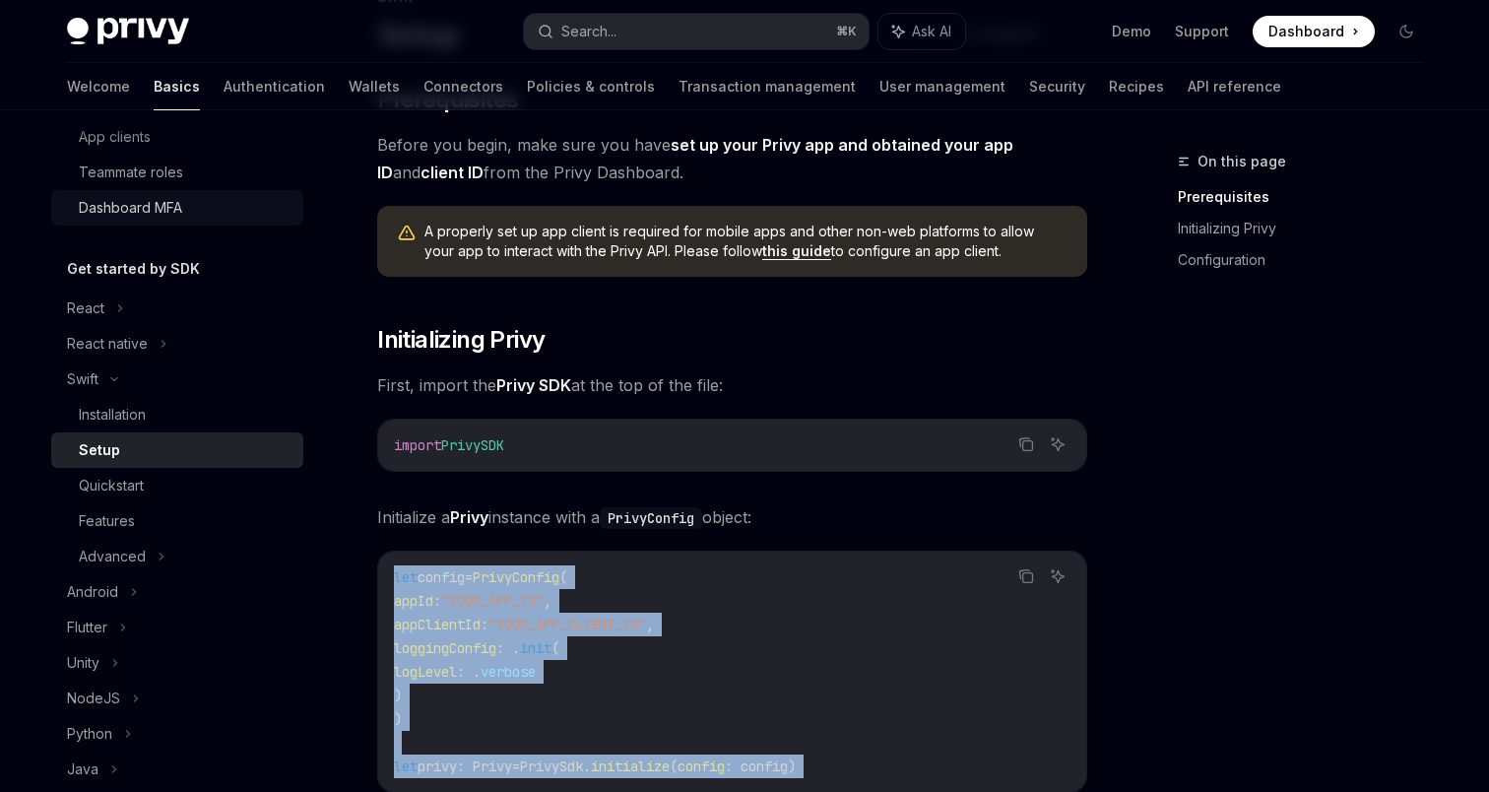
scroll to position [353, 0]
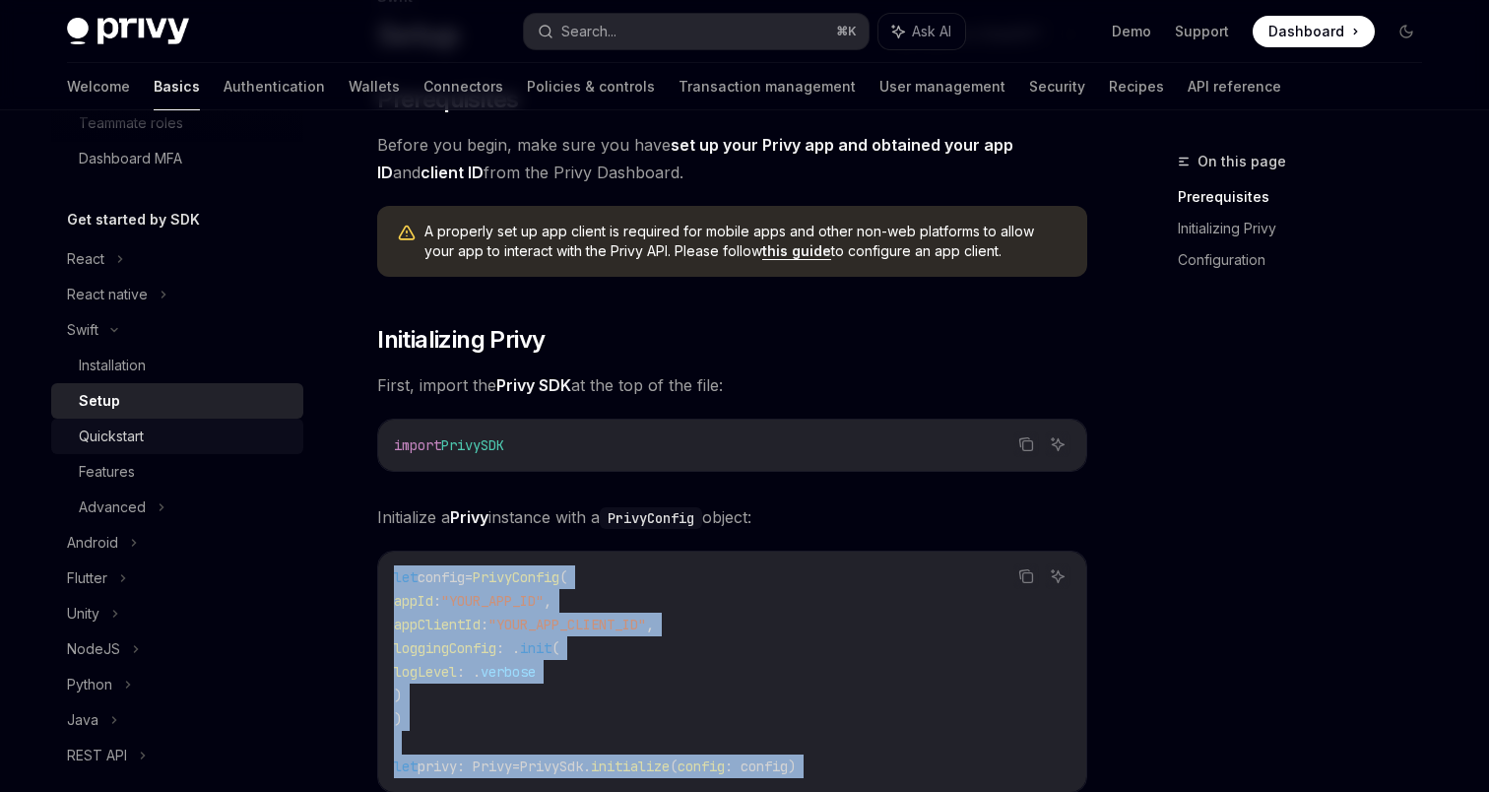
click at [128, 447] on link "Quickstart" at bounding box center [177, 435] width 252 height 35
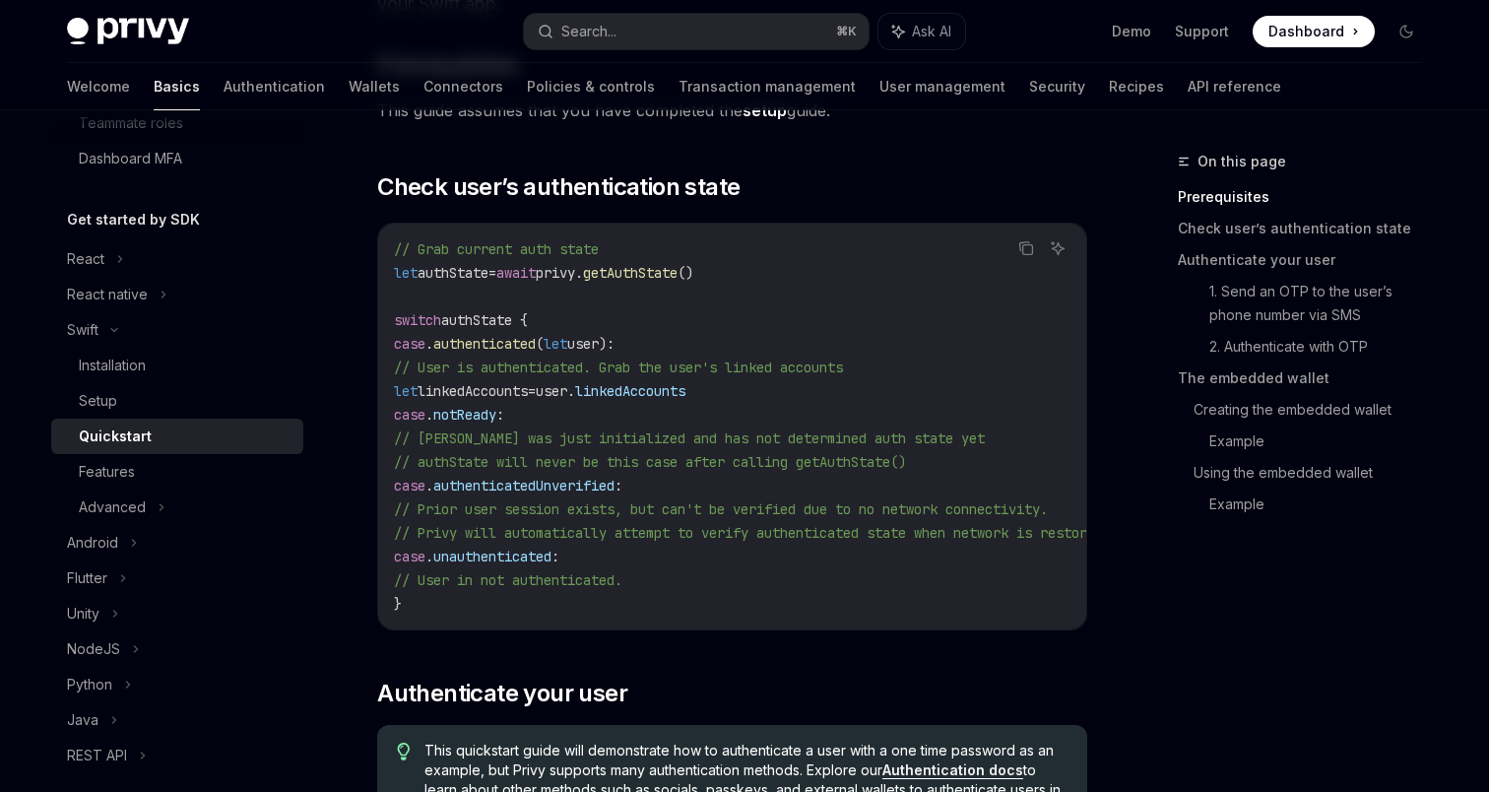
scroll to position [264, 0]
click at [772, 265] on code "// Grab current auth state let authState = await privy. getAuthState () switch …" at bounding box center [776, 424] width 764 height 378
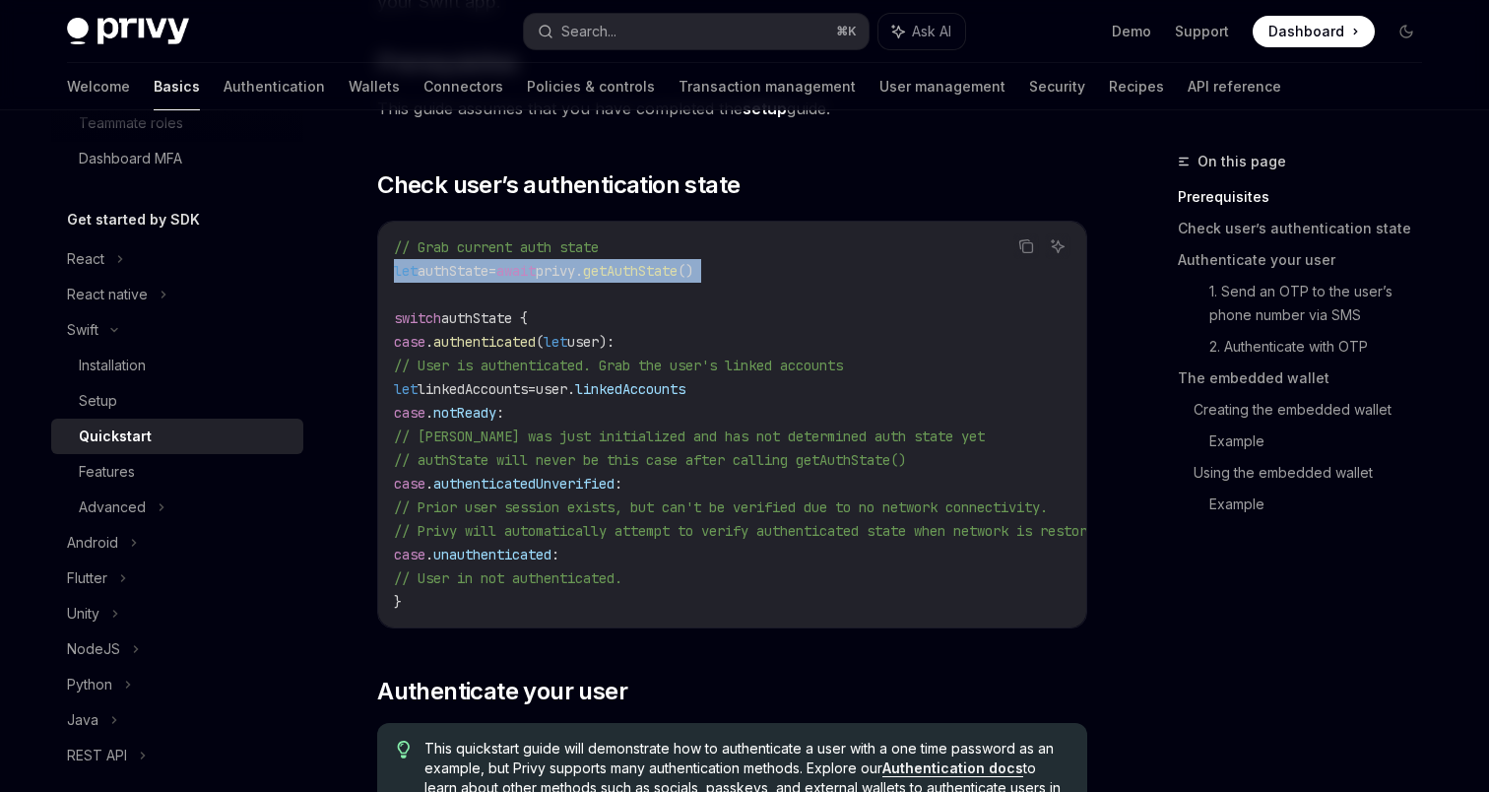
click at [772, 266] on code "// Grab current auth state let authState = await privy. getAuthState () switch …" at bounding box center [776, 424] width 764 height 378
copy code "let authState = await privy. getAuthState ()"
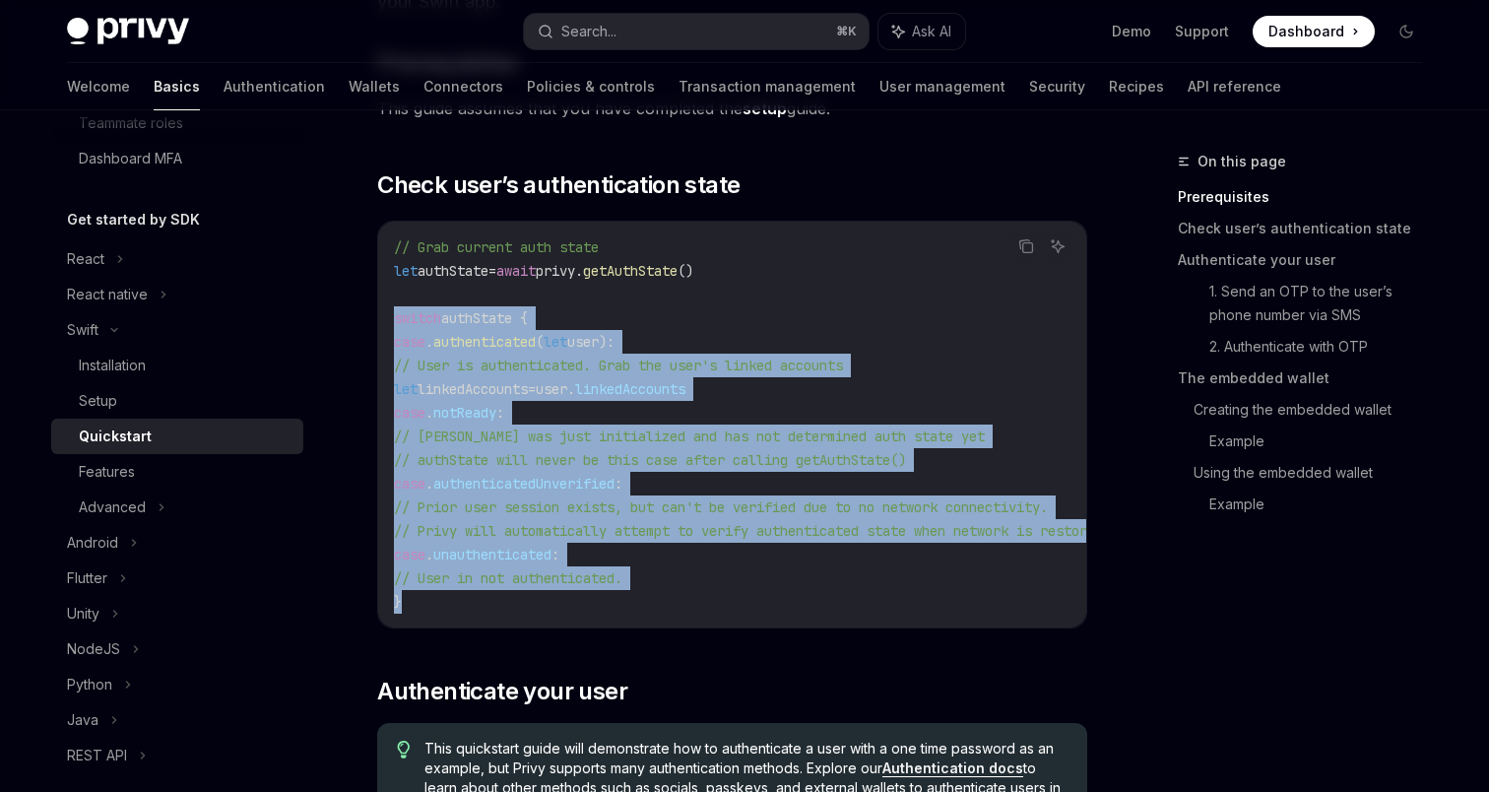
drag, startPoint x: 438, startPoint y: 600, endPoint x: 386, endPoint y: 319, distance: 285.4
click at [386, 319] on div "// Grab current auth state let authState = await privy. getAuthState () switch …" at bounding box center [732, 425] width 708 height 406
copy code "switch authState { case . authenticated ( let user) : // User is authenticated.…"
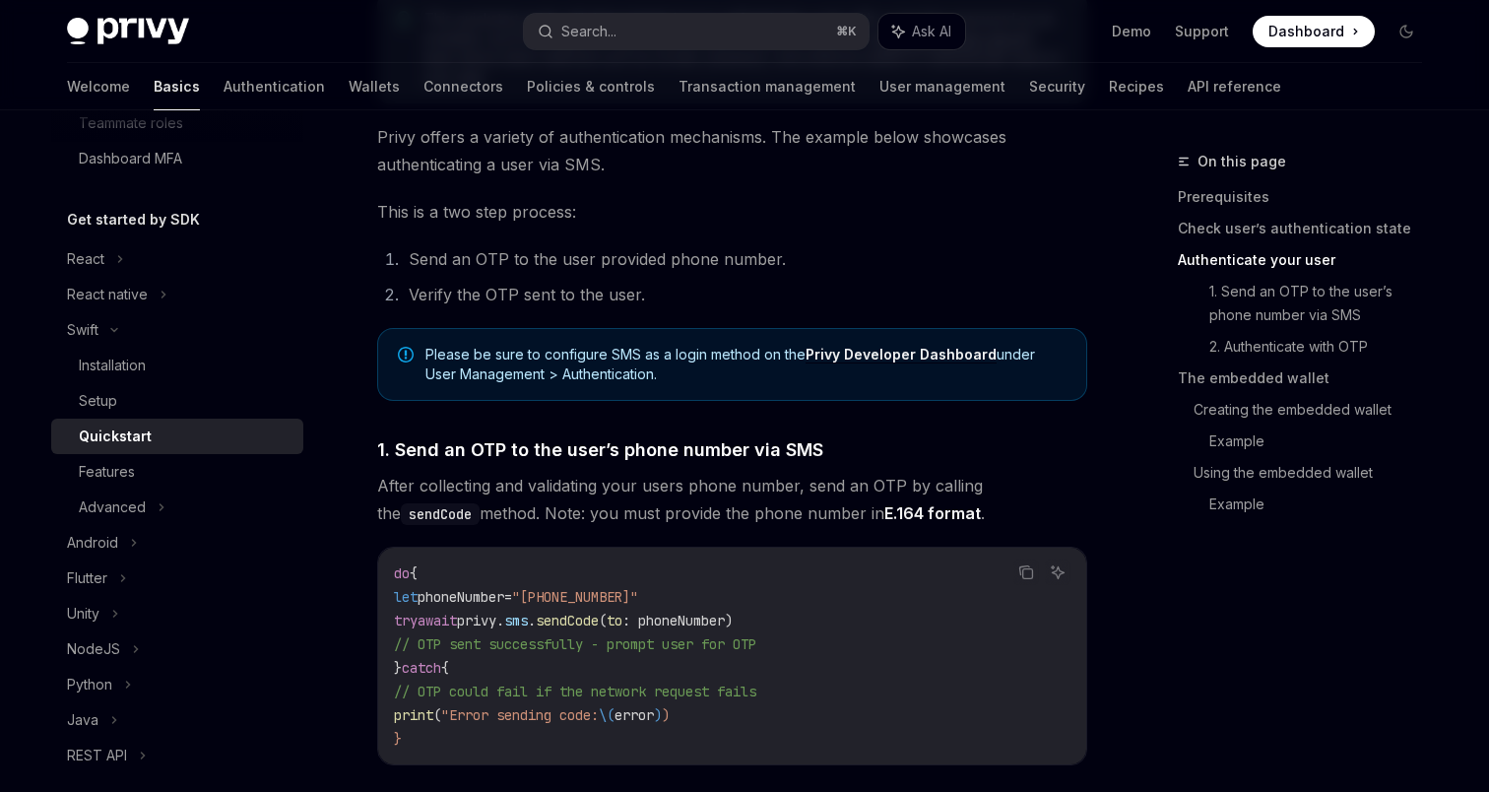
scroll to position [1005, 0]
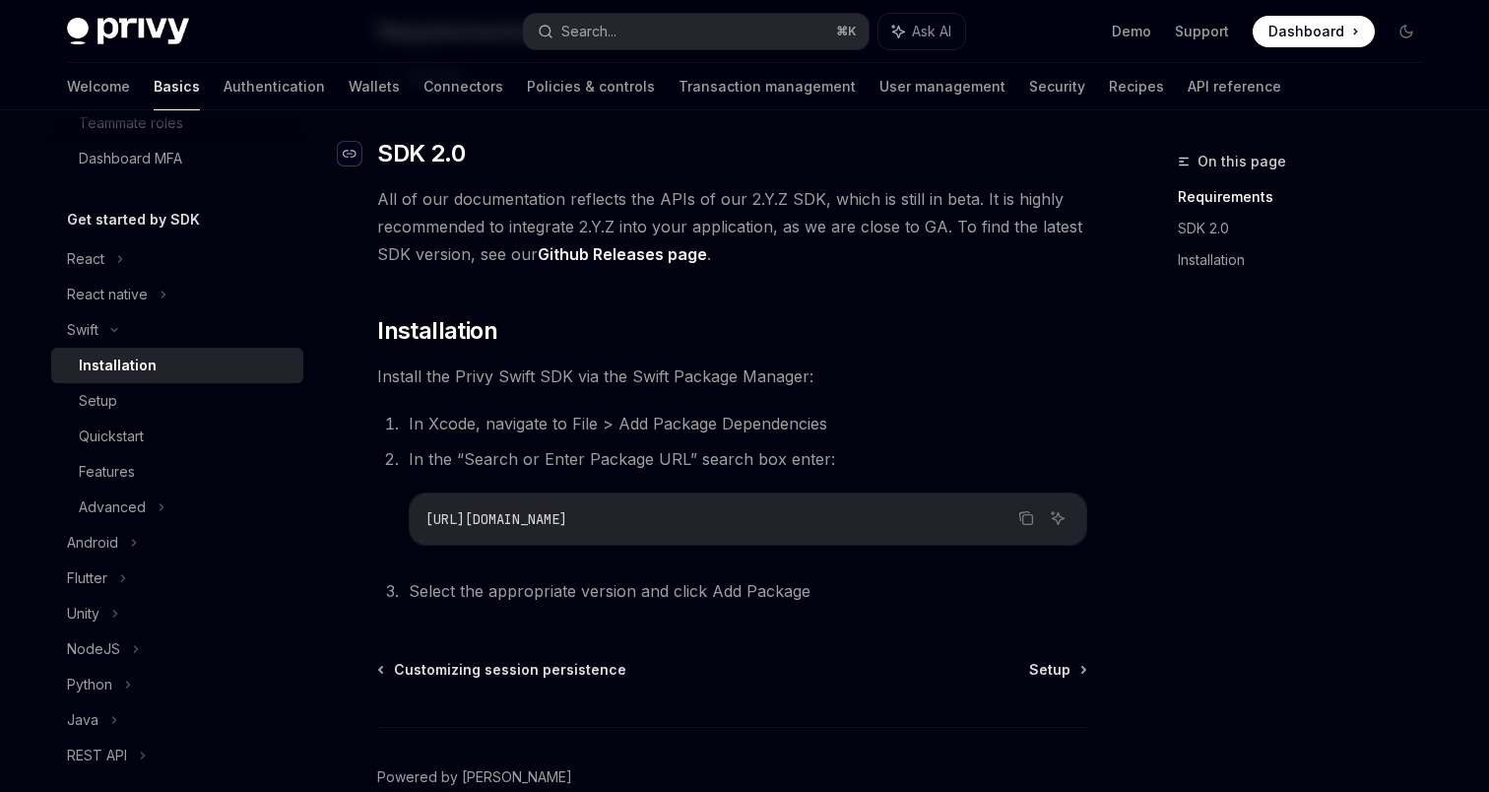
scroll to position [236, 0]
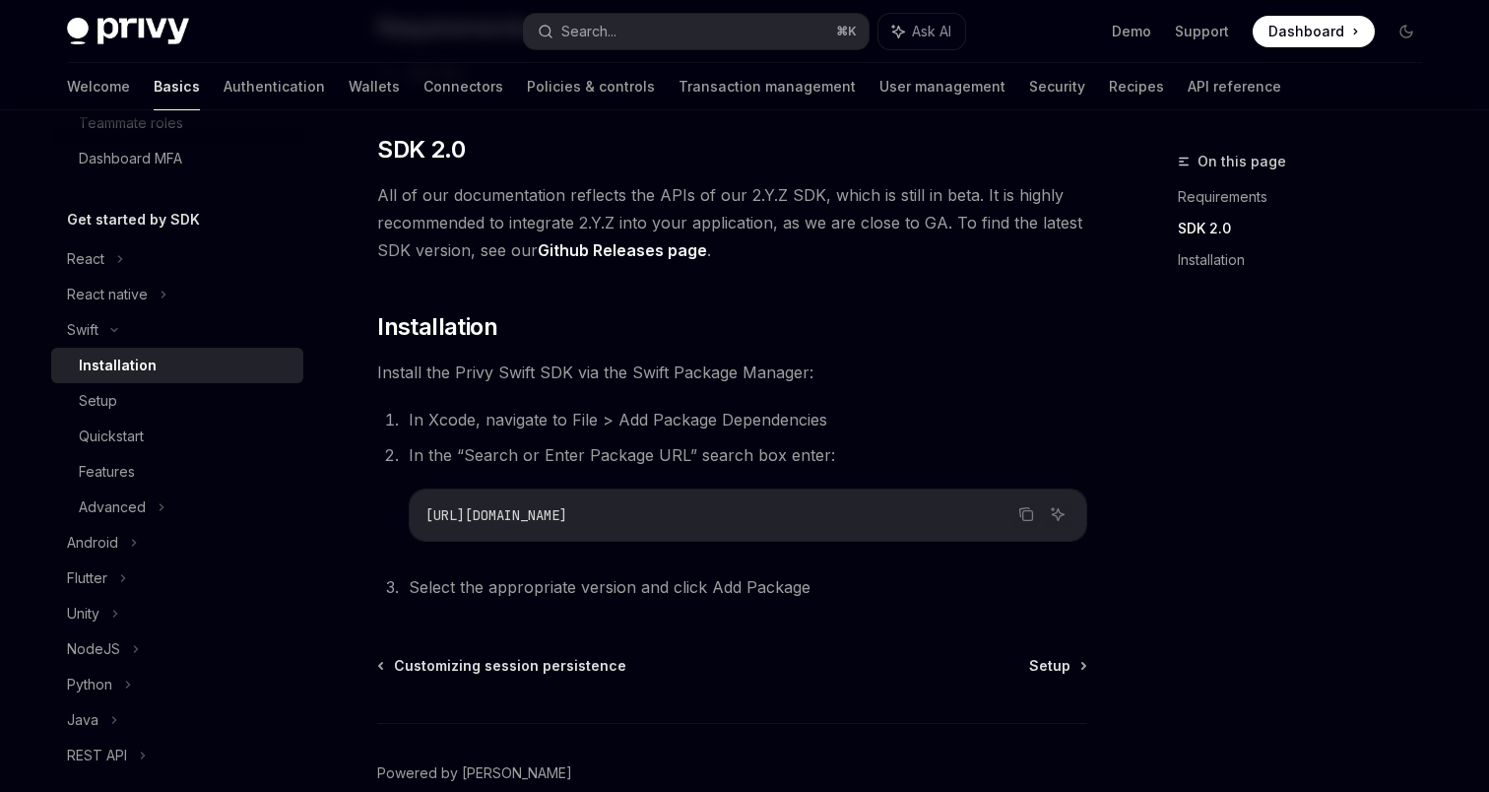
click at [567, 513] on span "https://github.com/privy-io/privy-ios" at bounding box center [496, 515] width 142 height 18
copy ol "https://github.com/privy-io/privy-ios"
click at [164, 432] on div "Quickstart" at bounding box center [185, 436] width 213 height 24
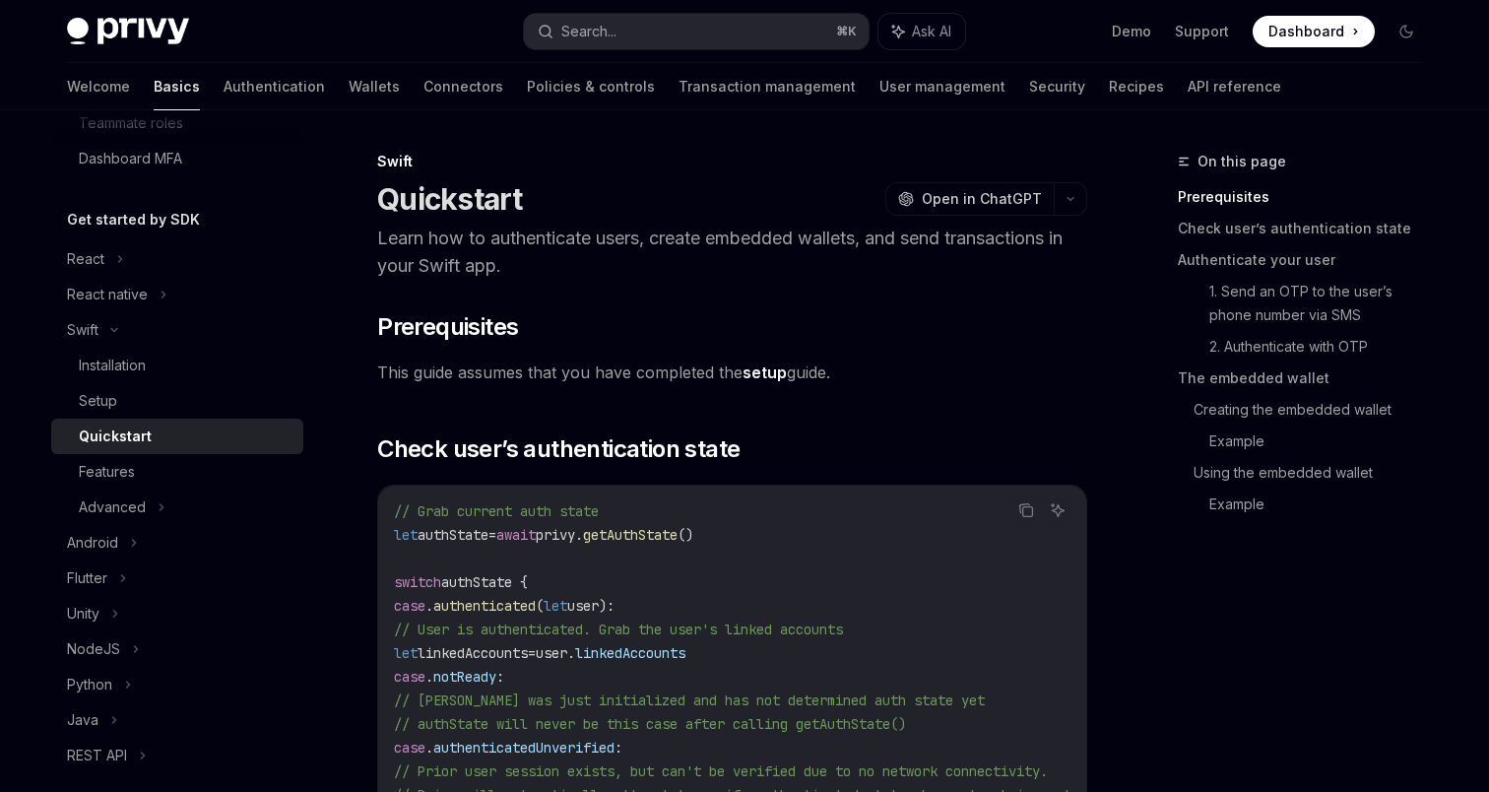
click at [204, 418] on link "Quickstart" at bounding box center [177, 435] width 252 height 35
click at [205, 403] on div "Setup" at bounding box center [185, 401] width 213 height 24
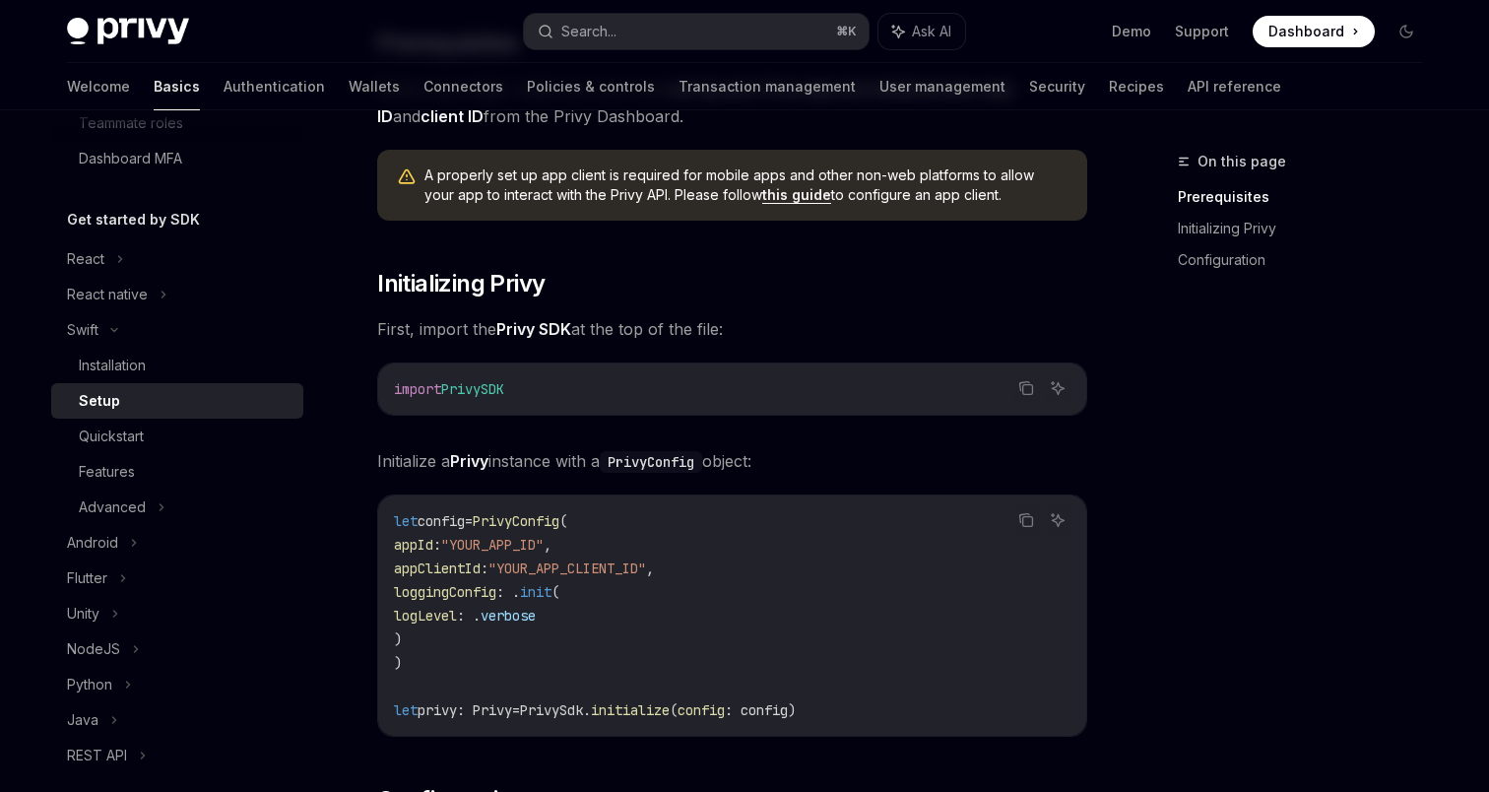
scroll to position [270, 0]
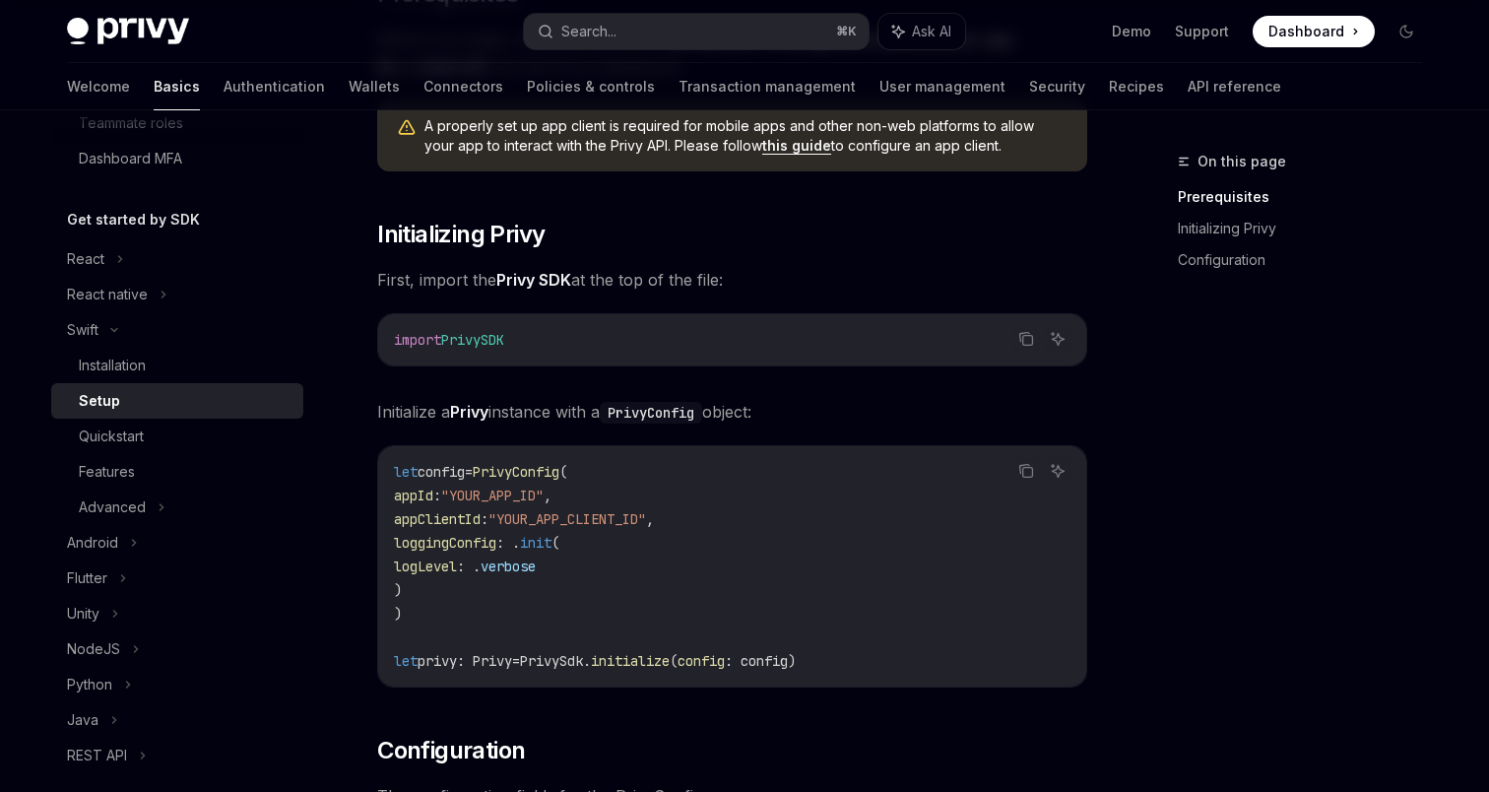
click at [444, 666] on span "privy: Privy" at bounding box center [464, 661] width 95 height 18
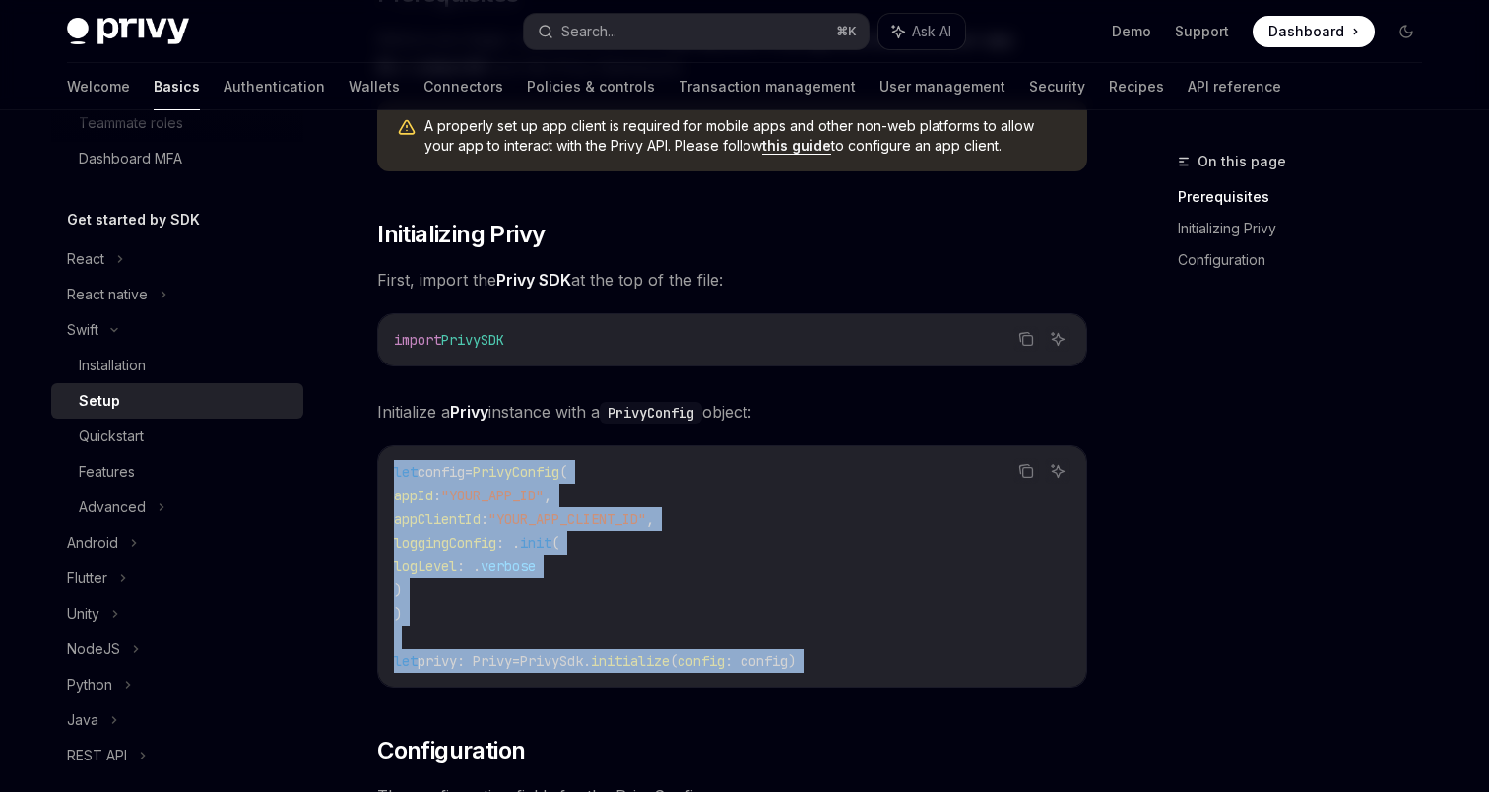
drag, startPoint x: 444, startPoint y: 666, endPoint x: 431, endPoint y: 459, distance: 207.1
click at [431, 458] on div "let config = PrivyConfig ( appId : "YOUR_APP_ID" , appClientId : "YOUR_APP_CLIE…" at bounding box center [732, 566] width 708 height 240
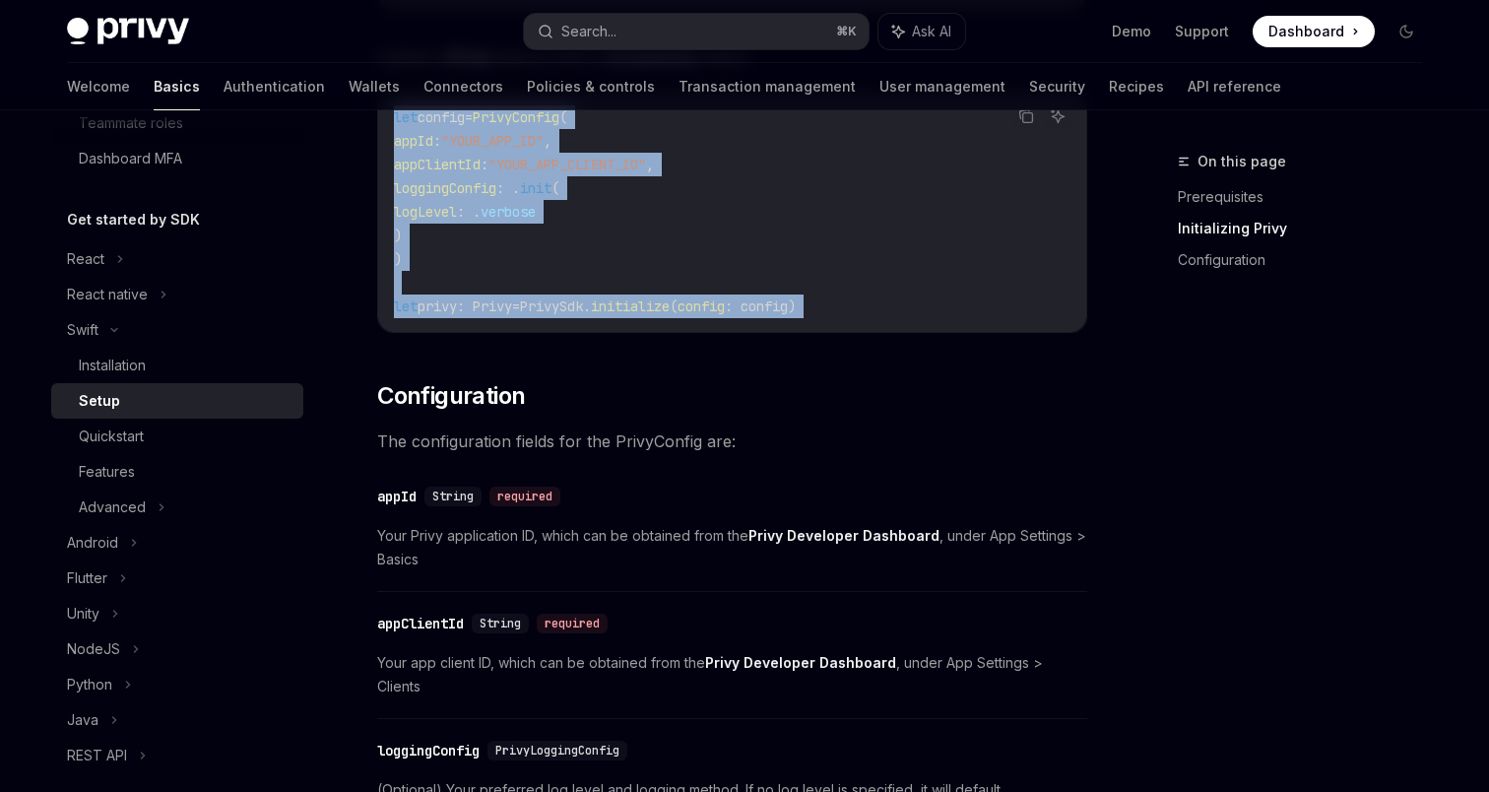
scroll to position [643, 0]
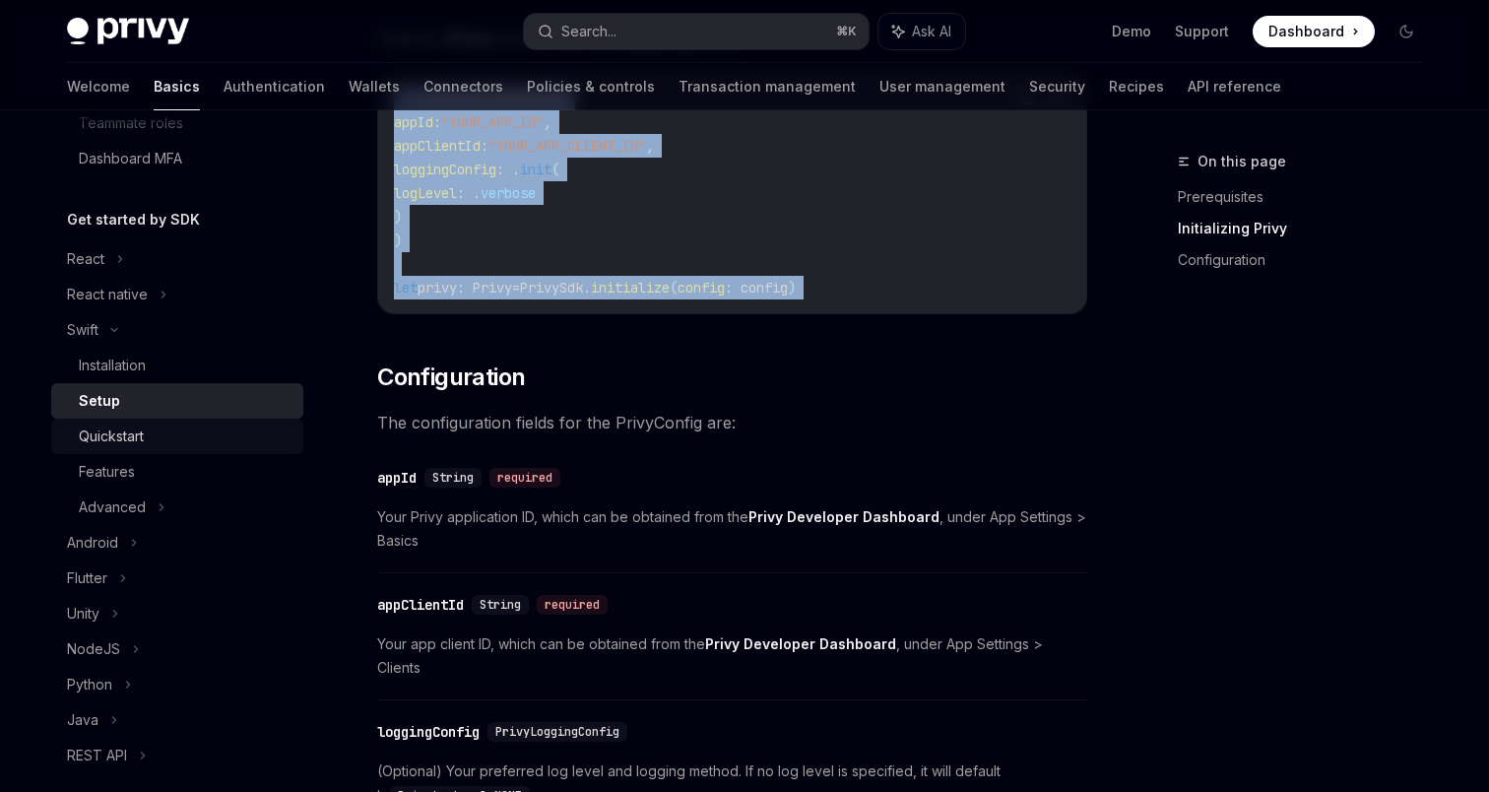
click at [158, 420] on link "Quickstart" at bounding box center [177, 435] width 252 height 35
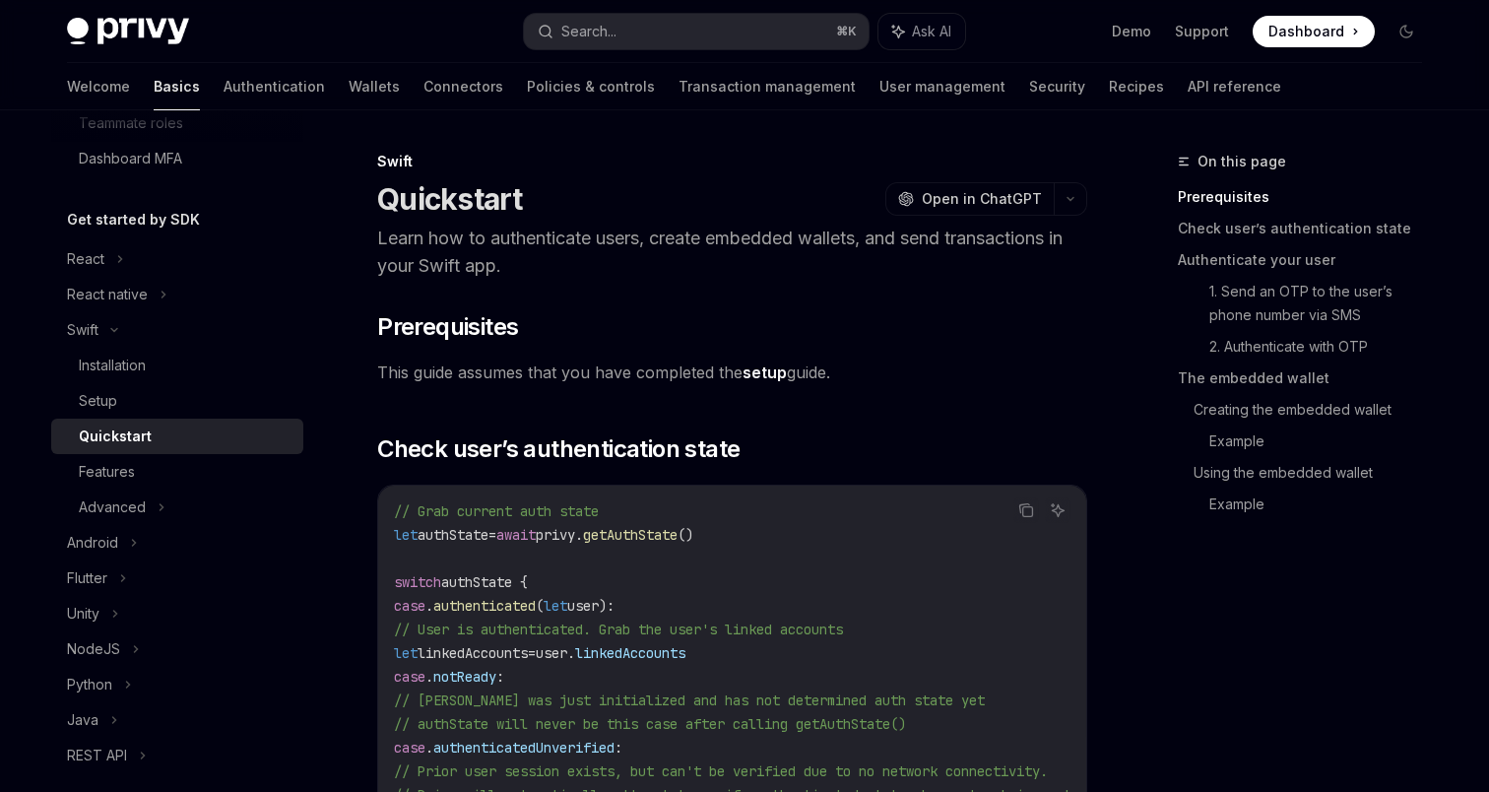
type textarea "*"
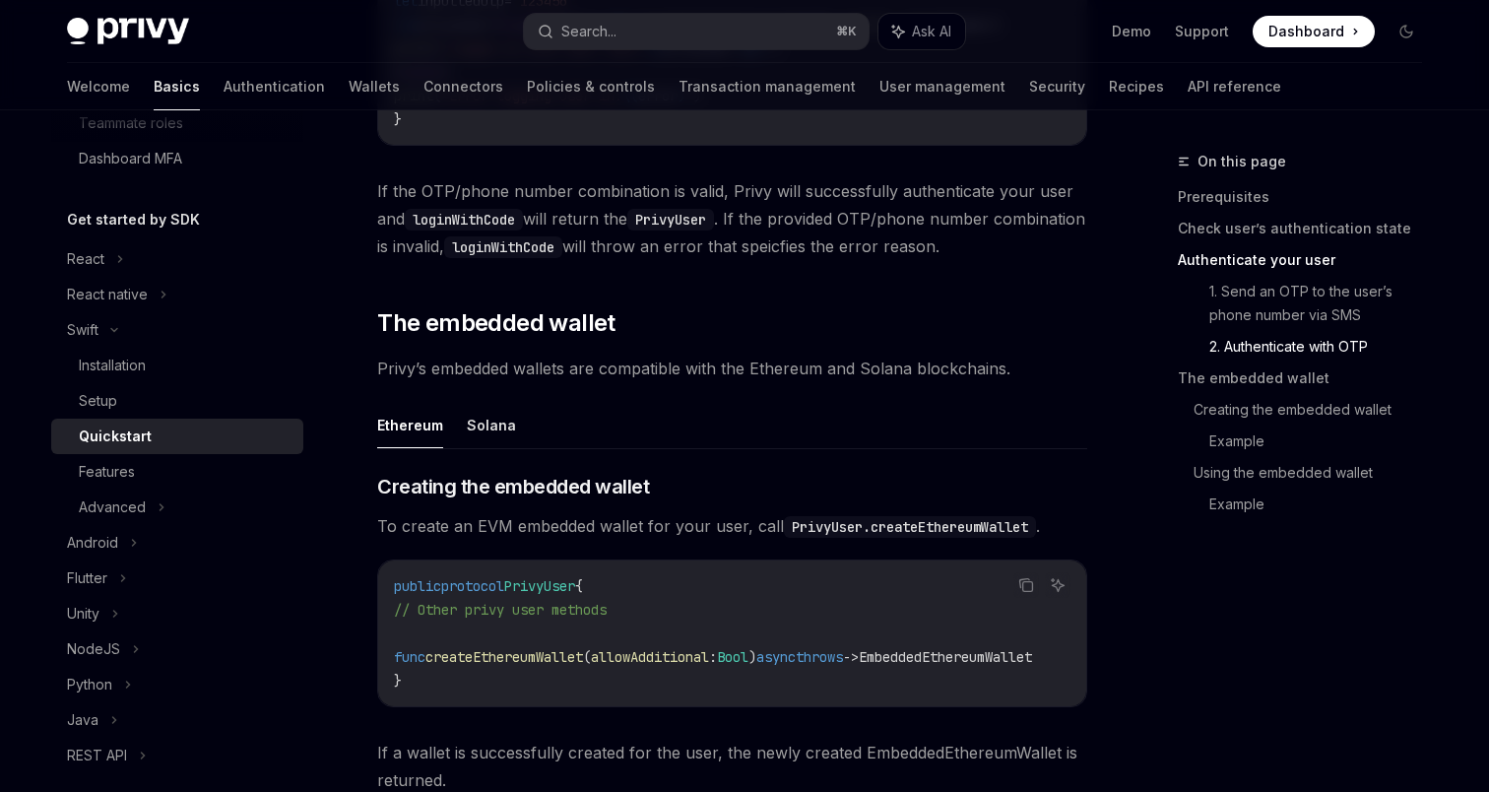
scroll to position [2322, 0]
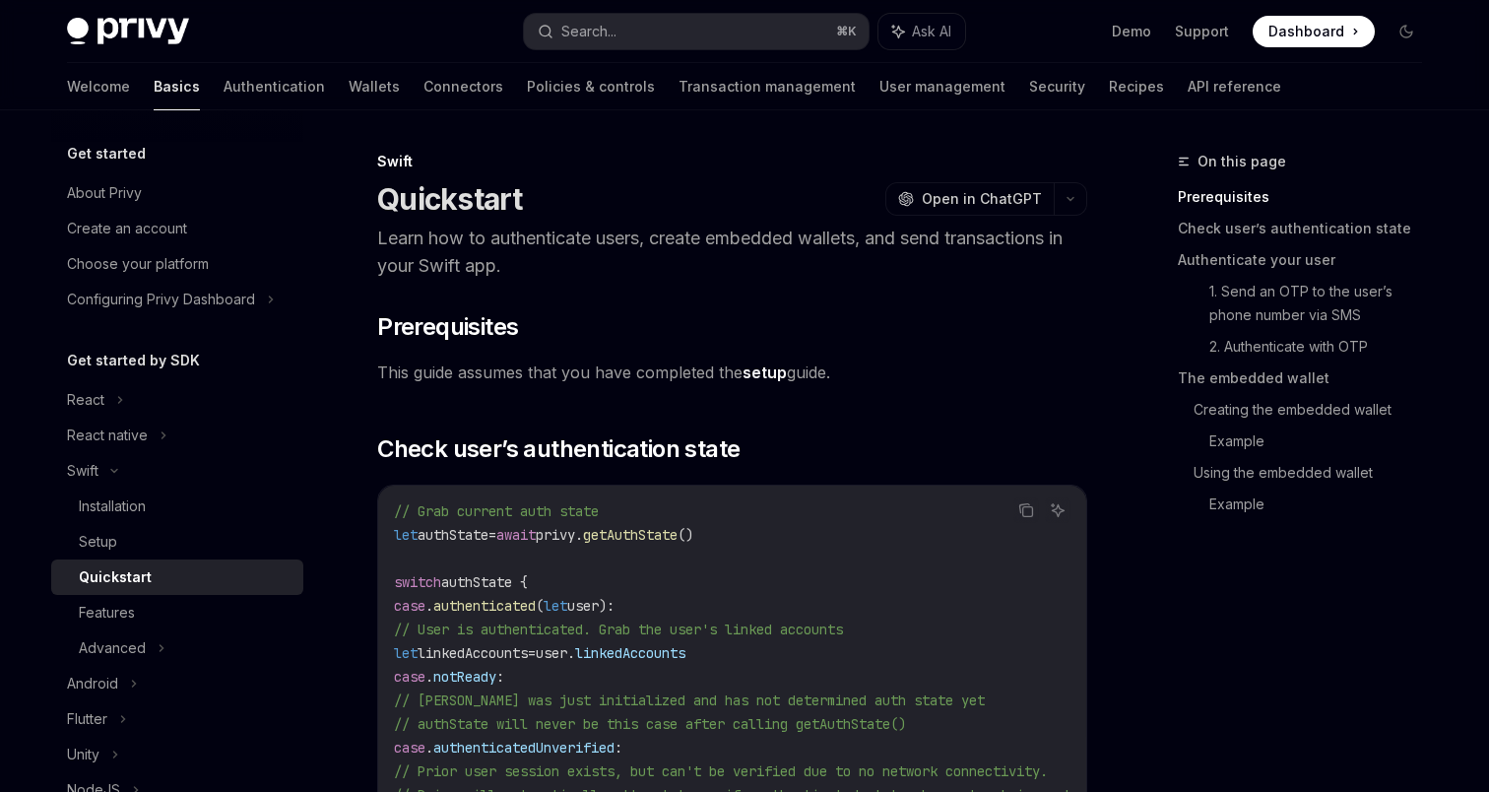
click at [769, 365] on link "setup" at bounding box center [764, 372] width 44 height 21
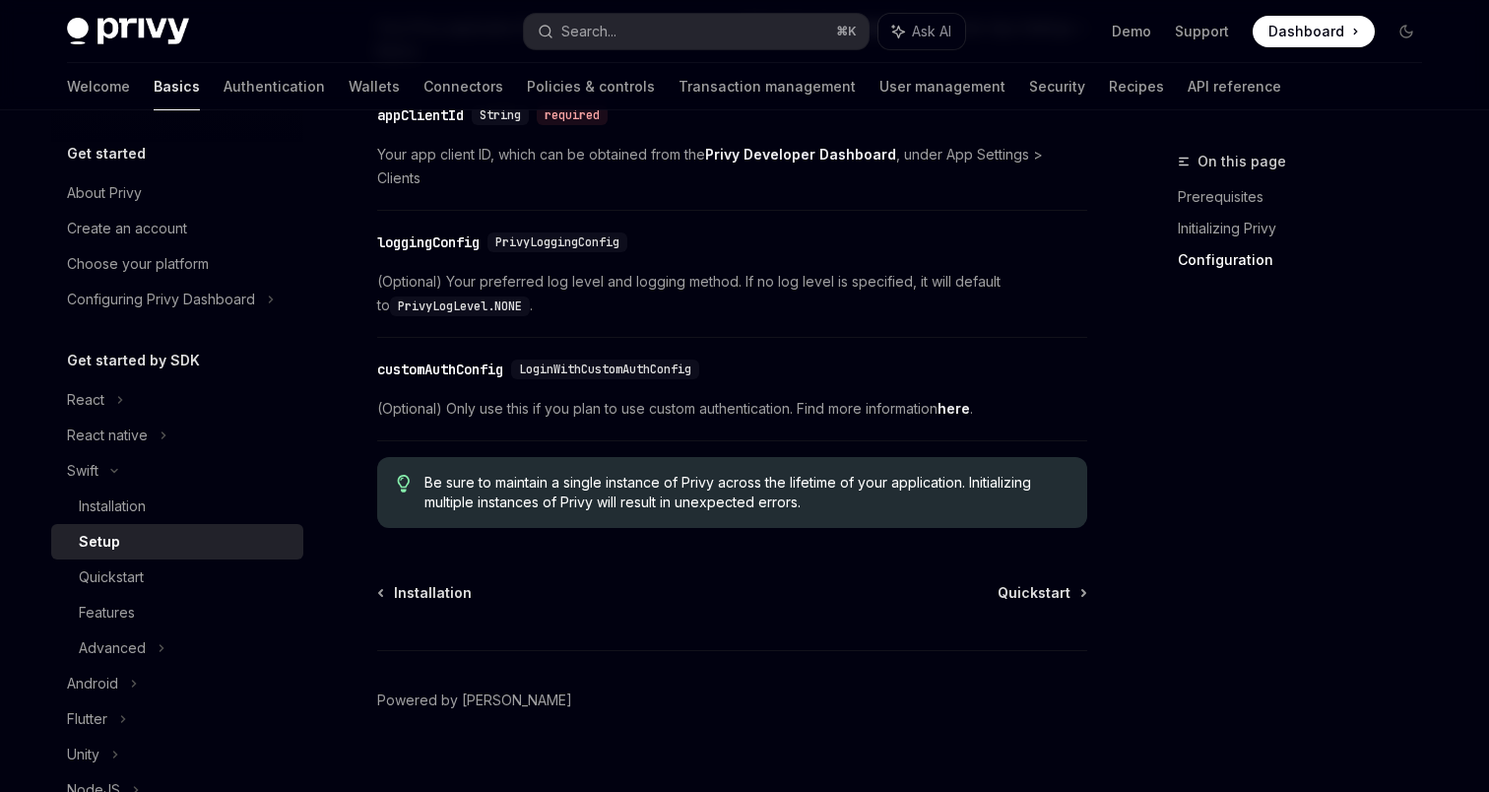
scroll to position [1130, 0]
click at [584, 475] on span "Be sure to maintain a single instance of Privy across the lifetime of your appl…" at bounding box center [745, 494] width 643 height 39
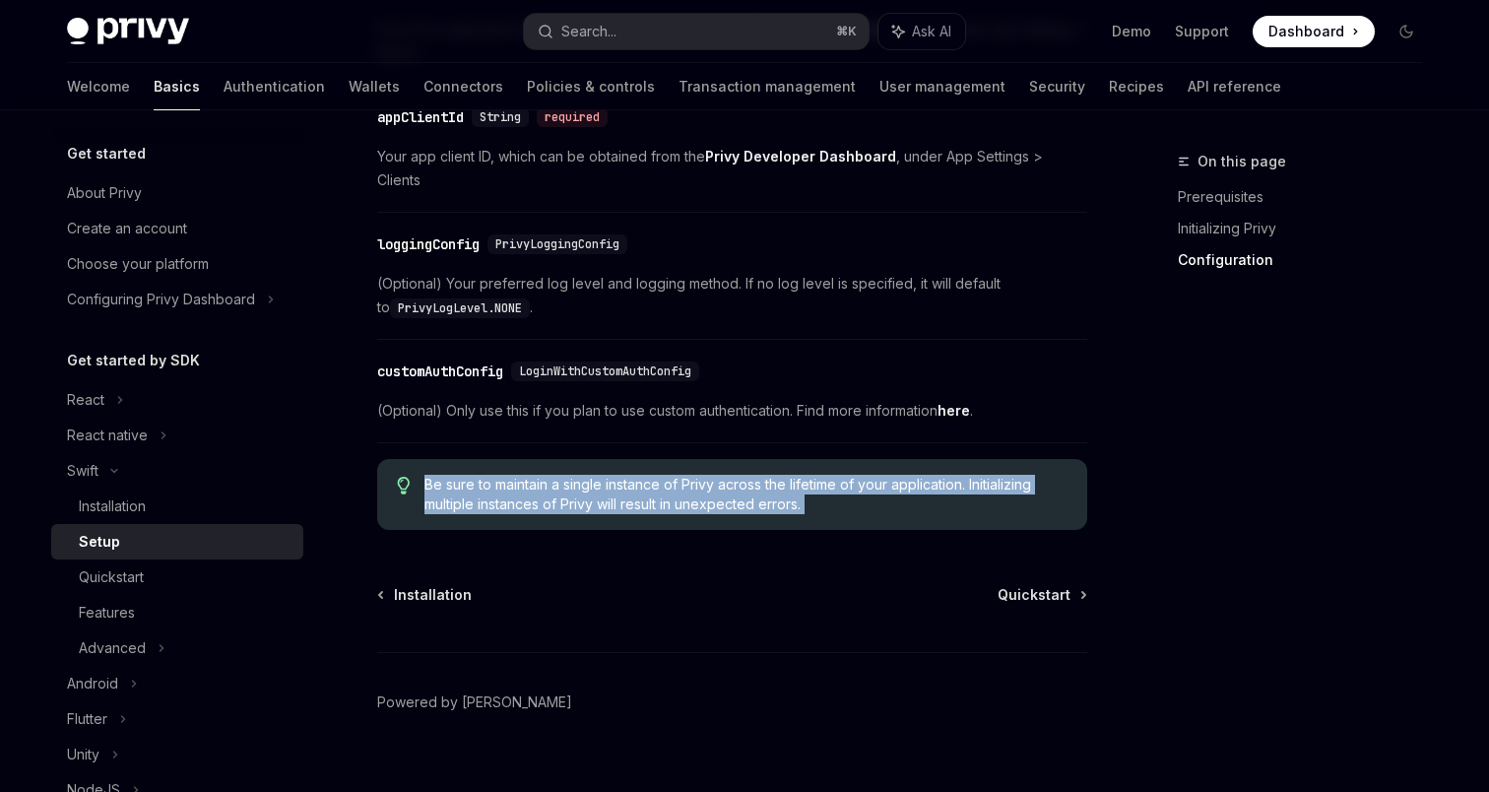
click at [584, 475] on span "Be sure to maintain a single instance of Privy across the lifetime of your appl…" at bounding box center [745, 494] width 643 height 39
click at [627, 478] on span "Be sure to maintain a single instance of Privy across the lifetime of your appl…" at bounding box center [745, 494] width 643 height 39
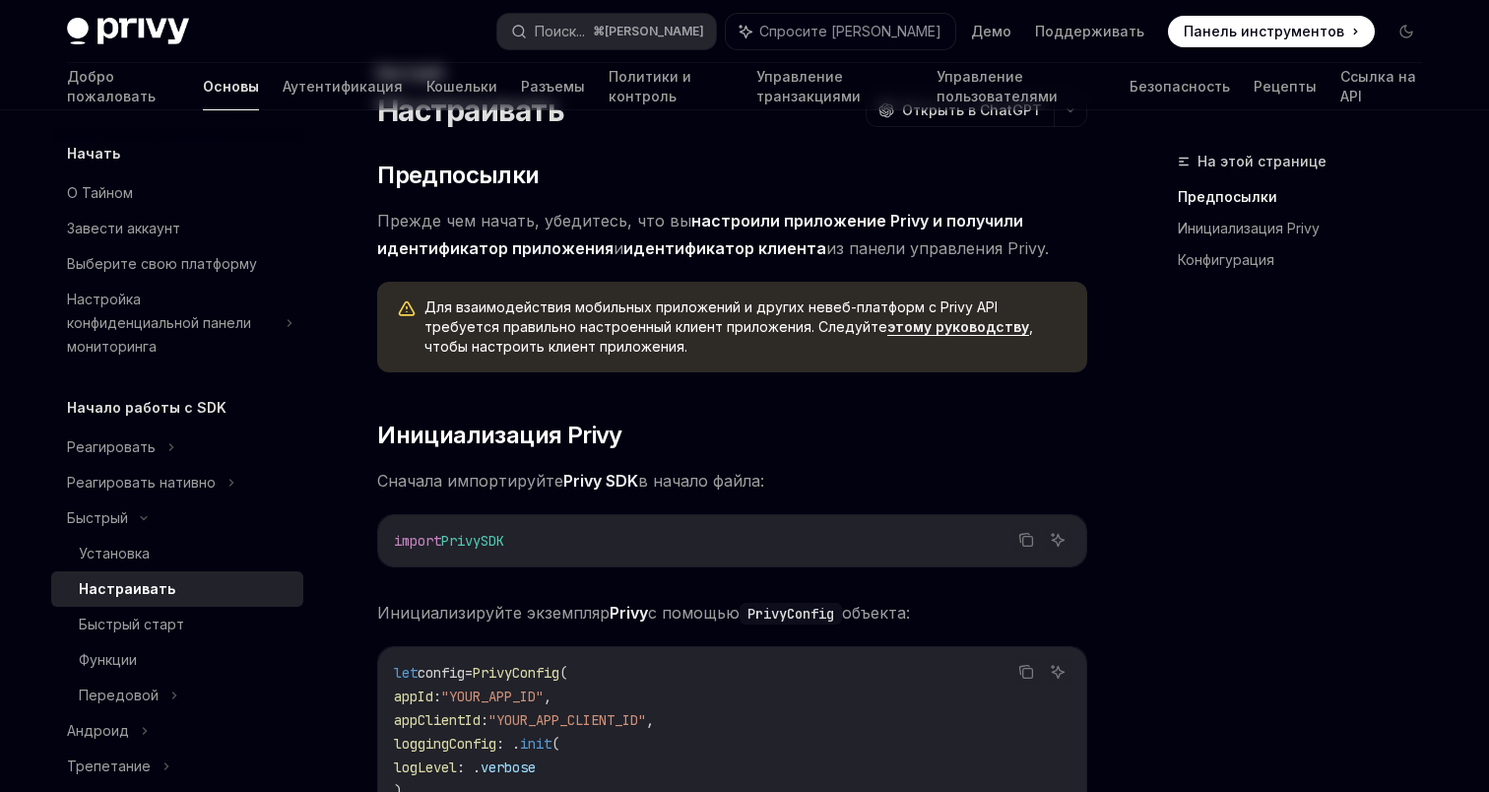
scroll to position [0, 0]
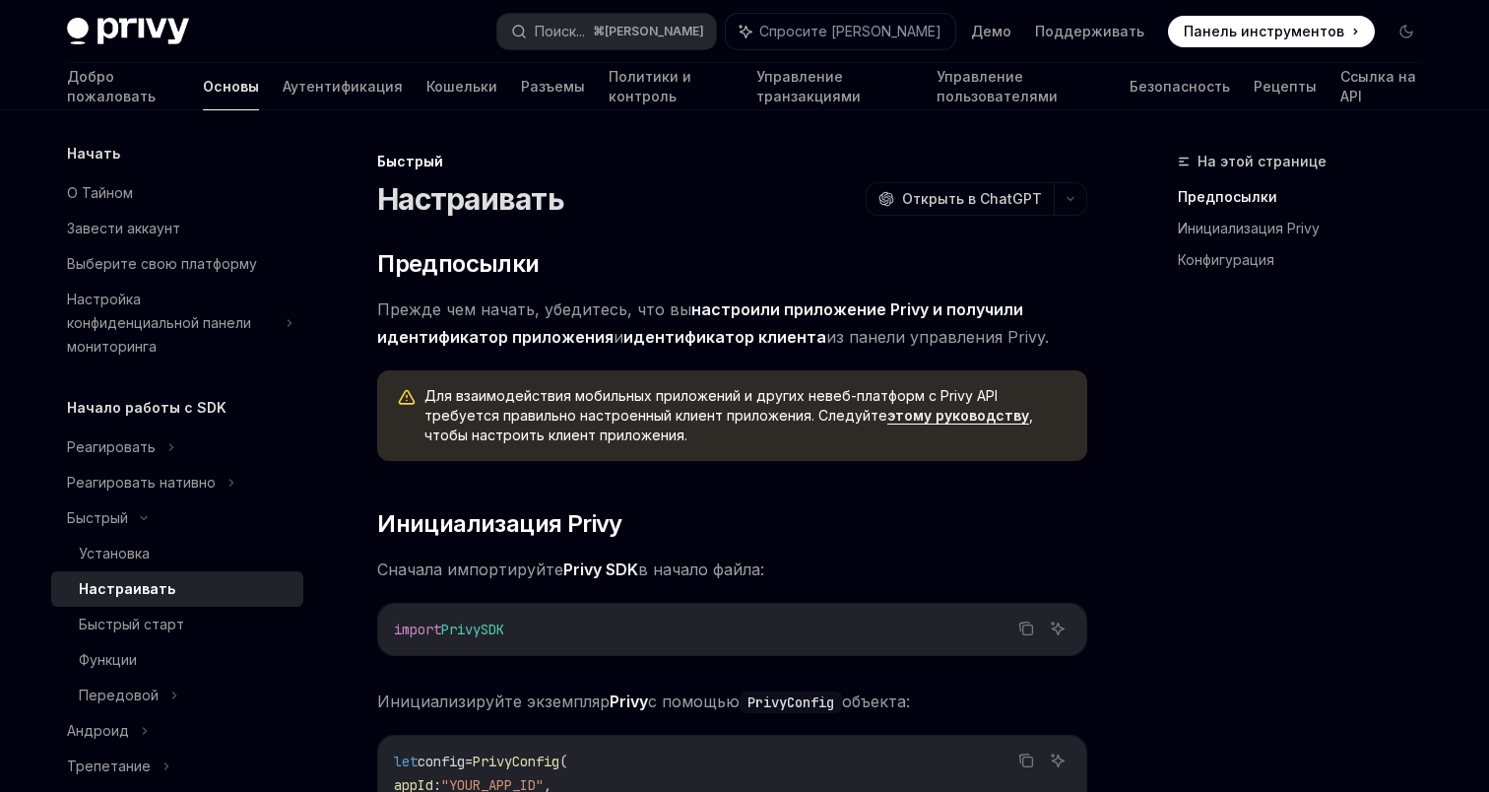
click at [619, 408] on font "Для взаимодействия мобильных приложений и других невеб-платформ с Privy API тре…" at bounding box center [710, 405] width 573 height 36
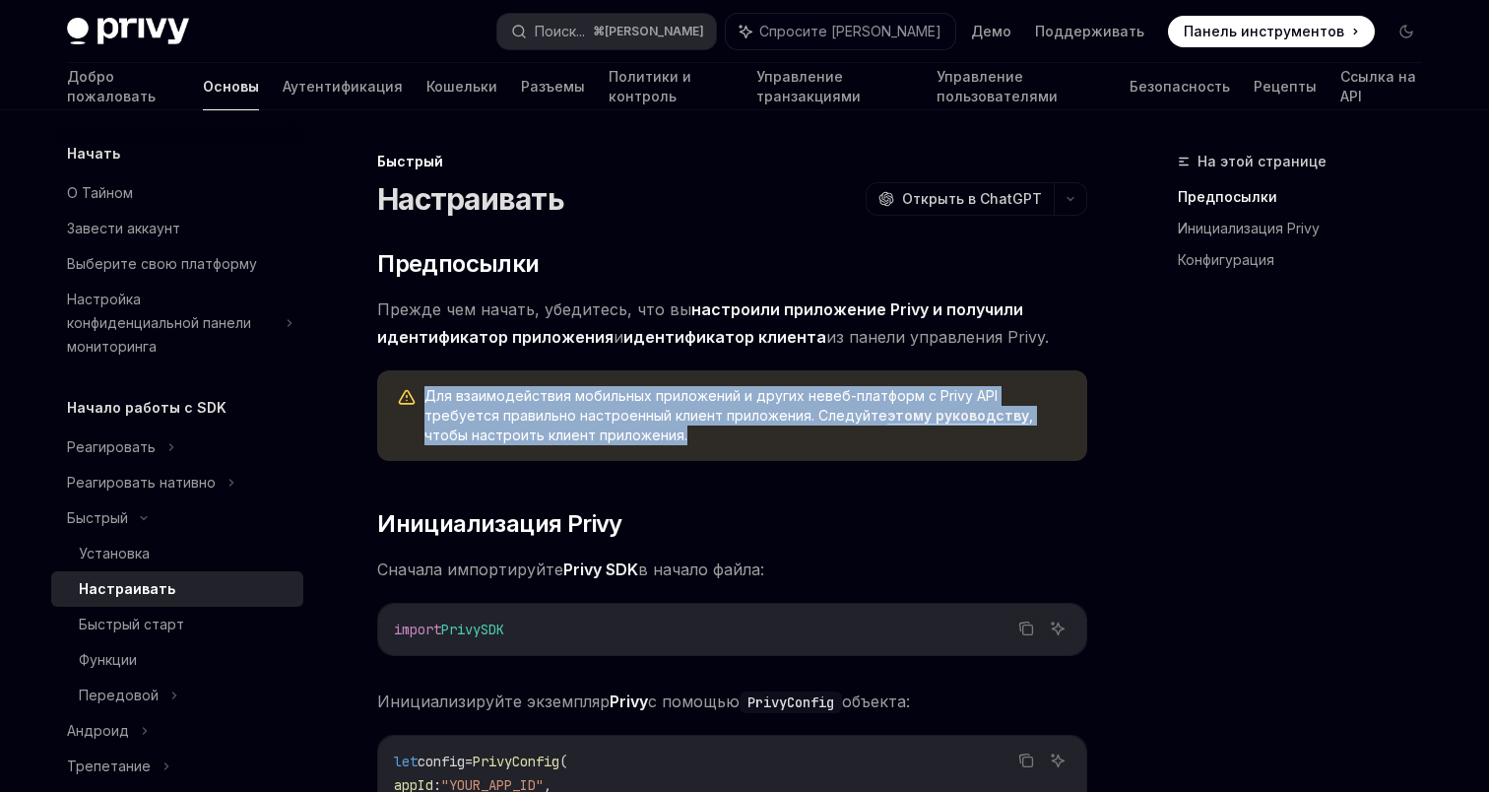
click at [619, 408] on font "Для взаимодействия мобильных приложений и других невеб-платформ с Privy API тре…" at bounding box center [710, 405] width 573 height 36
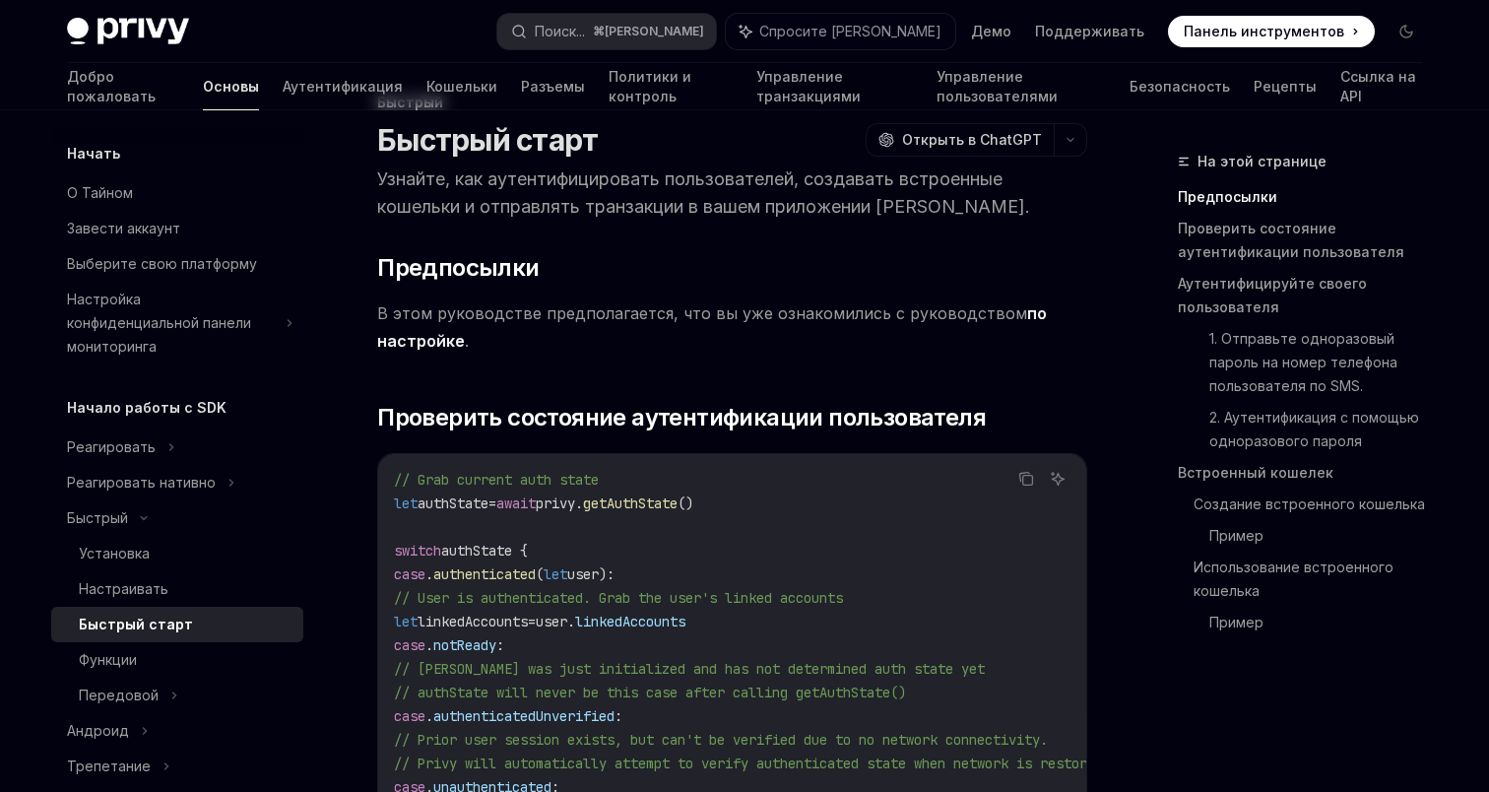
scroll to position [60, 0]
click at [1017, 311] on font "по настройке" at bounding box center [711, 325] width 669 height 47
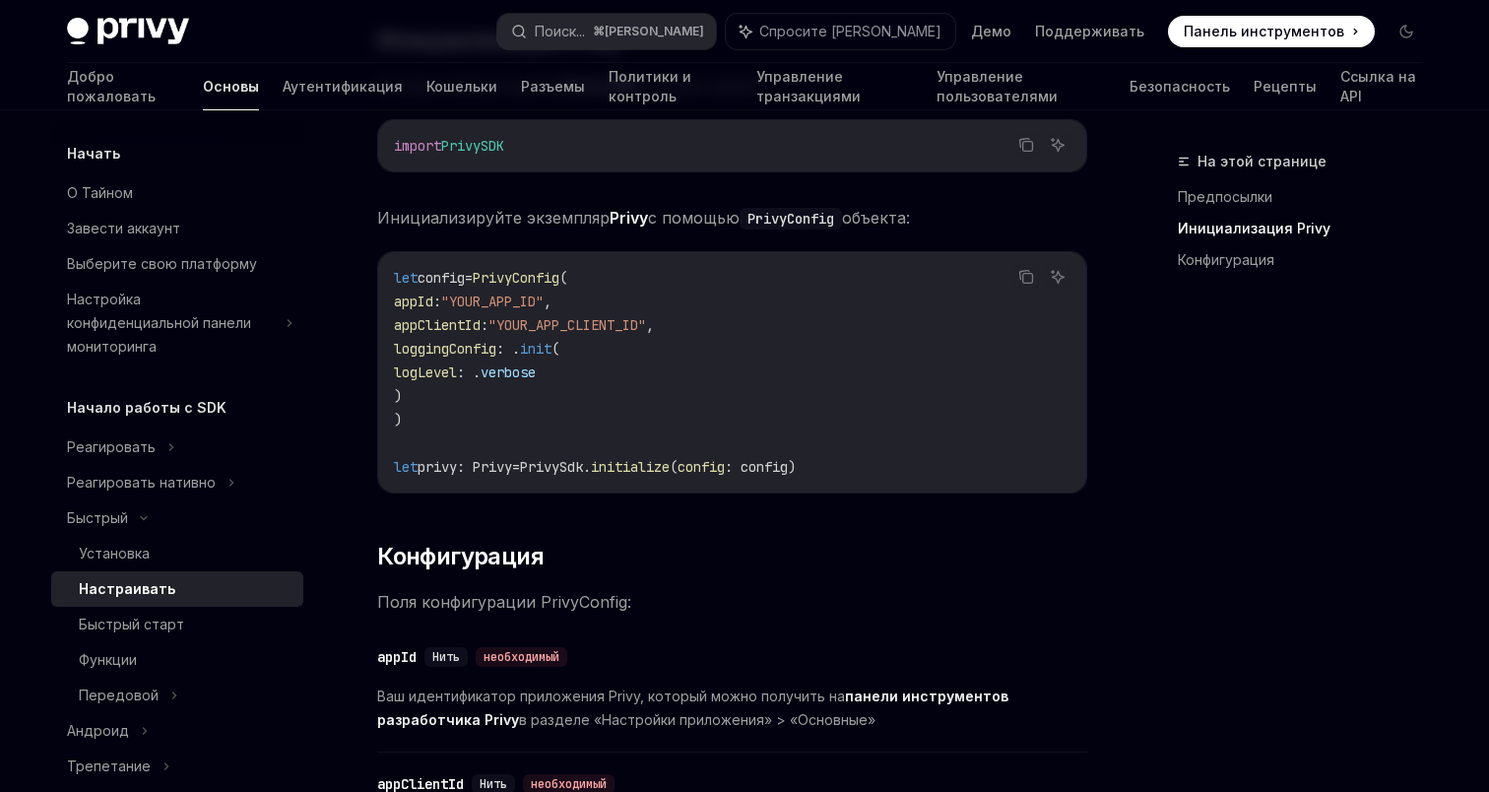
type textarea "*"
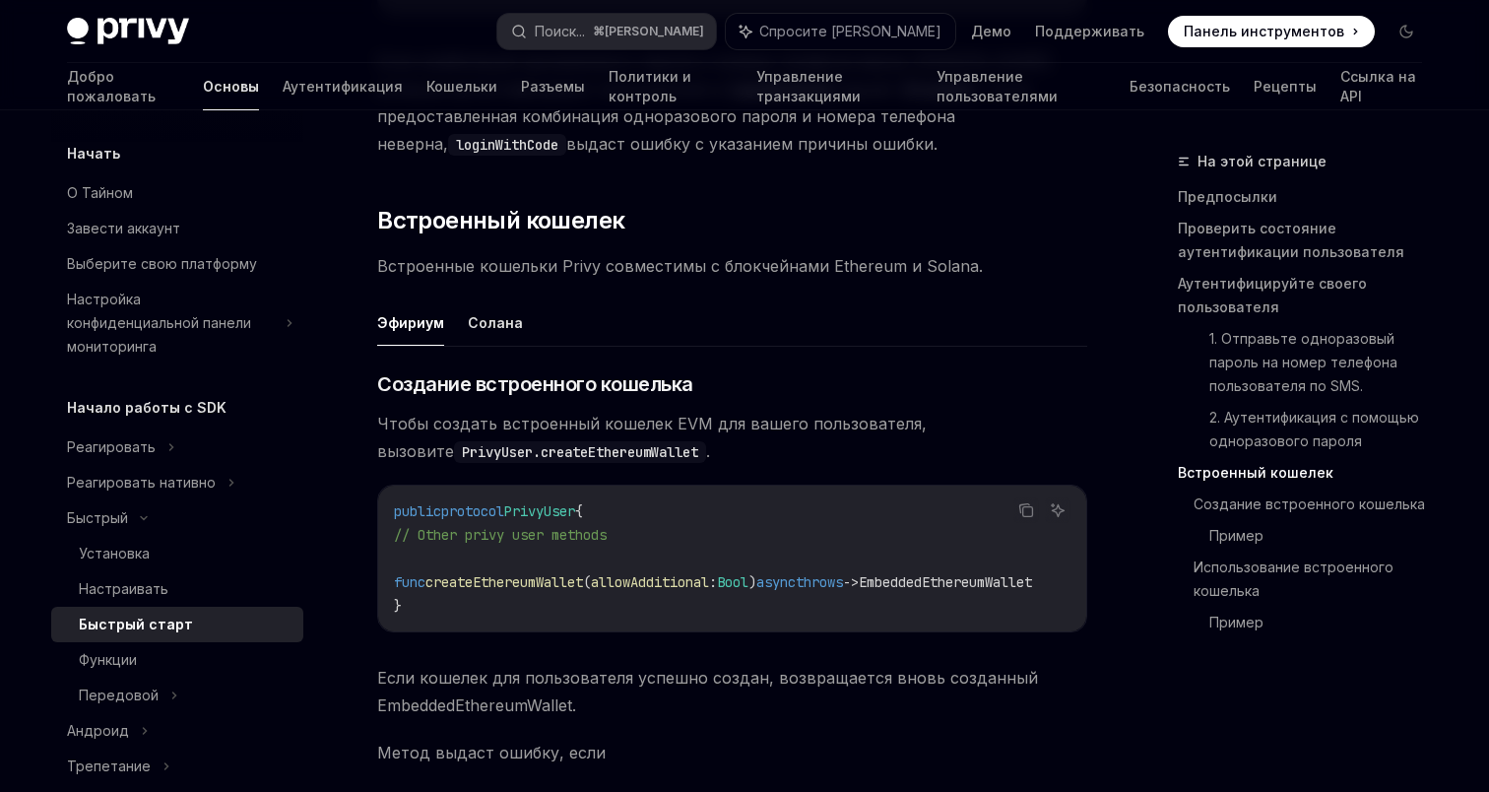
scroll to position [2354, 0]
